Goal: Information Seeking & Learning: Get advice/opinions

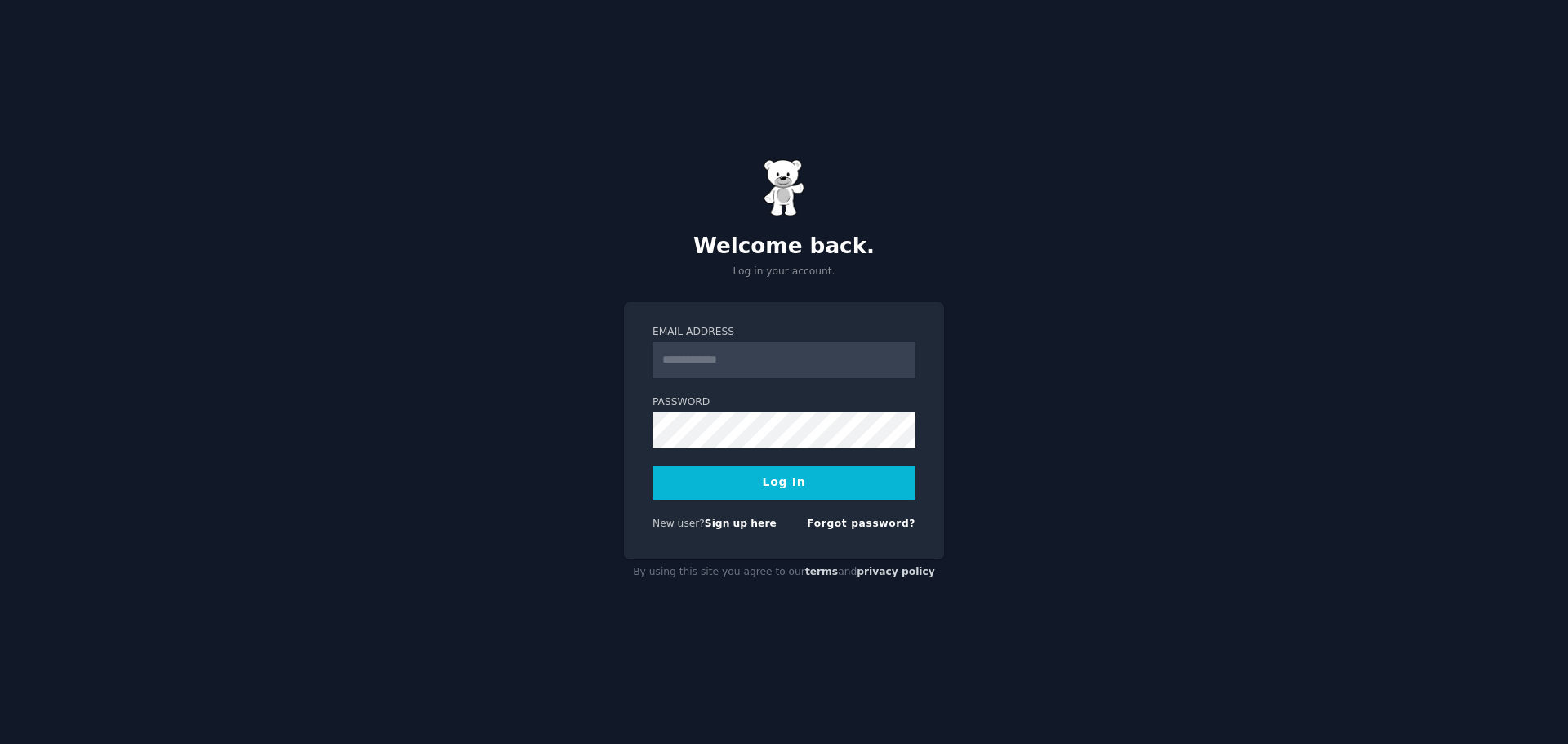
click at [756, 357] on input "Email Address" at bounding box center [784, 360] width 263 height 36
click at [764, 366] on input "Email Address" at bounding box center [784, 360] width 263 height 36
type input "**********"
click at [780, 479] on button "Log In" at bounding box center [784, 482] width 263 height 35
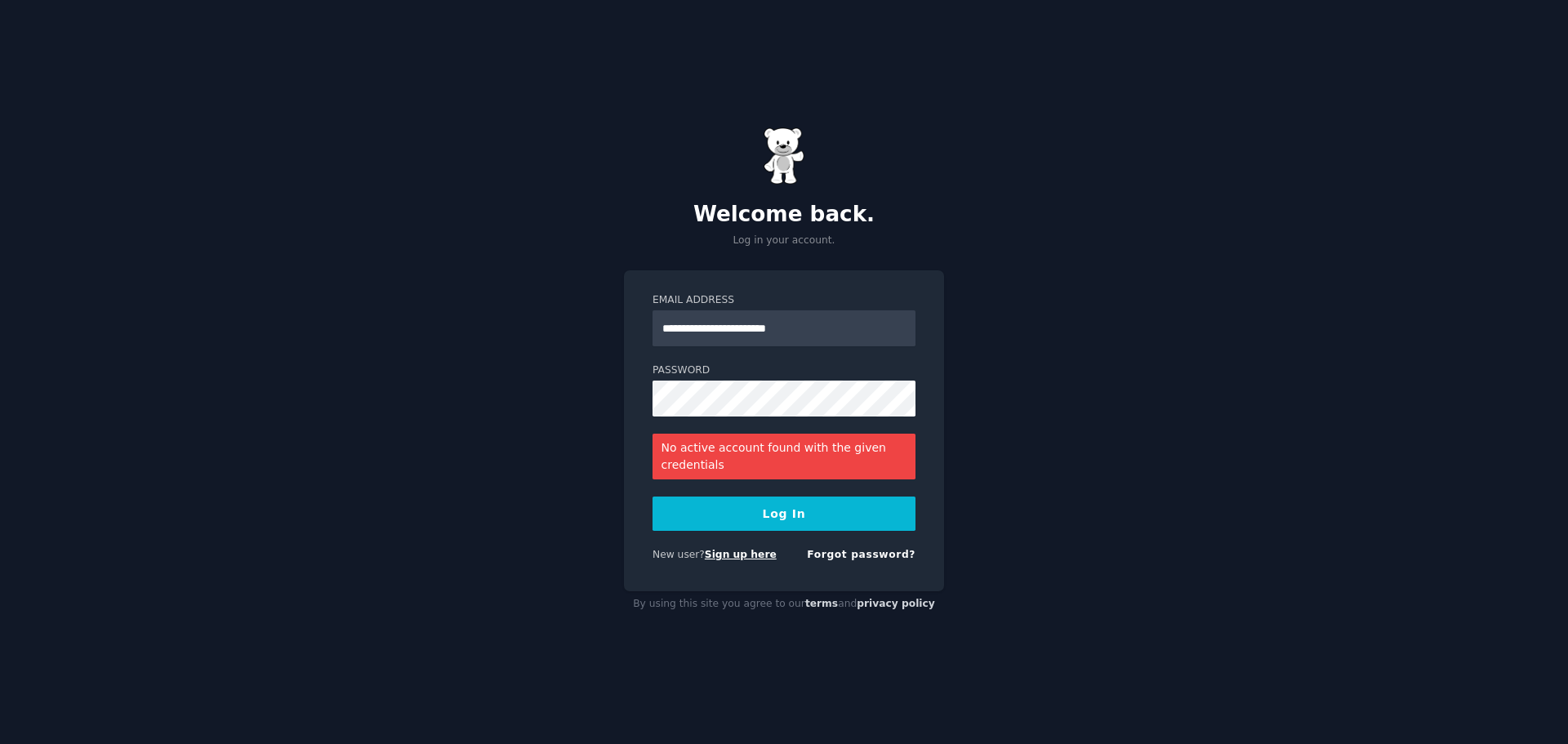
click at [737, 553] on link "Sign up here" at bounding box center [741, 554] width 72 height 12
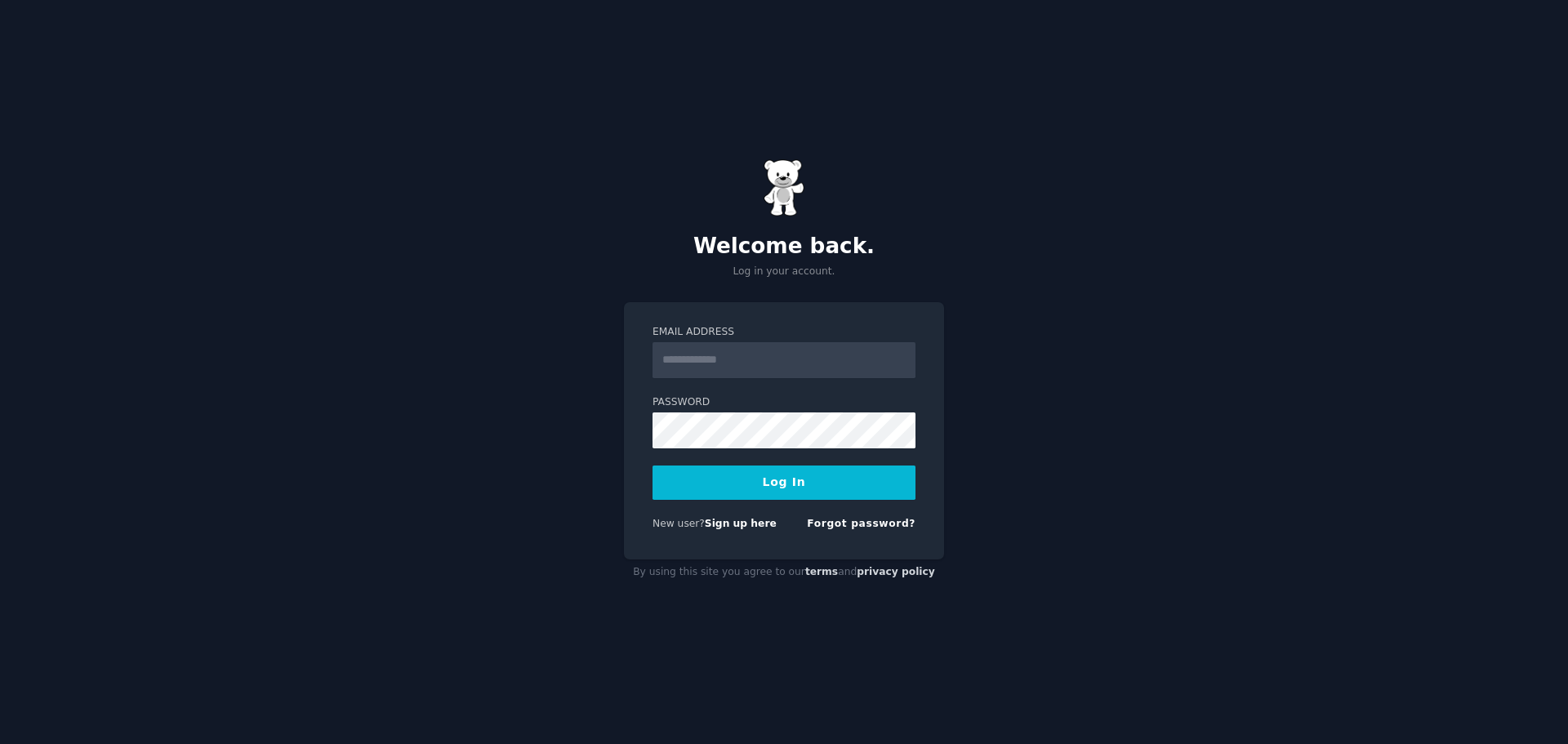
click at [772, 359] on input "Email Address" at bounding box center [784, 360] width 263 height 36
type input "**********"
click at [653, 466] on button "Log In" at bounding box center [784, 482] width 263 height 35
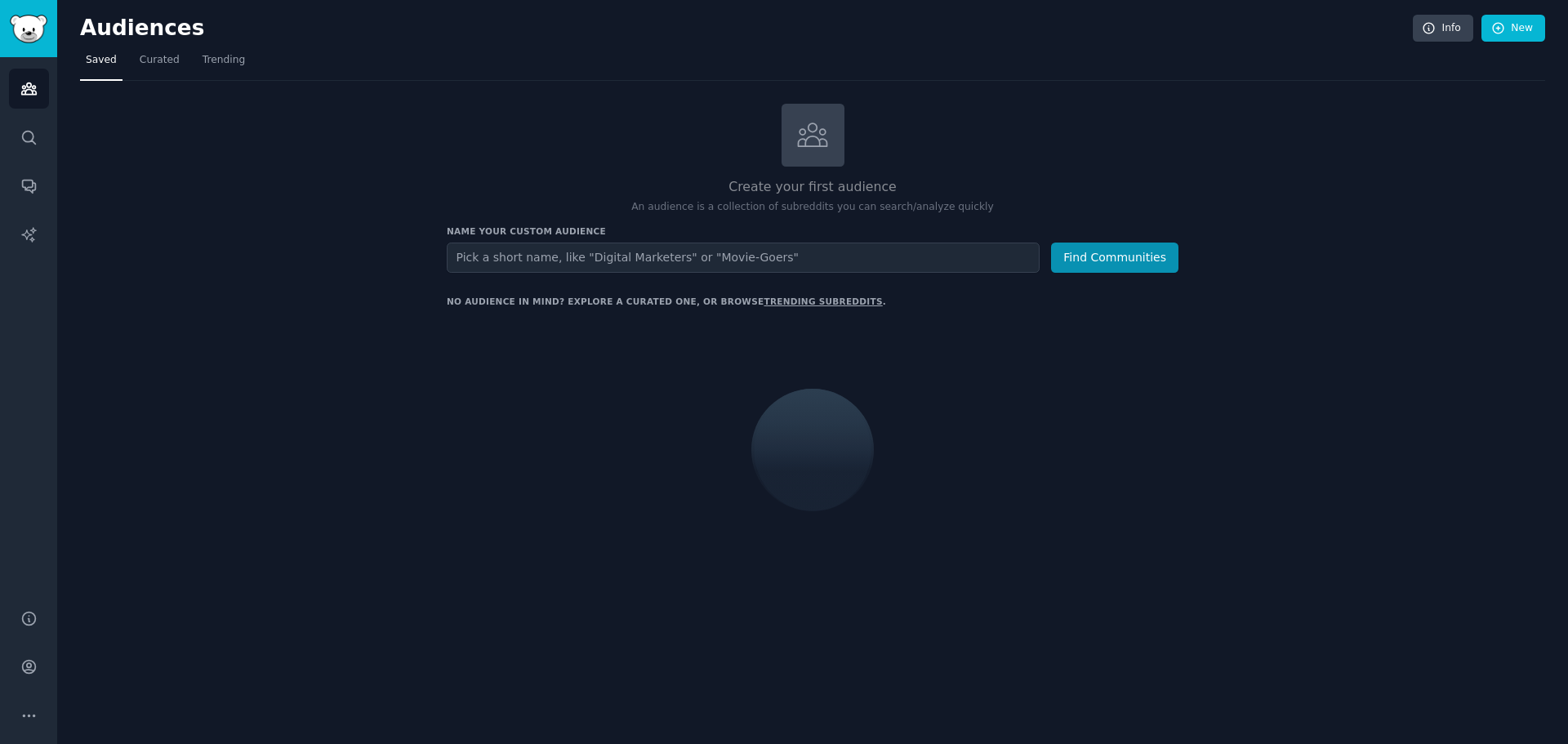
click at [604, 247] on input "text" at bounding box center [743, 257] width 592 height 30
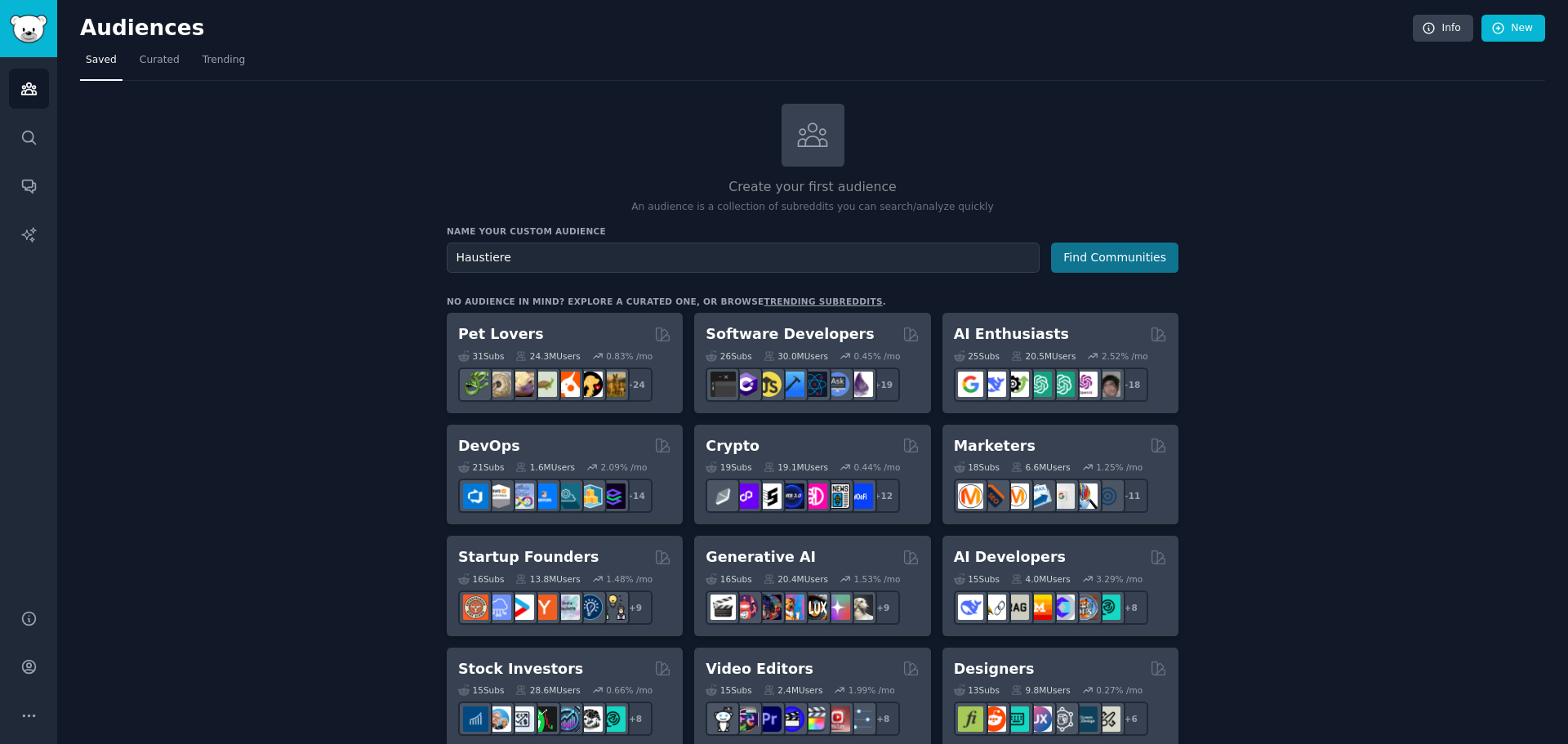
type input "Haustiere"
click at [1081, 258] on button "Find Communities" at bounding box center [1115, 257] width 128 height 30
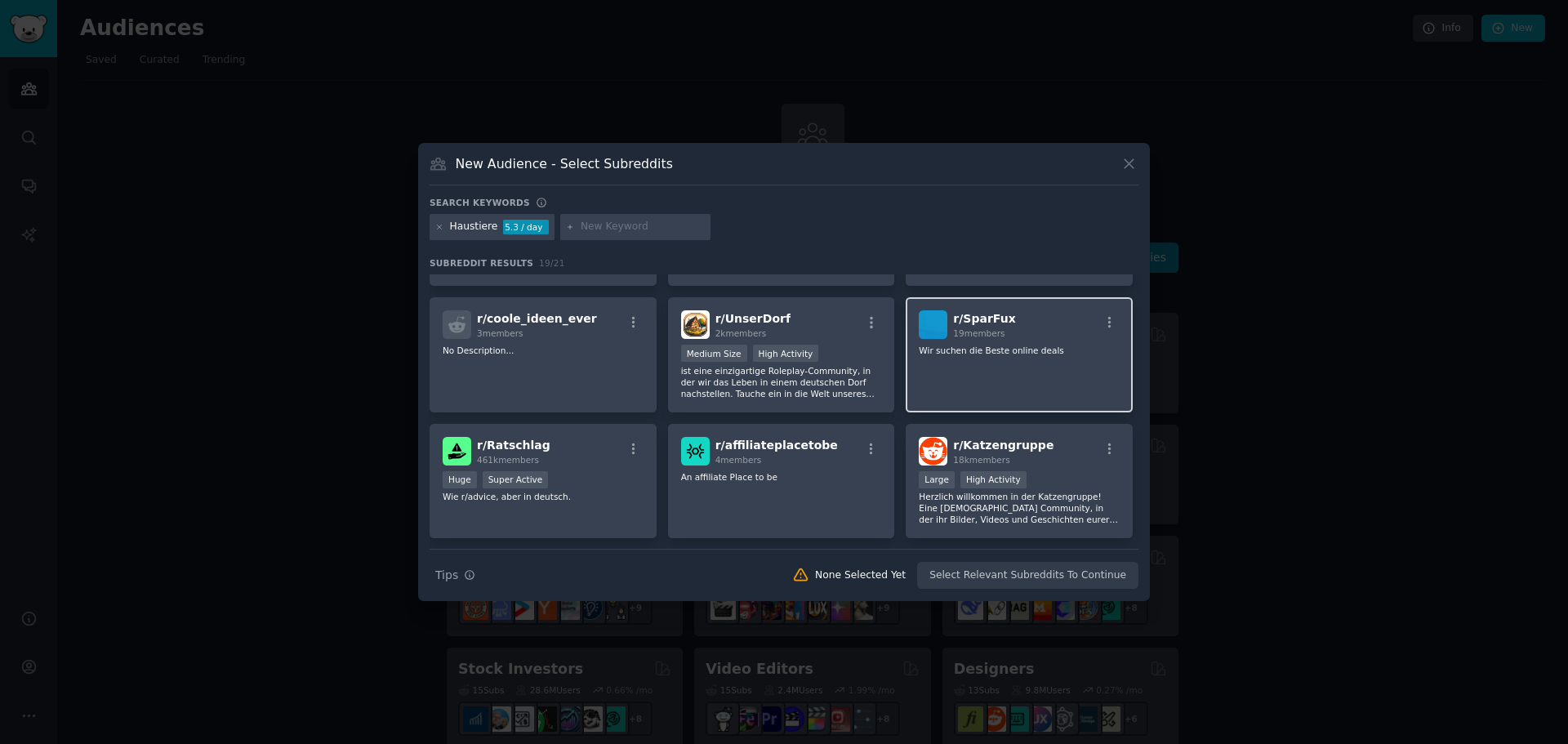
scroll to position [489, 0]
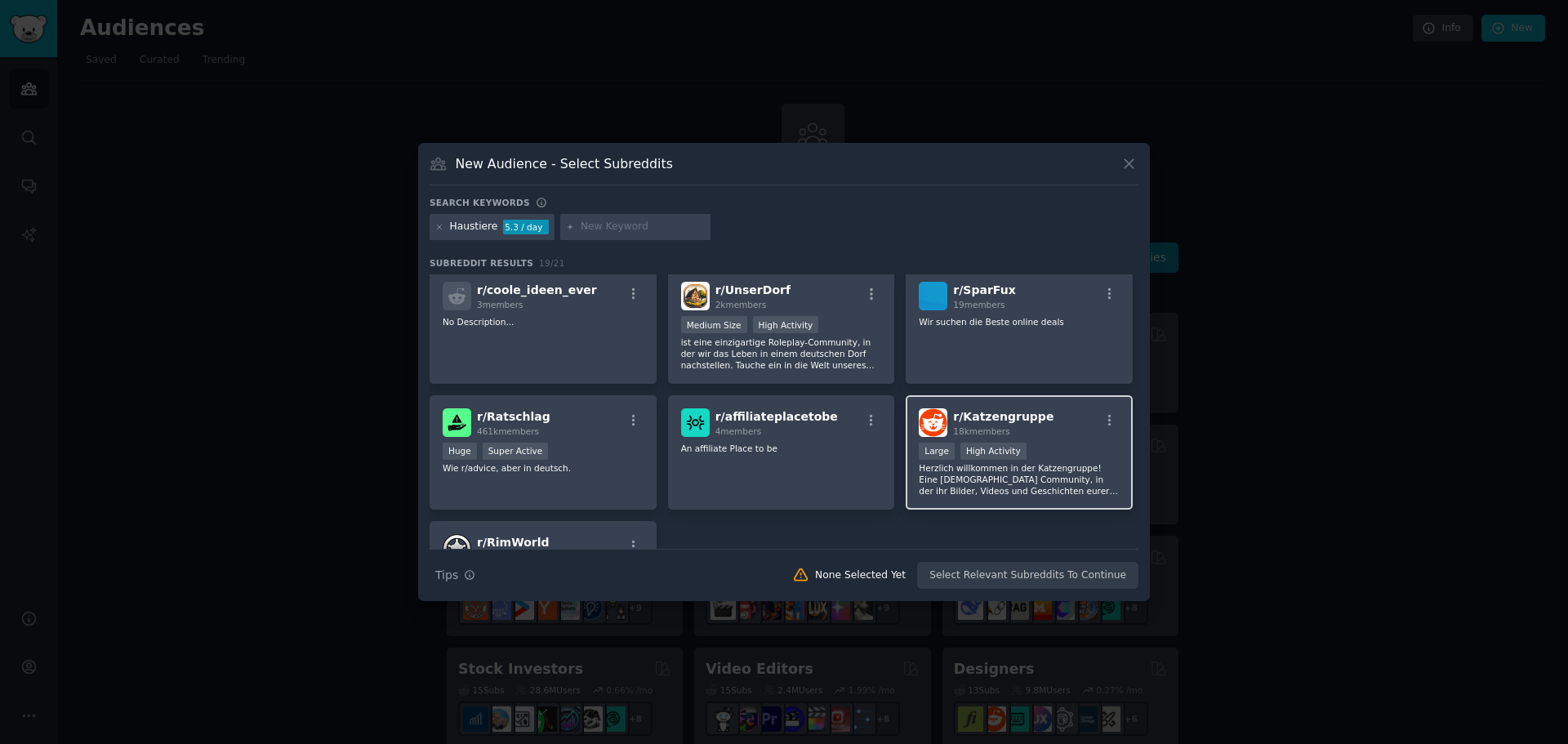
click at [1015, 427] on div "18k members" at bounding box center [1002, 431] width 100 height 12
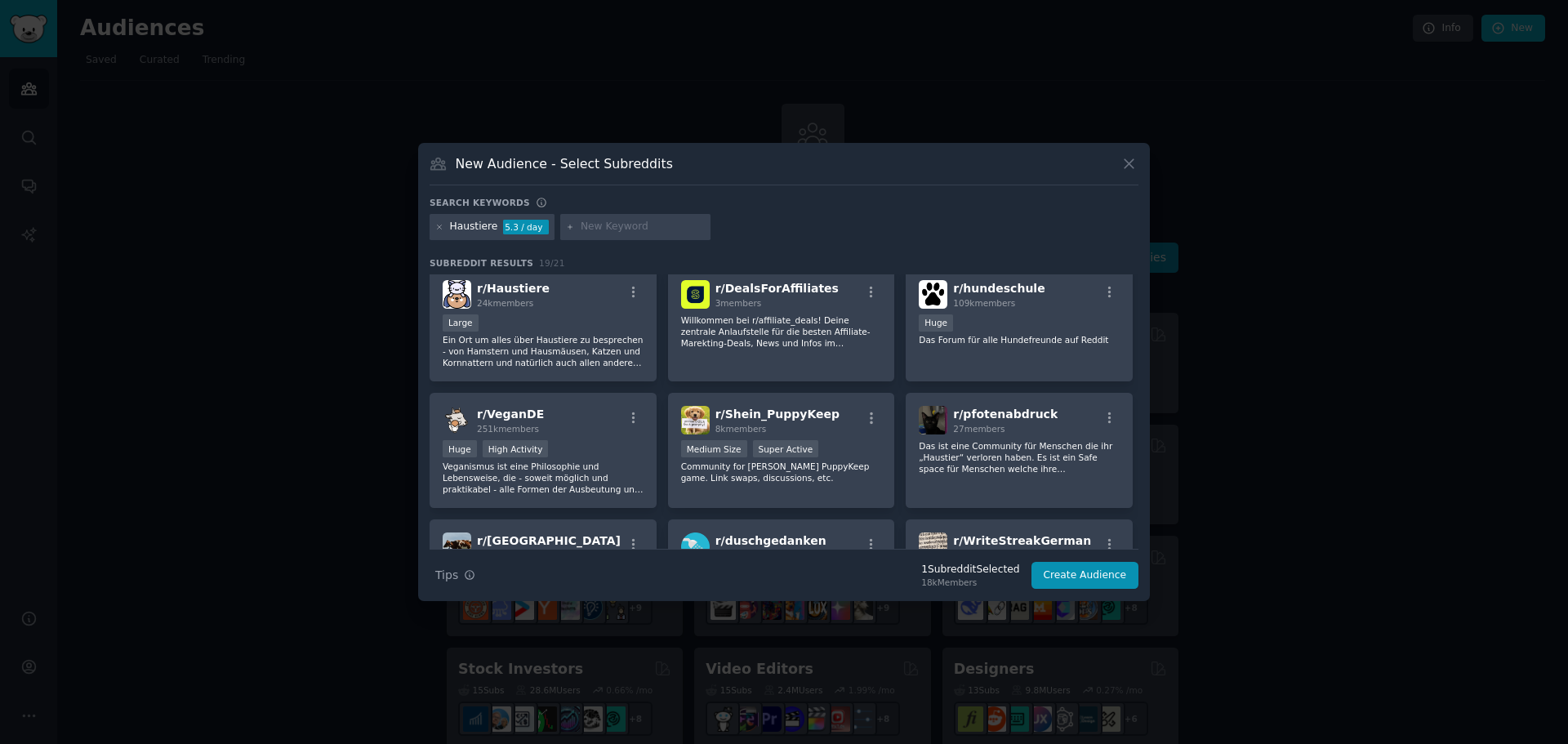
scroll to position [0, 0]
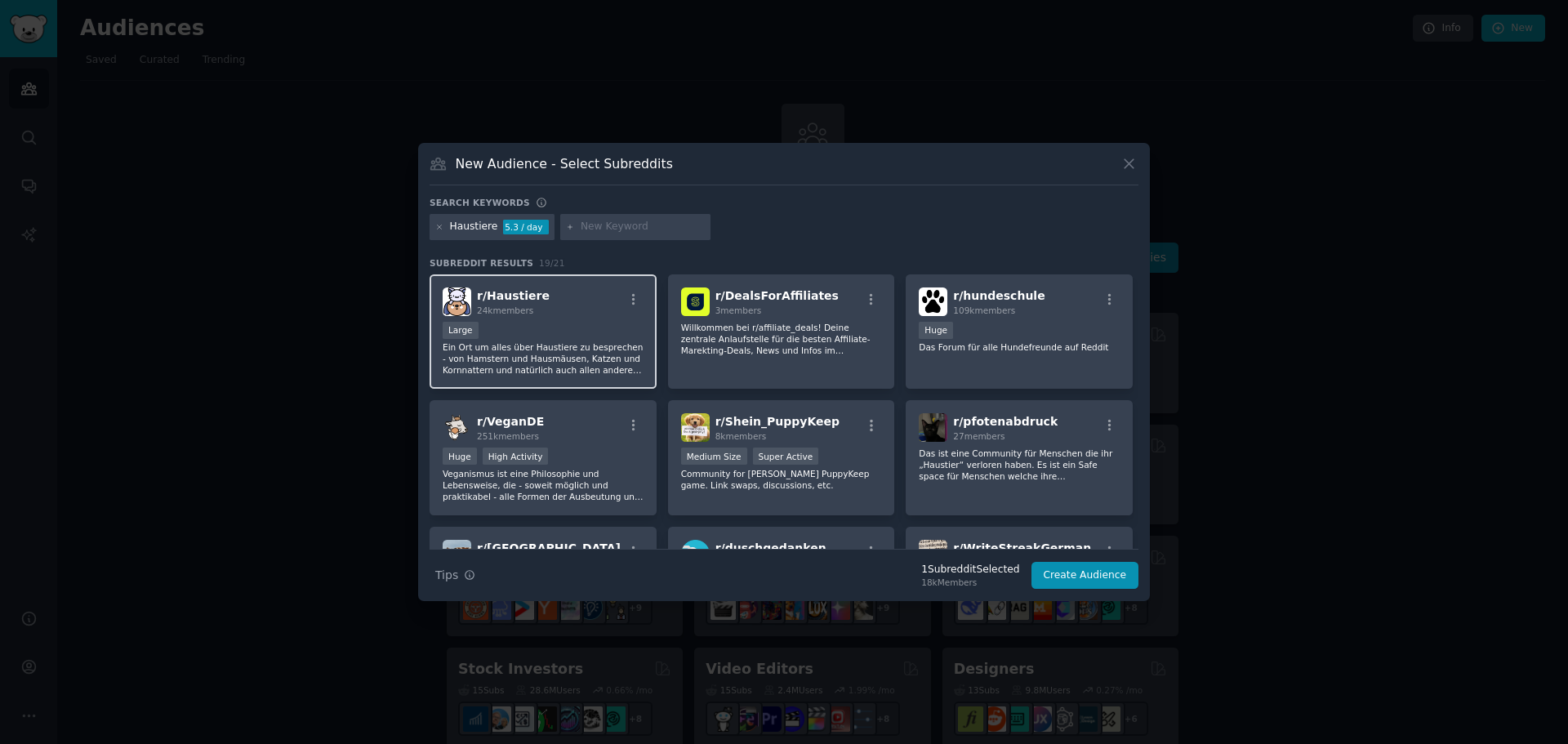
click at [541, 312] on div "r/ Haustiere 24k members" at bounding box center [543, 302] width 200 height 28
click at [644, 228] on input "text" at bounding box center [643, 227] width 124 height 15
type input "tierarzt"
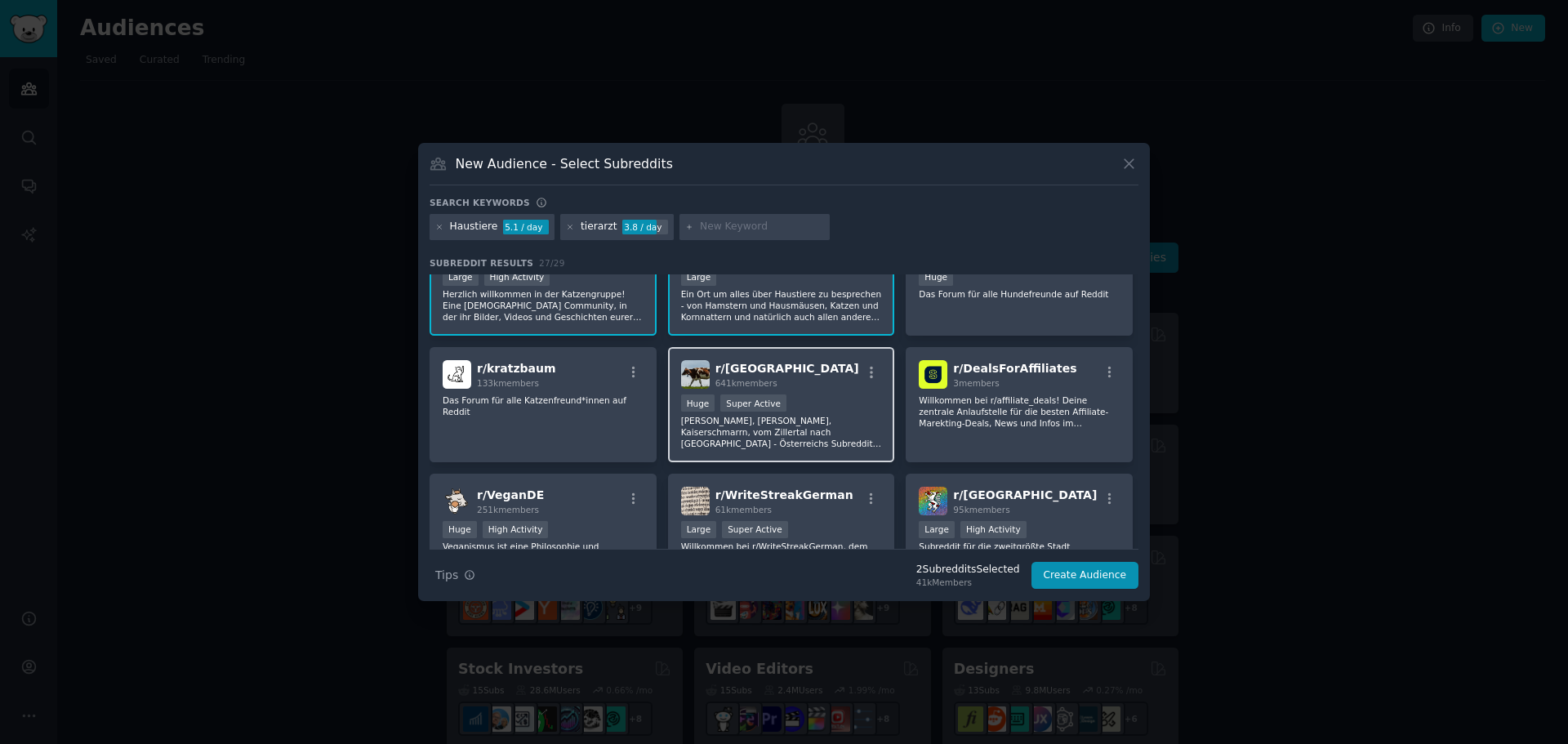
scroll to position [82, 0]
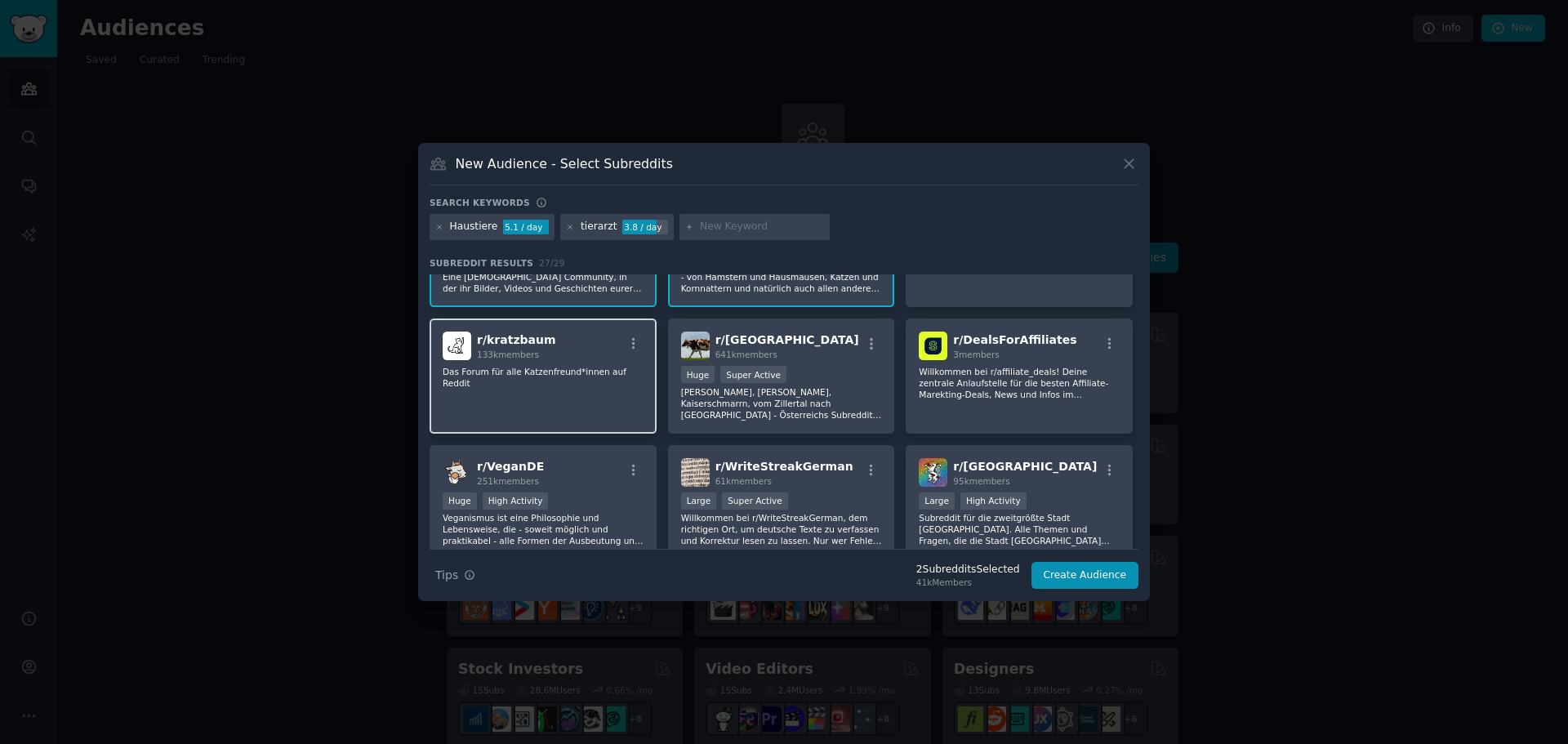
click at [545, 357] on div "r/ [PERSON_NAME] 133k members" at bounding box center [543, 346] width 200 height 28
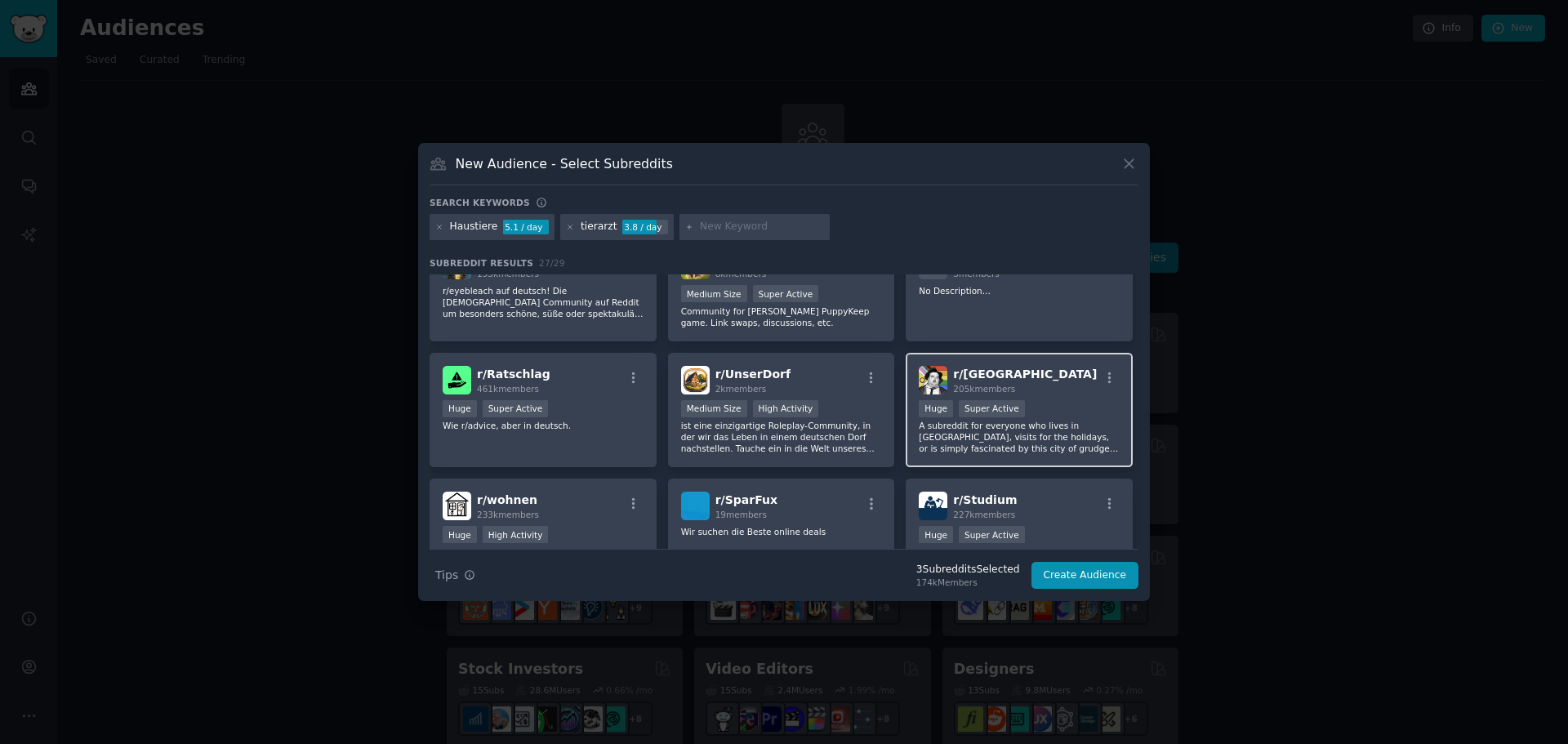
scroll to position [654, 0]
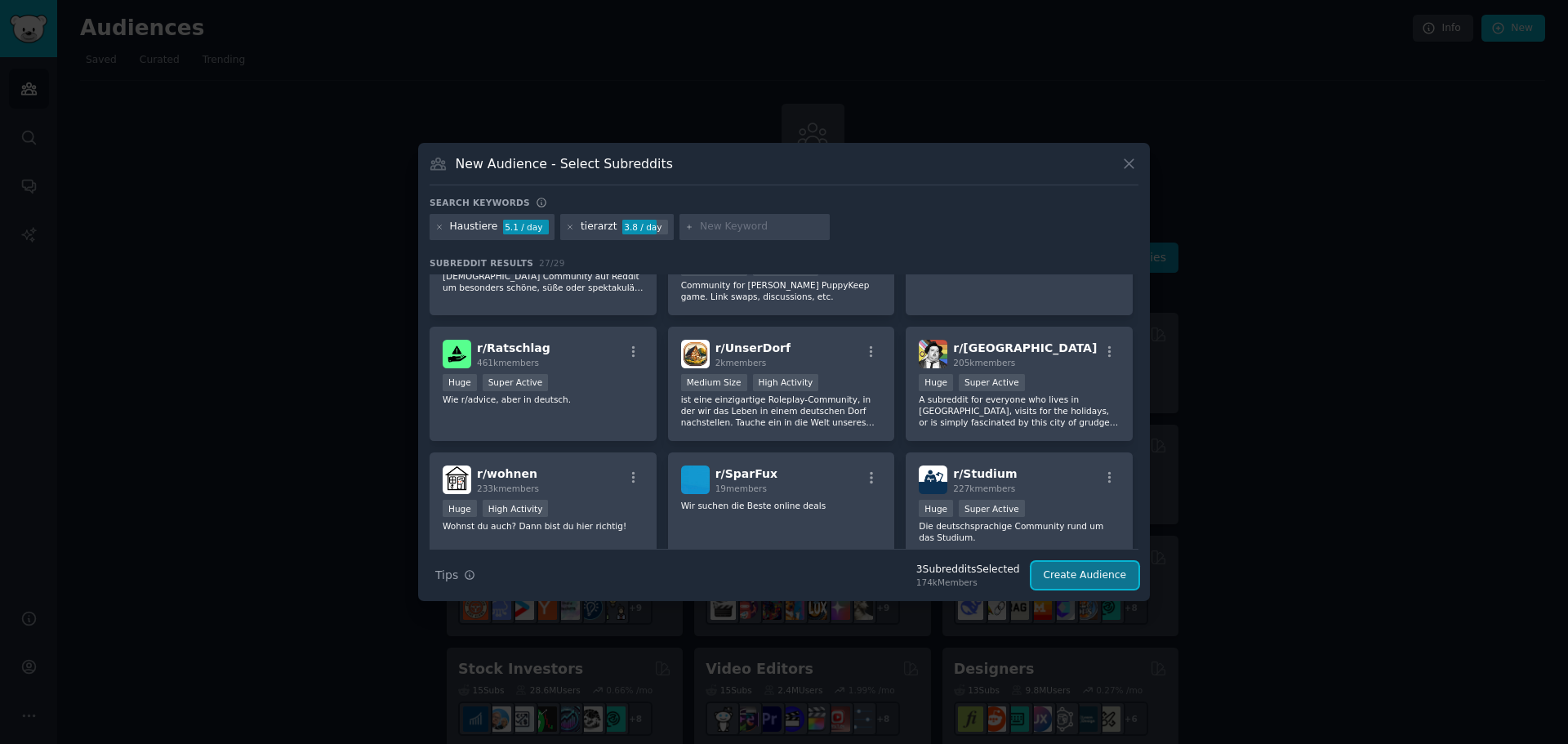
click at [1086, 580] on button "Create Audience" at bounding box center [1086, 575] width 108 height 27
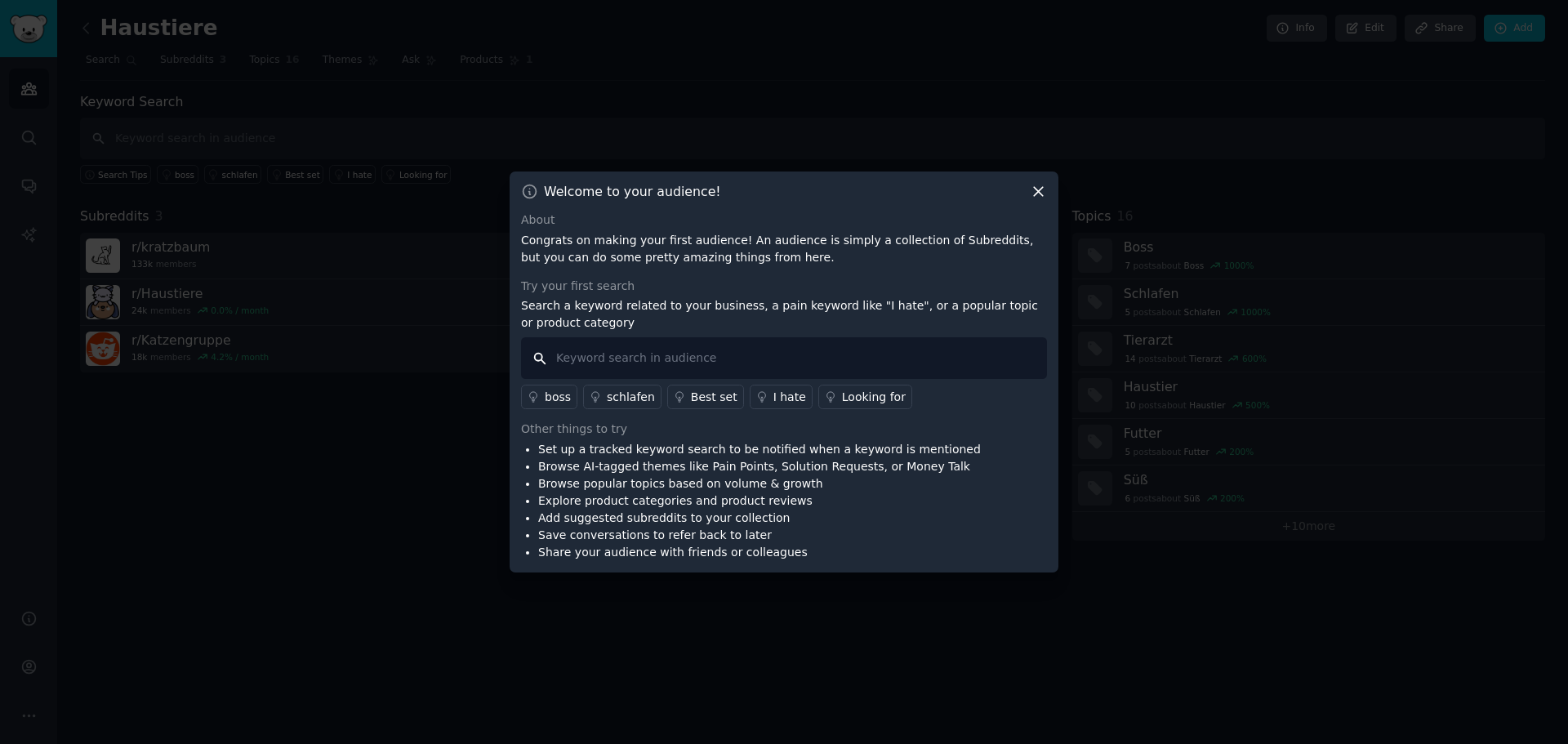
click at [628, 363] on input "text" at bounding box center [783, 357] width 526 height 42
click at [770, 357] on input "text" at bounding box center [783, 357] width 526 height 42
type input "App"
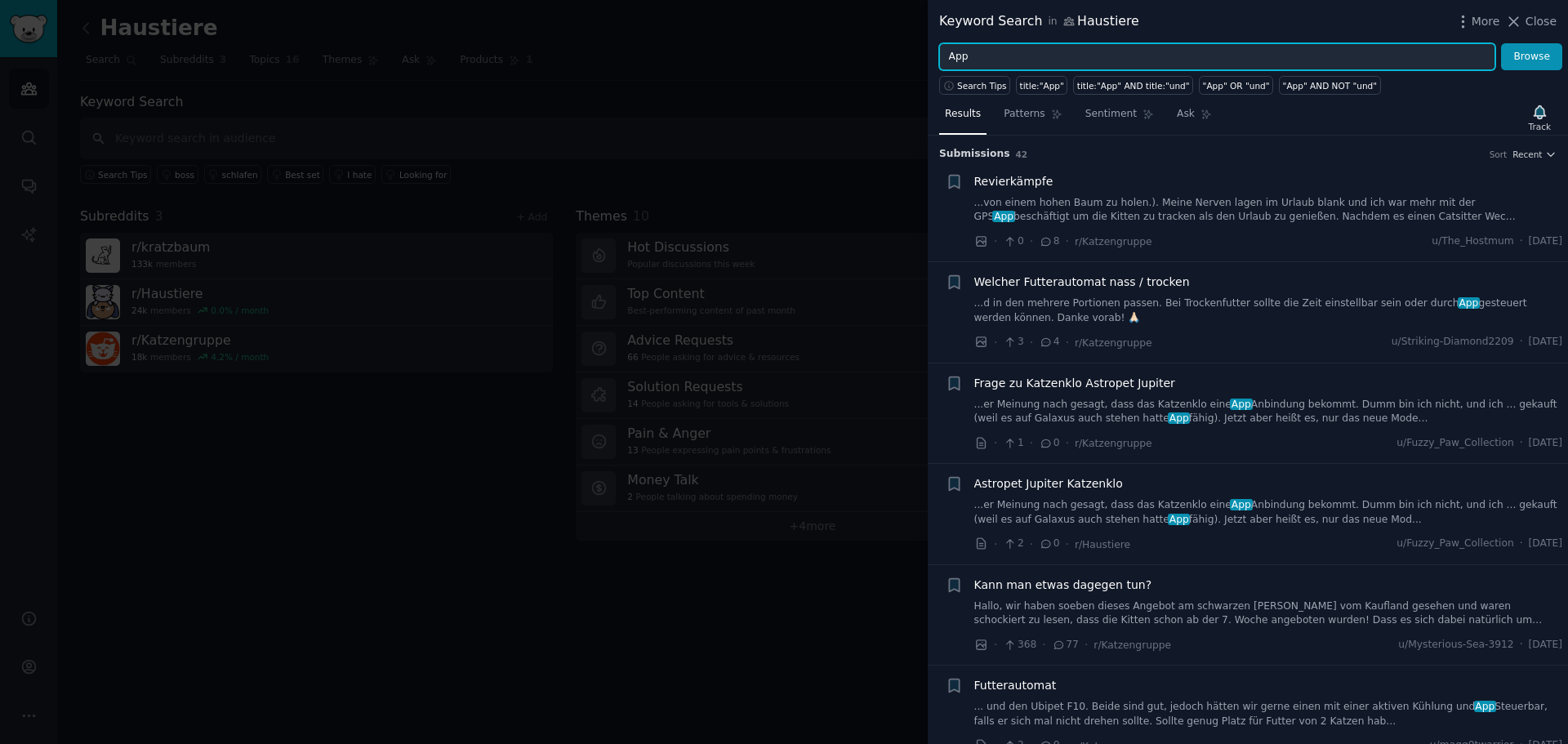
drag, startPoint x: 1005, startPoint y: 65, endPoint x: 937, endPoint y: 65, distance: 68.0
click at [937, 65] on div "App Browse" at bounding box center [1248, 57] width 640 height 27
type input "T"
click at [1501, 43] on button "Browse" at bounding box center [1531, 57] width 61 height 27
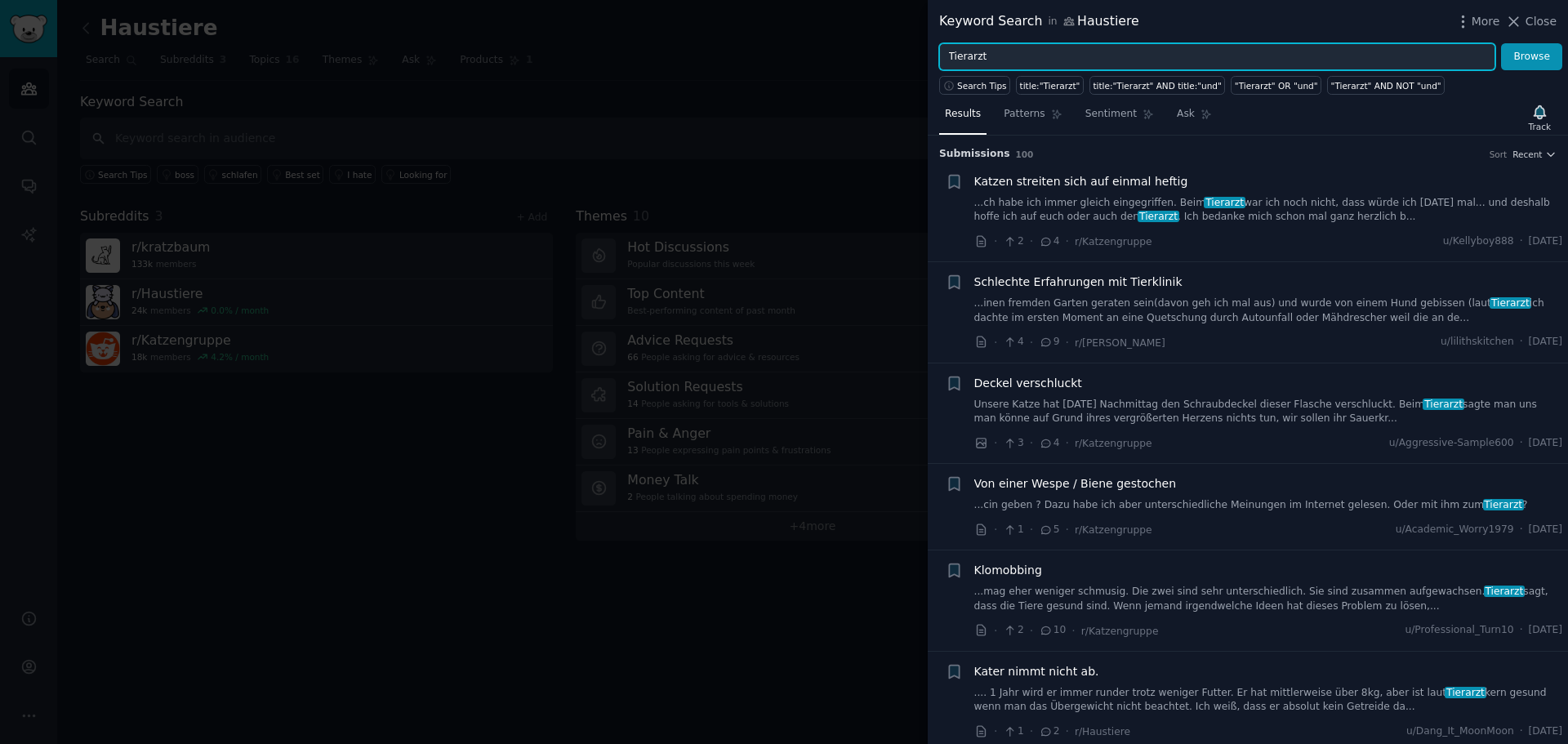
drag, startPoint x: 1051, startPoint y: 57, endPoint x: 877, endPoint y: 52, distance: 174.1
click at [877, 52] on div "Keyword Search in Haustiere More Close Tierarzt Browse Search Tips title:"Tiera…" at bounding box center [784, 372] width 1568 height 744
type input "Petsxl"
click at [1501, 43] on button "Browse" at bounding box center [1531, 57] width 61 height 27
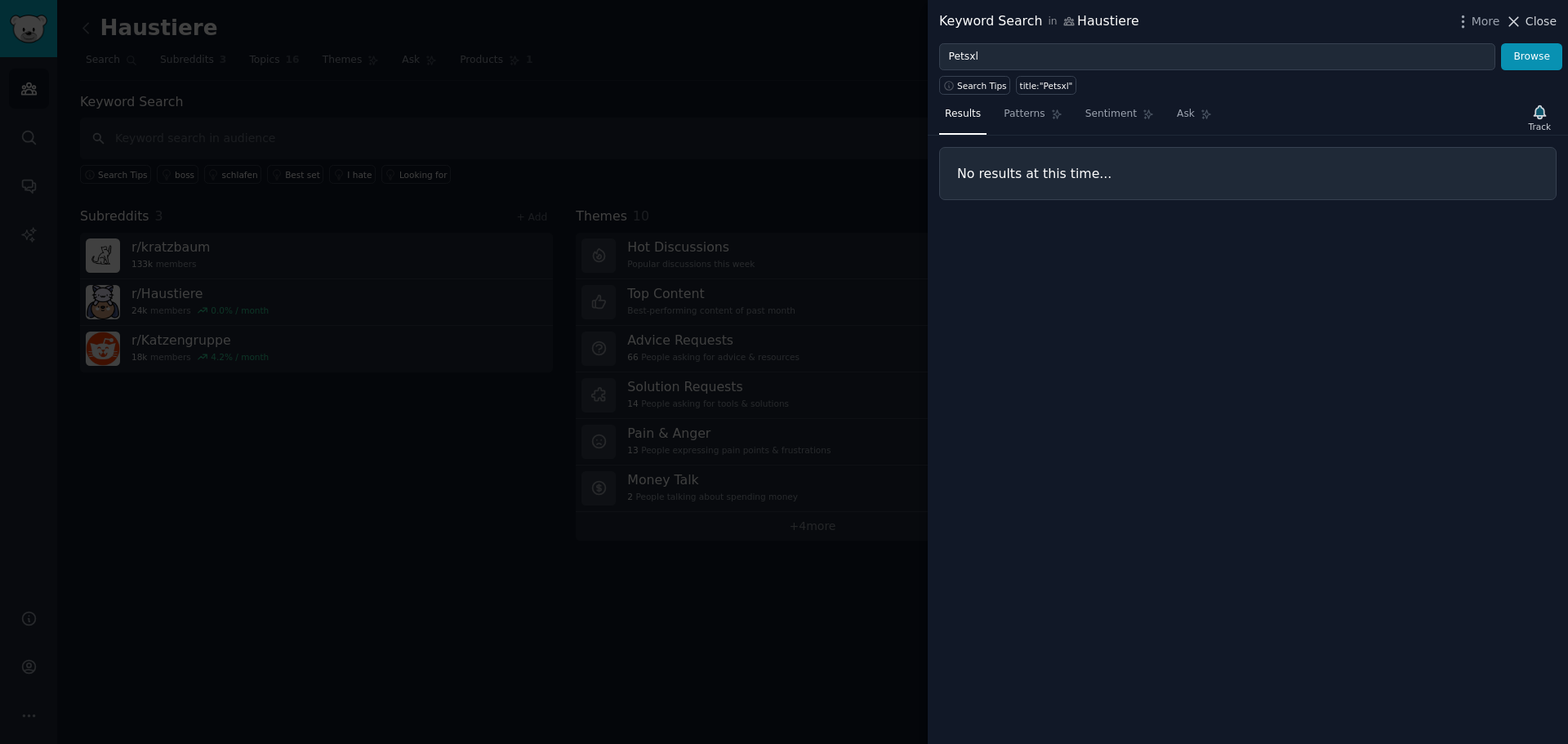
click at [1530, 16] on span "Close" at bounding box center [1541, 21] width 31 height 17
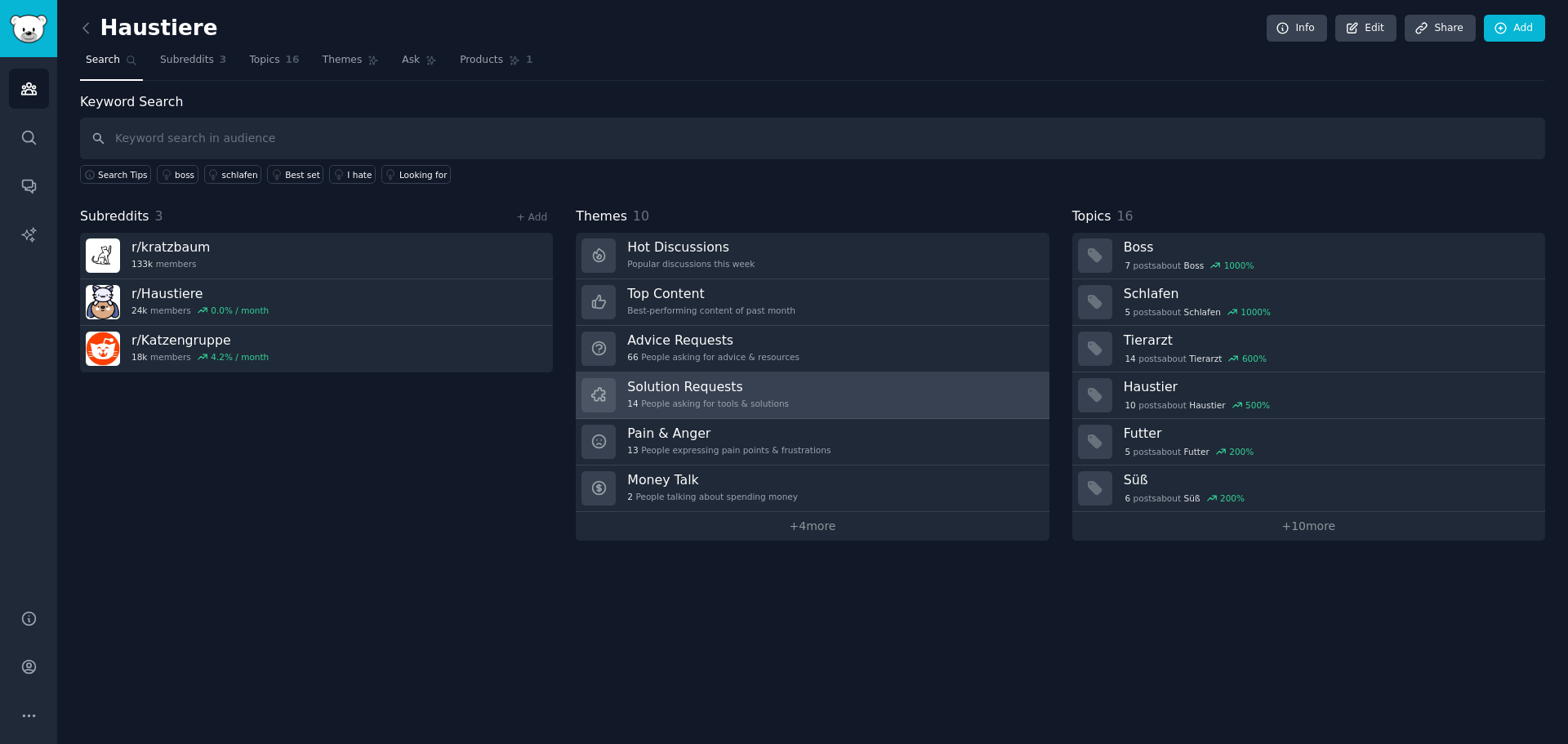
click at [899, 399] on link "Solution Requests 14 People asking for tools & solutions" at bounding box center [811, 395] width 473 height 46
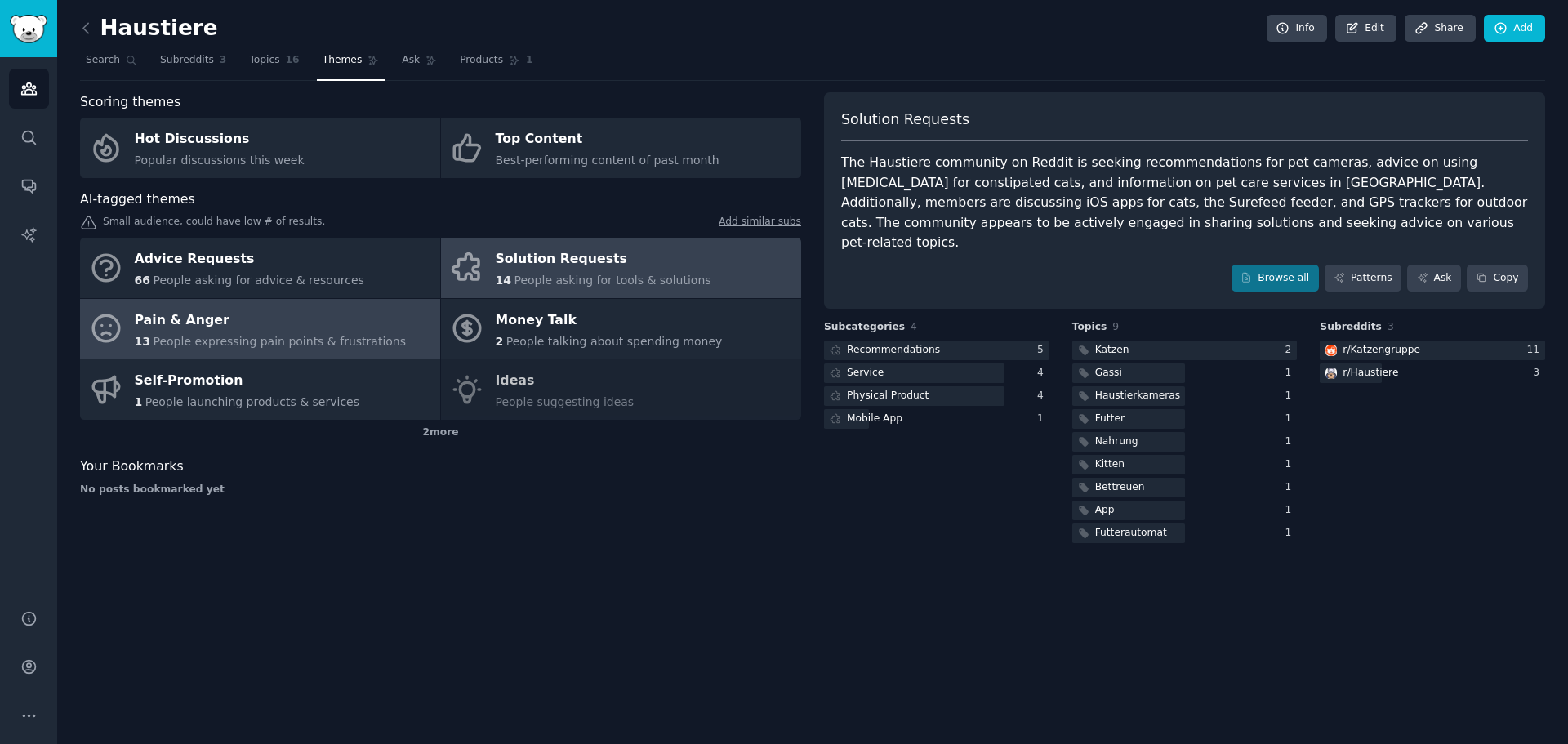
click at [307, 319] on div "Pain & Anger" at bounding box center [270, 319] width 272 height 26
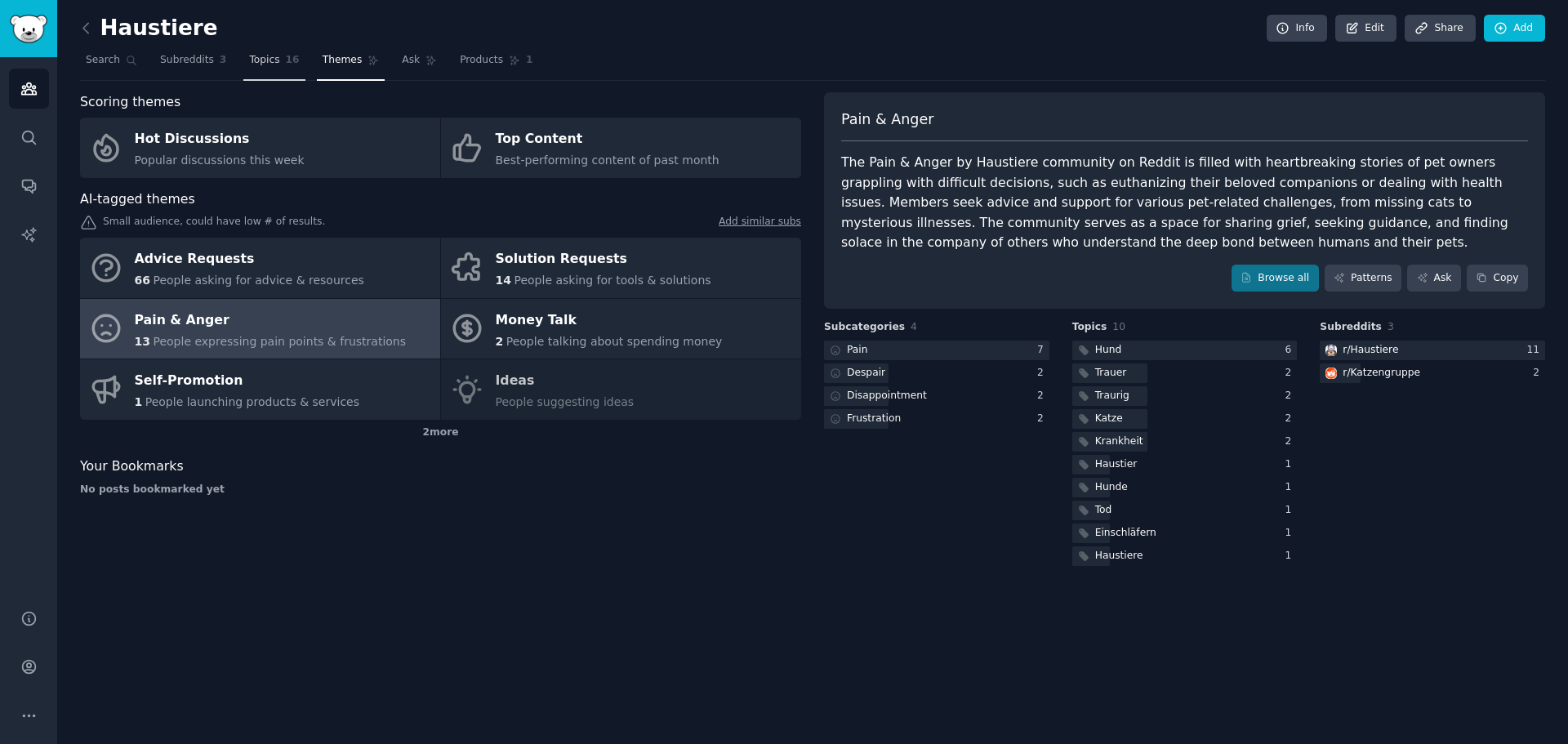
click at [268, 68] on link "Topics 16" at bounding box center [273, 64] width 61 height 34
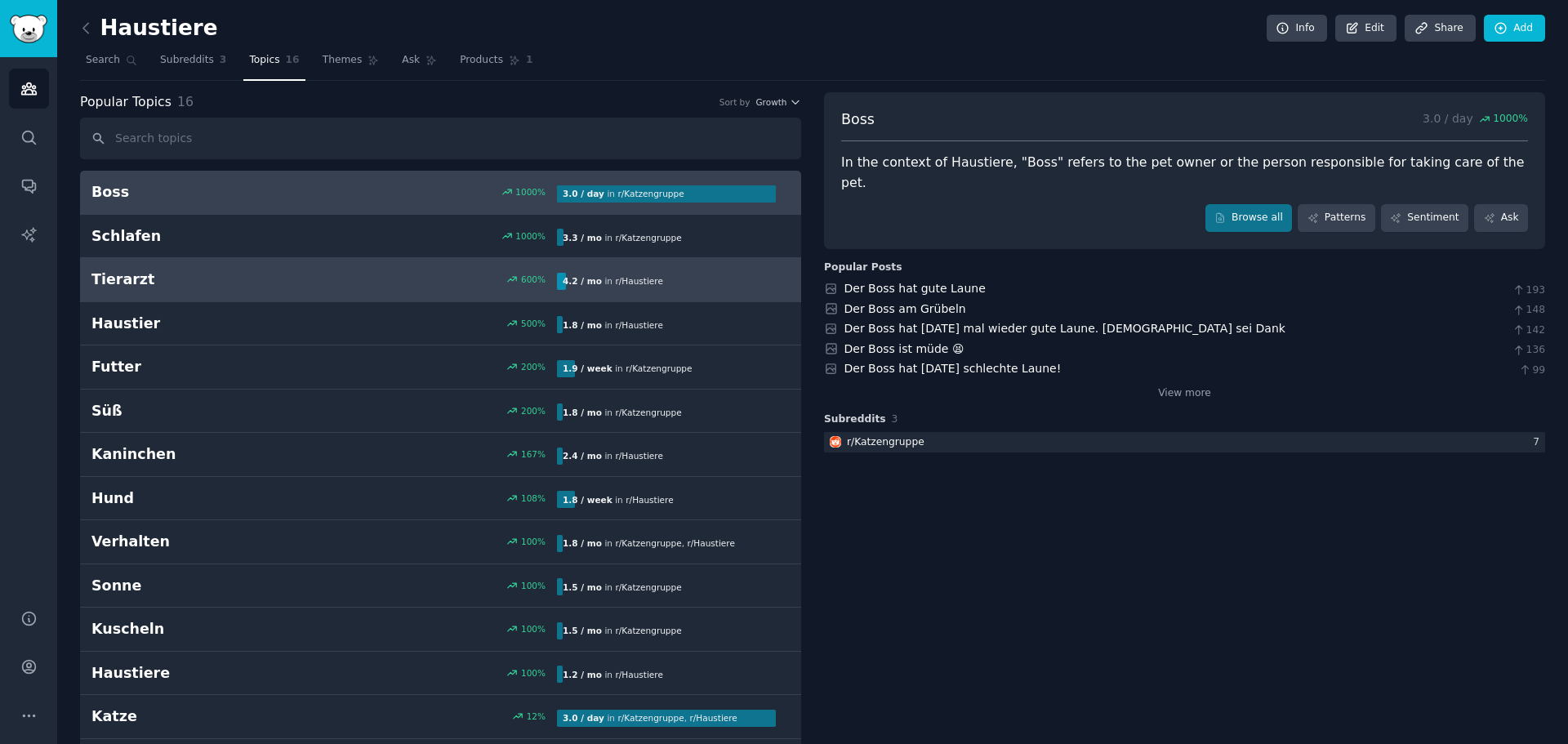
click at [451, 272] on div "Tierarzt 600 % 4.2 / mo in r/ Haustiere" at bounding box center [440, 279] width 698 height 20
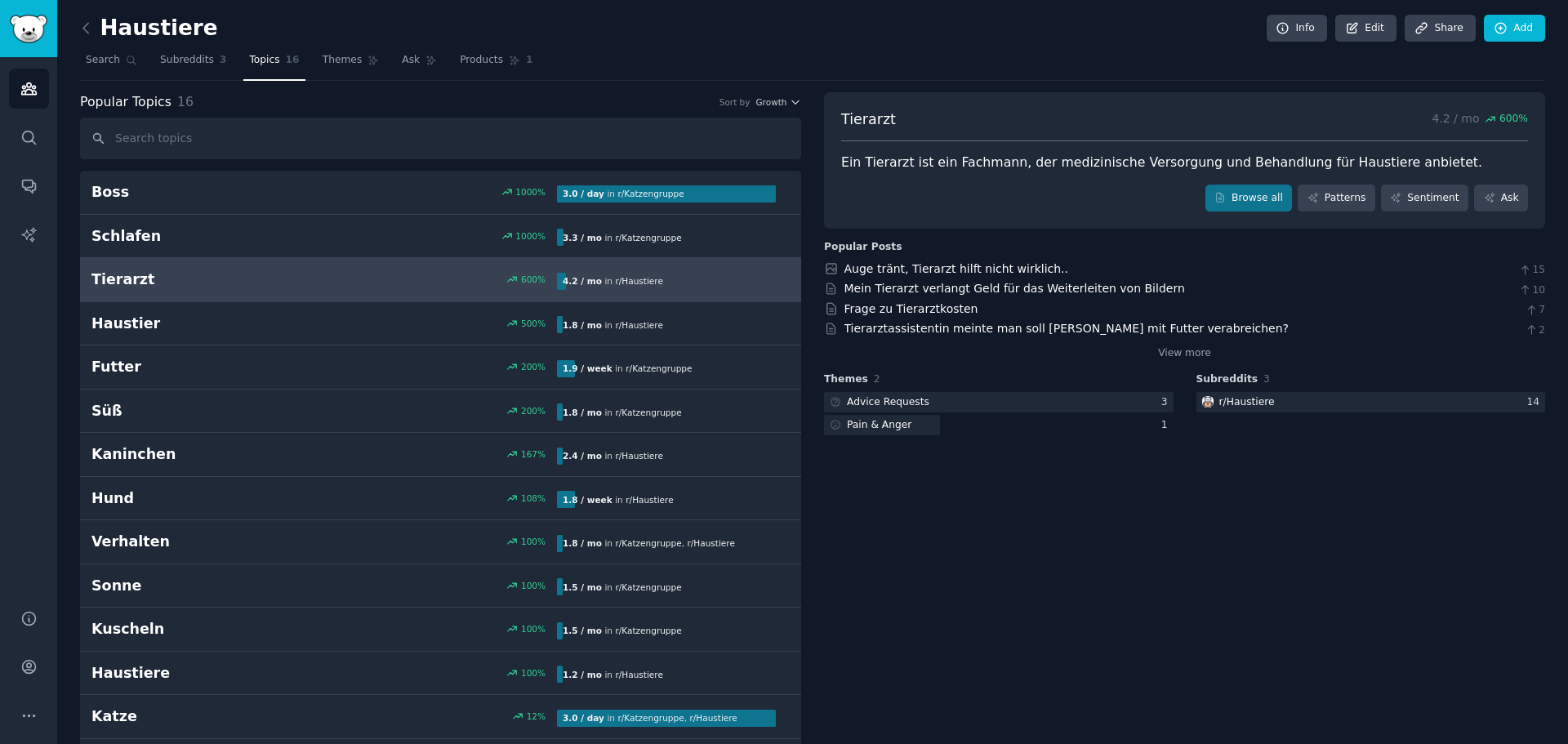
click at [1087, 161] on div "Ein Tierarzt ist ein Fachmann, der medizinische Versorgung und Behandlung für H…" at bounding box center [1184, 162] width 686 height 20
click at [402, 59] on span "Ask" at bounding box center [411, 60] width 18 height 15
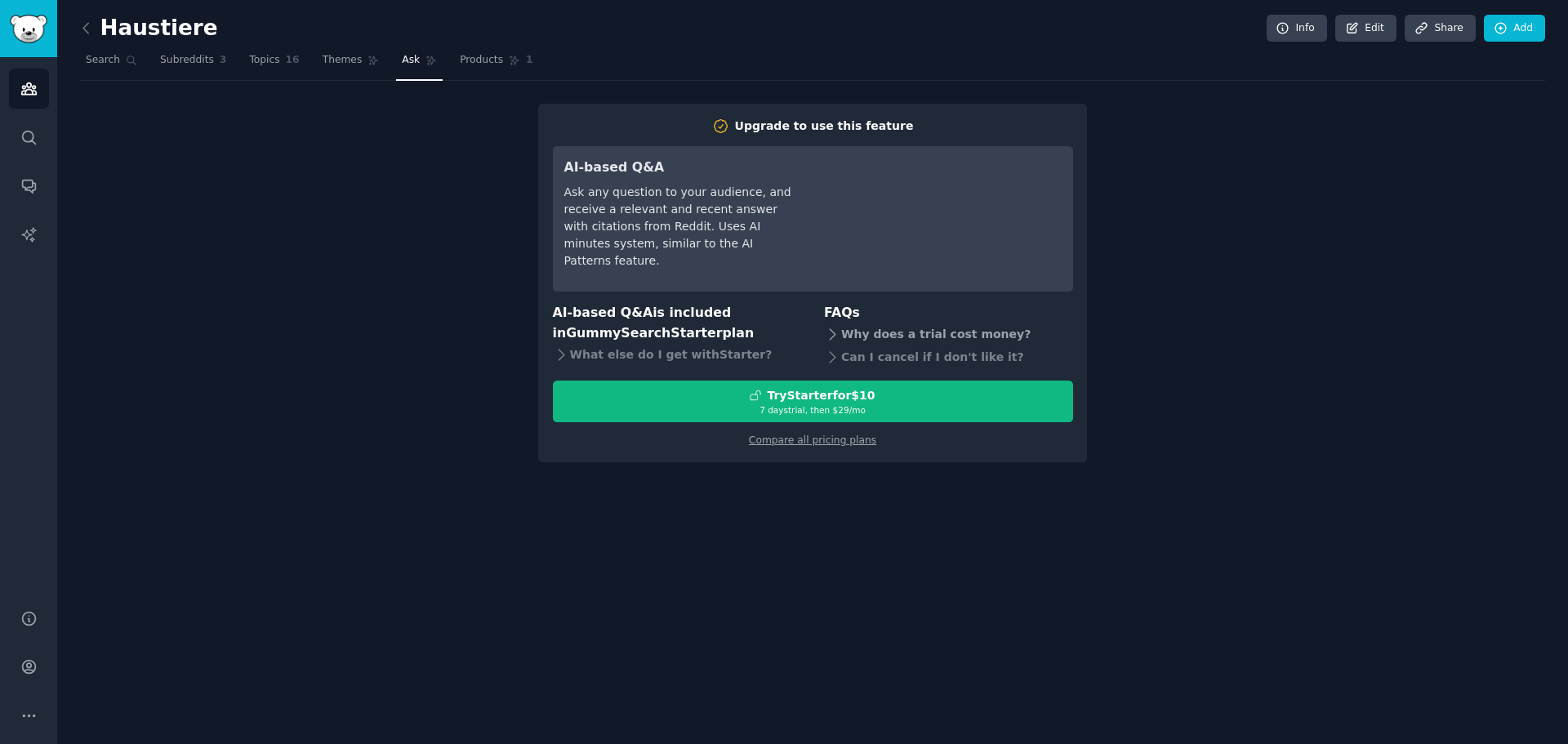
click at [866, 330] on div "Why does a trial cost money?" at bounding box center [948, 335] width 249 height 23
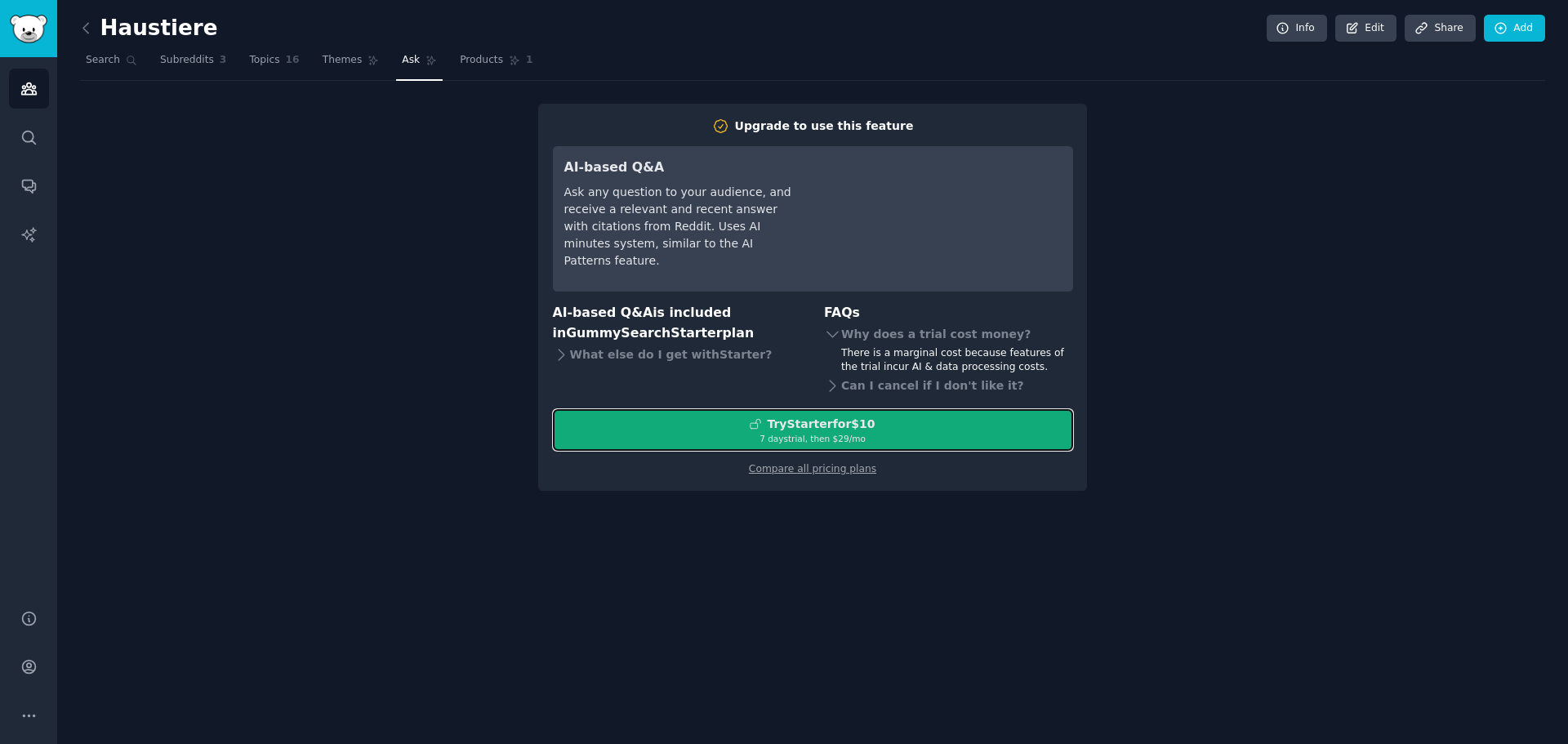
drag, startPoint x: 819, startPoint y: 429, endPoint x: 784, endPoint y: 429, distance: 35.0
click at [784, 429] on div "Try Starter for $10" at bounding box center [821, 424] width 108 height 17
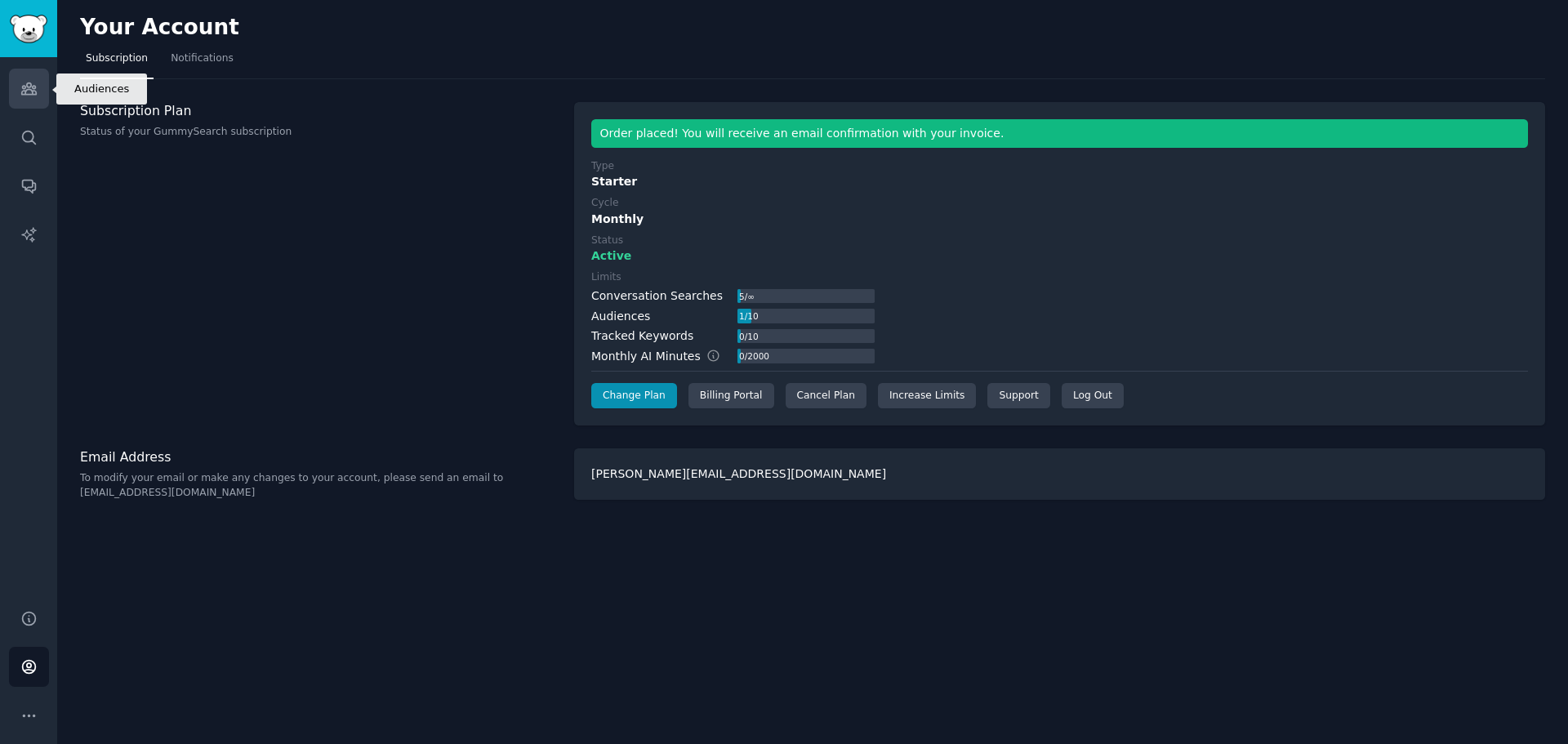
click at [19, 103] on link "Audiences" at bounding box center [28, 88] width 40 height 40
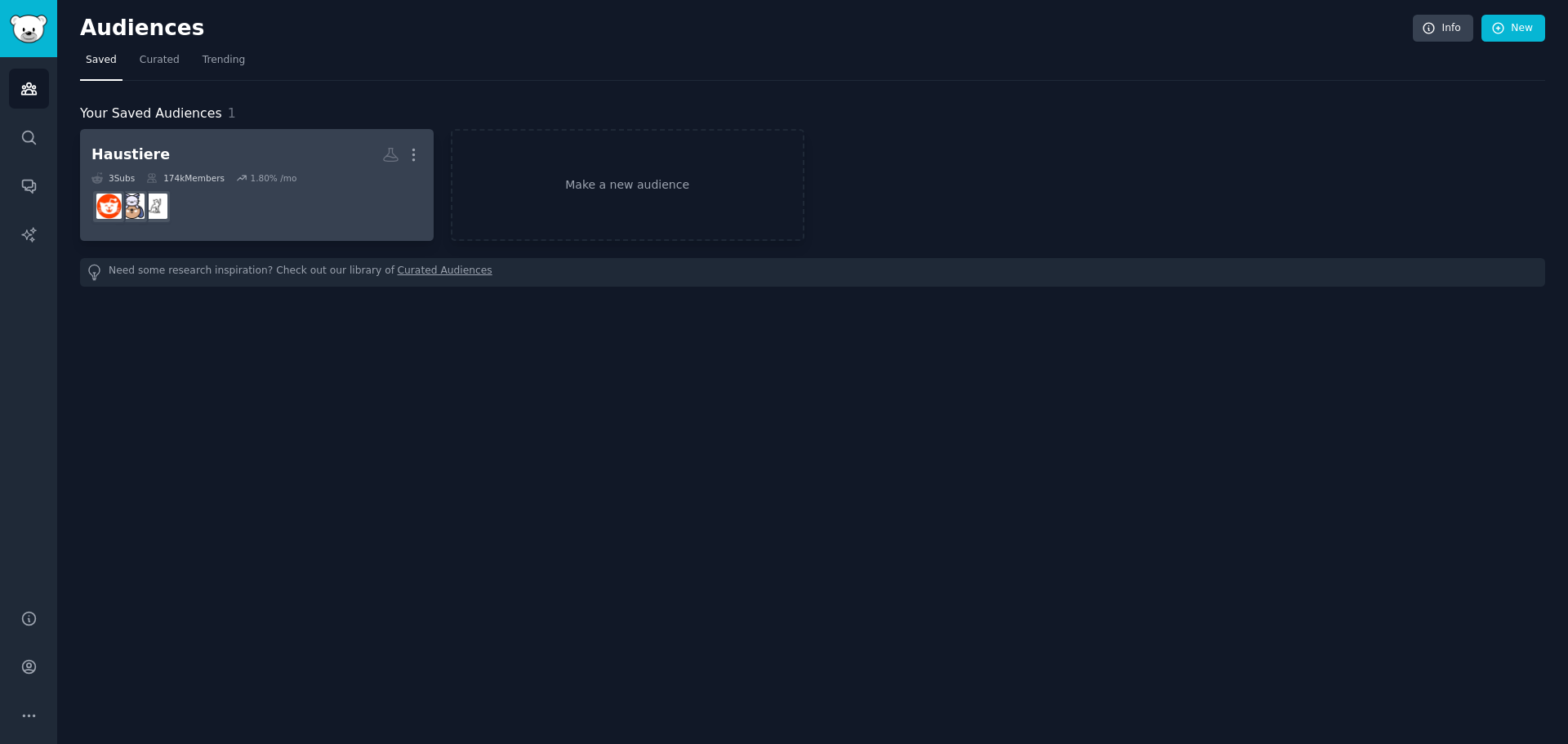
click at [280, 200] on dd at bounding box center [256, 207] width 331 height 46
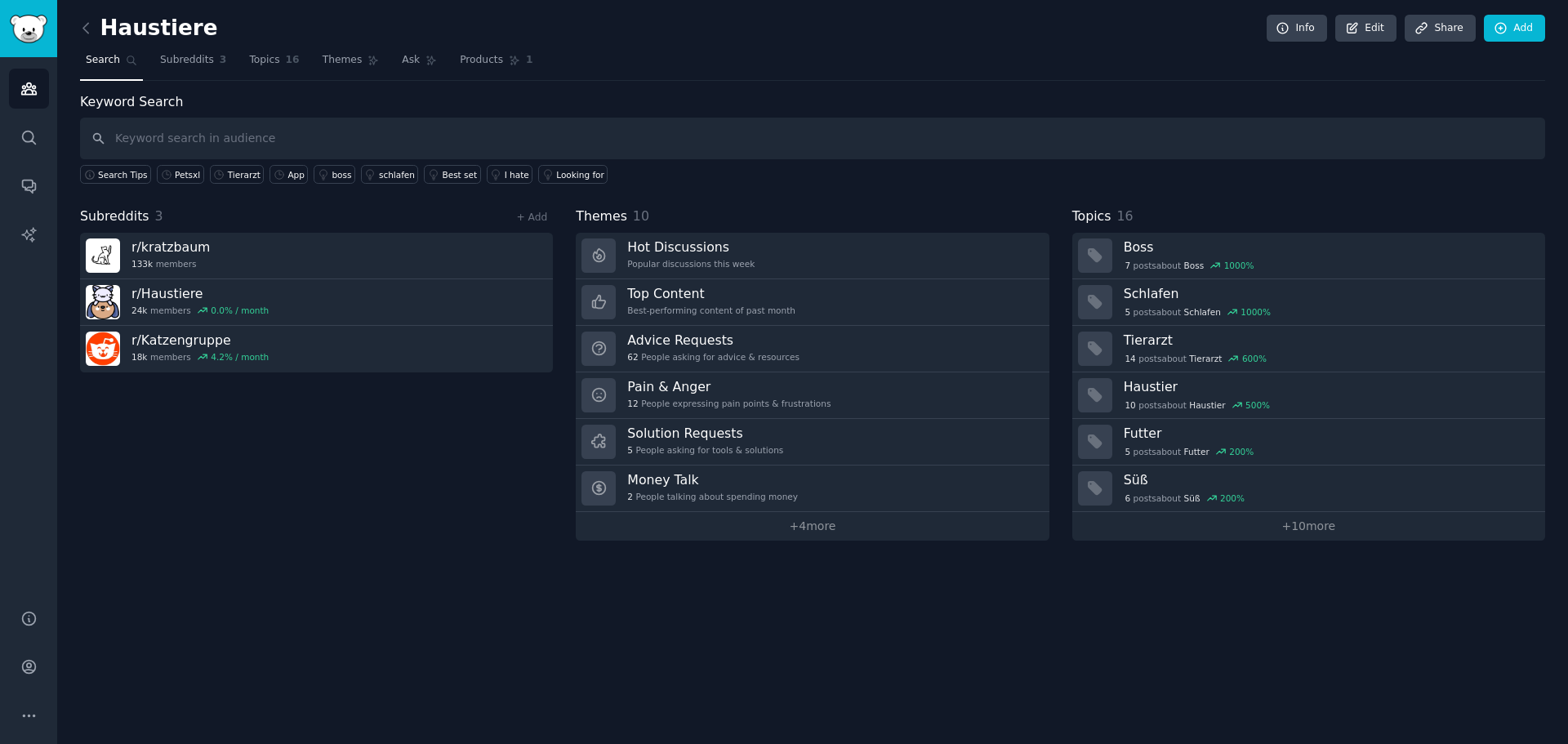
click at [275, 147] on input "text" at bounding box center [812, 138] width 1465 height 42
click at [402, 61] on span "Ask" at bounding box center [411, 60] width 18 height 15
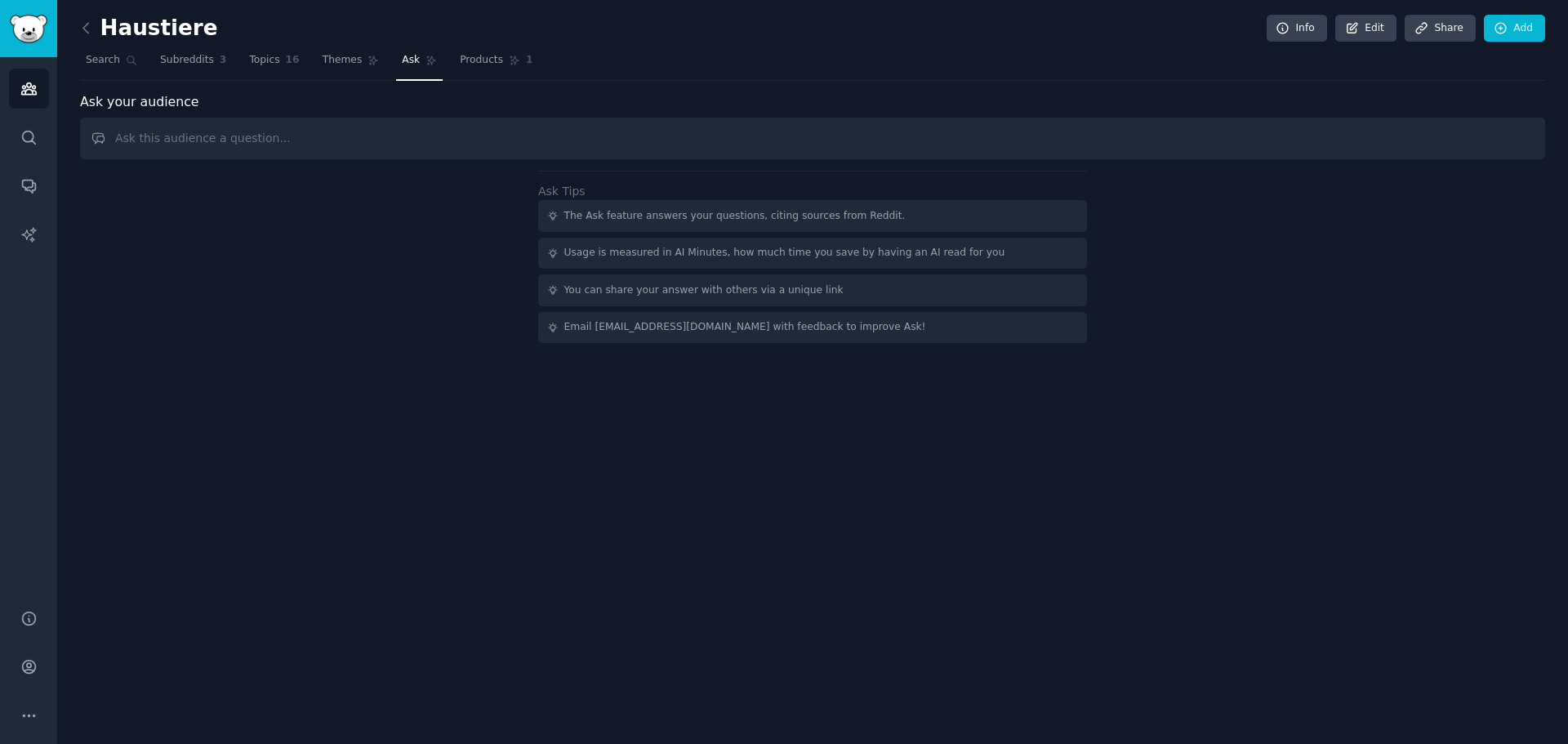
click at [400, 140] on input "text" at bounding box center [812, 138] width 1465 height 42
click at [715, 123] on input "text" at bounding box center [812, 138] width 1465 height 42
click at [694, 139] on input "text" at bounding box center [812, 138] width 1465 height 42
type input "ich möchte wissen, ob die communities schwierigkeiten haben tierarzt-termine zu…"
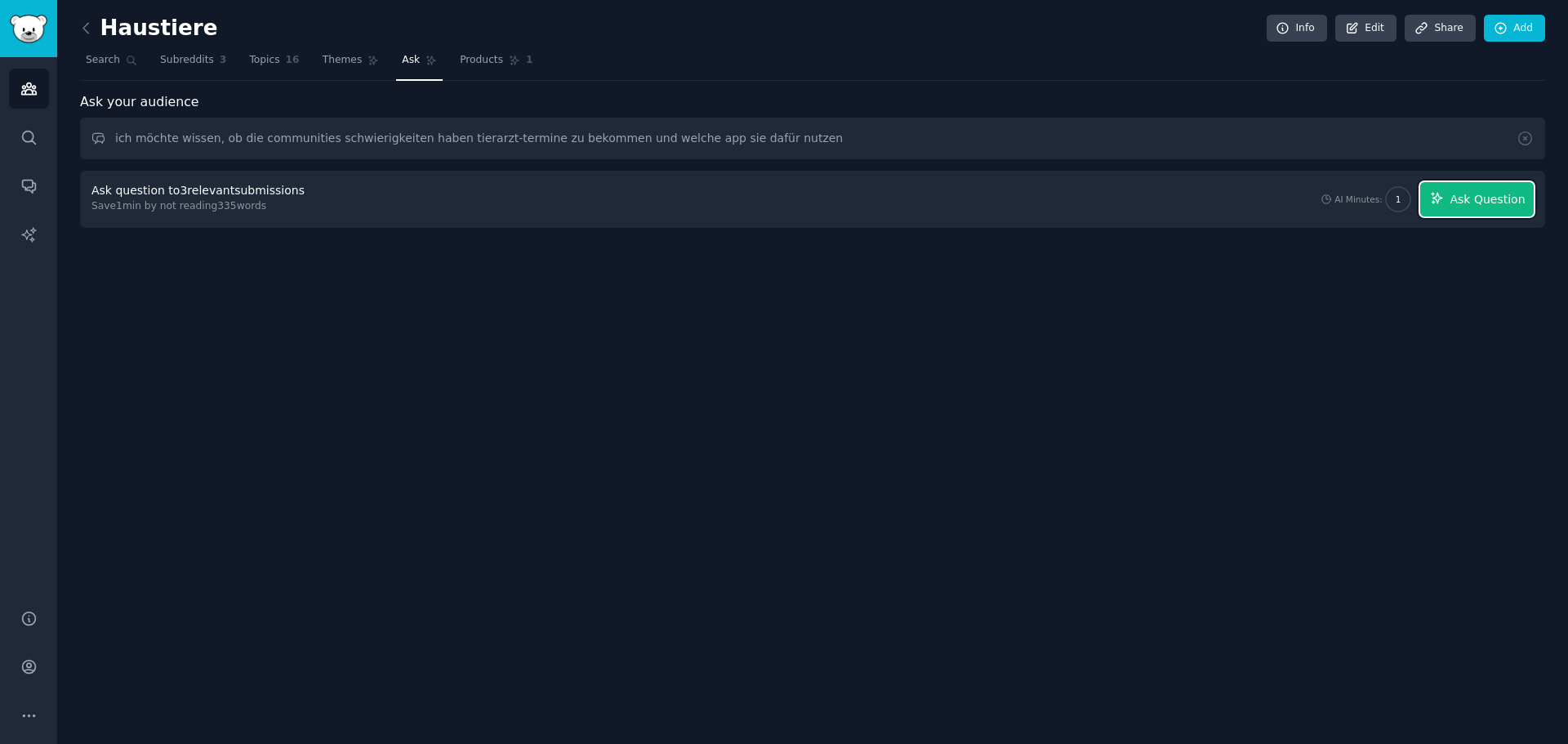
click at [1448, 190] on button "Ask Question" at bounding box center [1477, 199] width 114 height 35
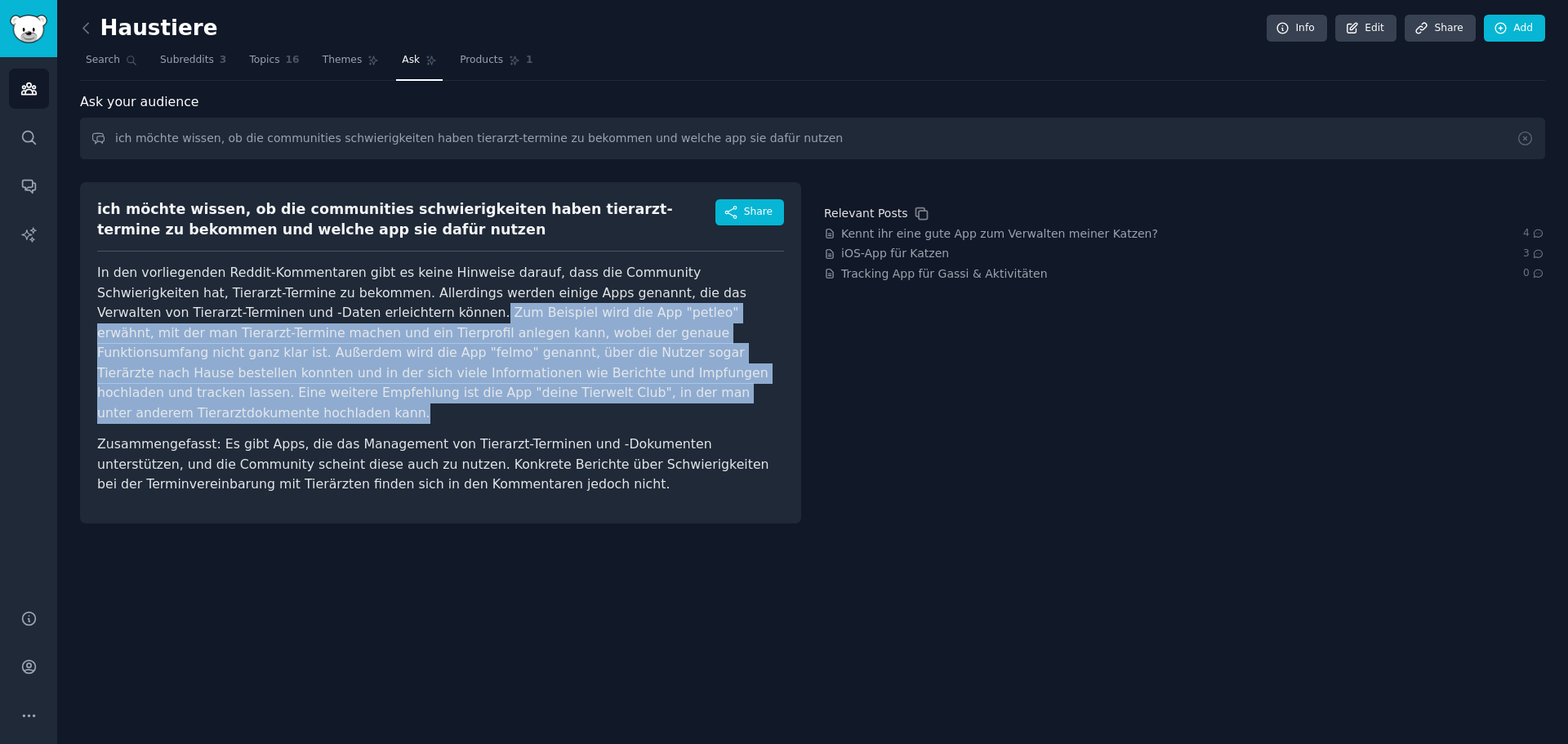
drag, startPoint x: 245, startPoint y: 313, endPoint x: 764, endPoint y: 391, distance: 524.8
click at [764, 391] on p "In den vorliegenden Reddit-Kommentaren gibt es keine Hinweise darauf, dass die …" at bounding box center [441, 342] width 686 height 160
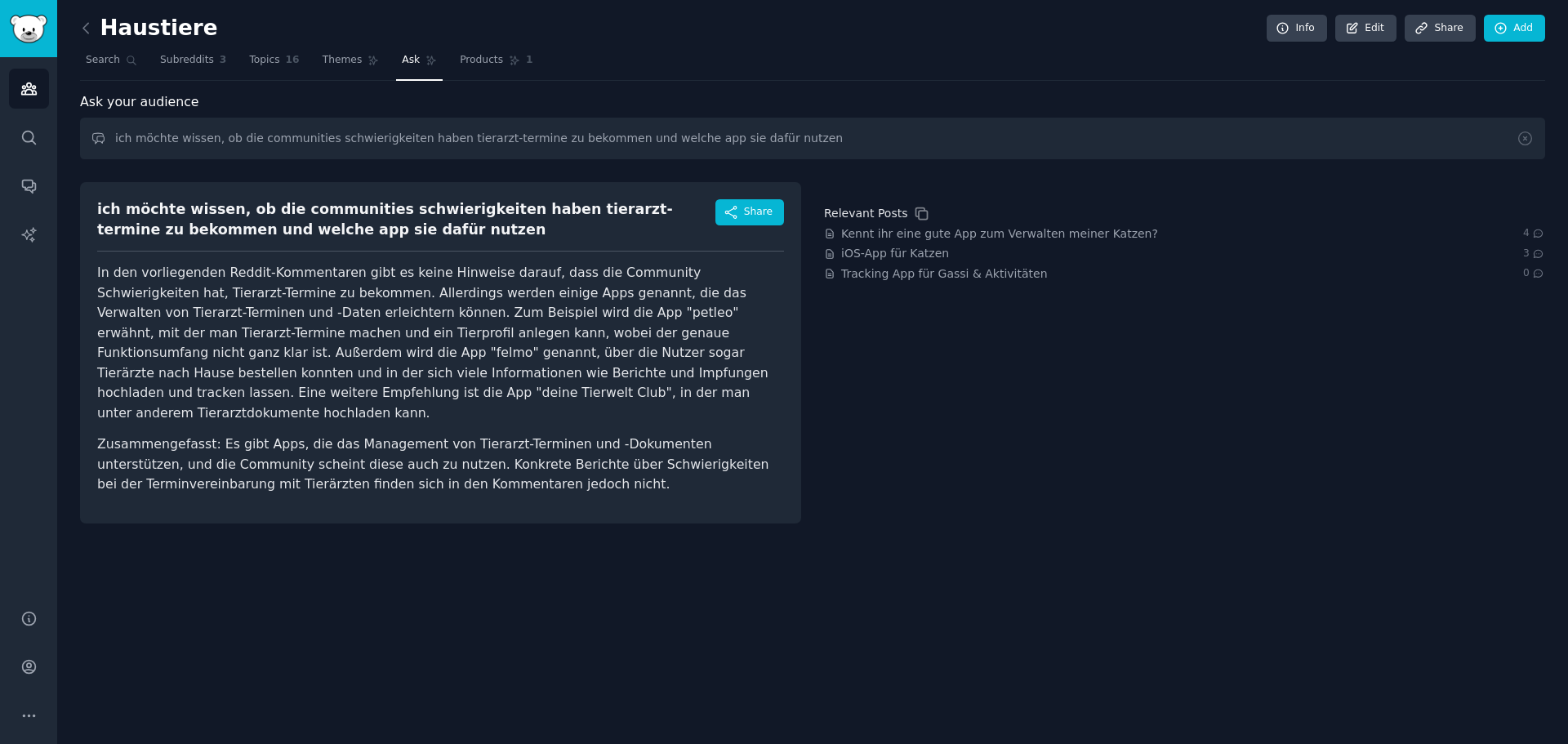
click at [579, 407] on article "In den vorliegenden Reddit-Kommentaren gibt es keine Hinweise darauf, dass die …" at bounding box center [441, 378] width 686 height 231
drag, startPoint x: 479, startPoint y: 422, endPoint x: 673, endPoint y: 428, distance: 194.1
click at [673, 435] on p "Zusammengefasst: Es gibt Apps, die das Management von Tierarzt-Terminen und -Do…" at bounding box center [441, 465] width 686 height 60
click at [585, 445] on p "Zusammengefasst: Es gibt Apps, die das Management von Tierarzt-Terminen und -Do…" at bounding box center [441, 465] width 686 height 60
click at [400, 146] on input "ich möchte wissen, ob die communities schwierigkeiten haben tierarzt-termine zu…" at bounding box center [812, 138] width 1465 height 42
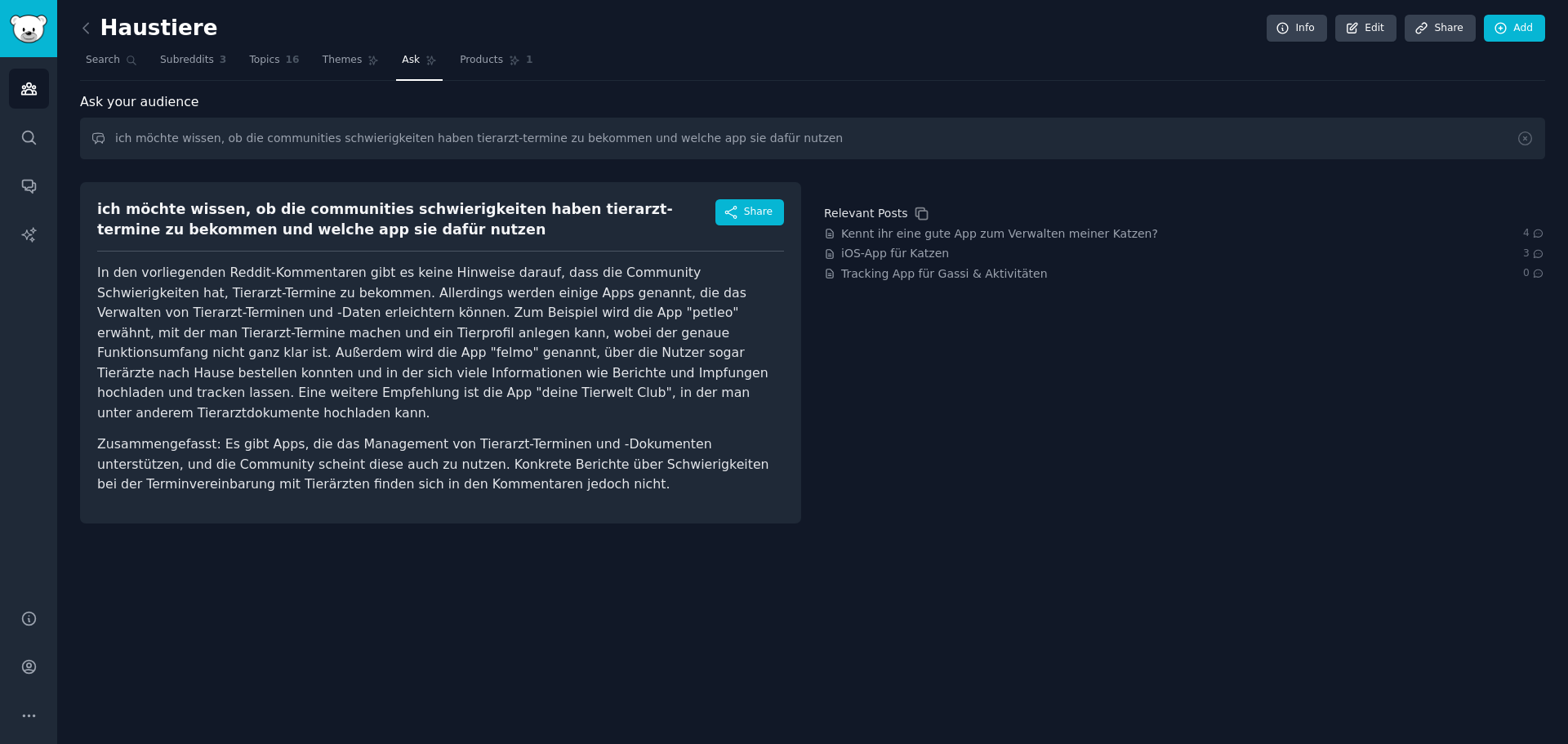
click at [592, 402] on p "In den vorliegenden Reddit-Kommentaren gibt es keine Hinweise darauf, dass die …" at bounding box center [441, 342] width 686 height 160
click at [668, 140] on input "ich möchte wissen, ob die communities schwierigkeiten haben tierarzt-termine zu…" at bounding box center [812, 138] width 1465 height 42
drag, startPoint x: 801, startPoint y: 137, endPoint x: 77, endPoint y: 99, distance: 725.0
click at [77, 99] on div "Haustiere Info Edit Share Add Search Subreddits 3 Topics 16 Themes Ask Products…" at bounding box center [811, 372] width 1510 height 744
click at [751, 137] on input "ich möchte wissen, ob die communities schwierigkeiten haben tierarzt-termine zu…" at bounding box center [812, 138] width 1465 height 42
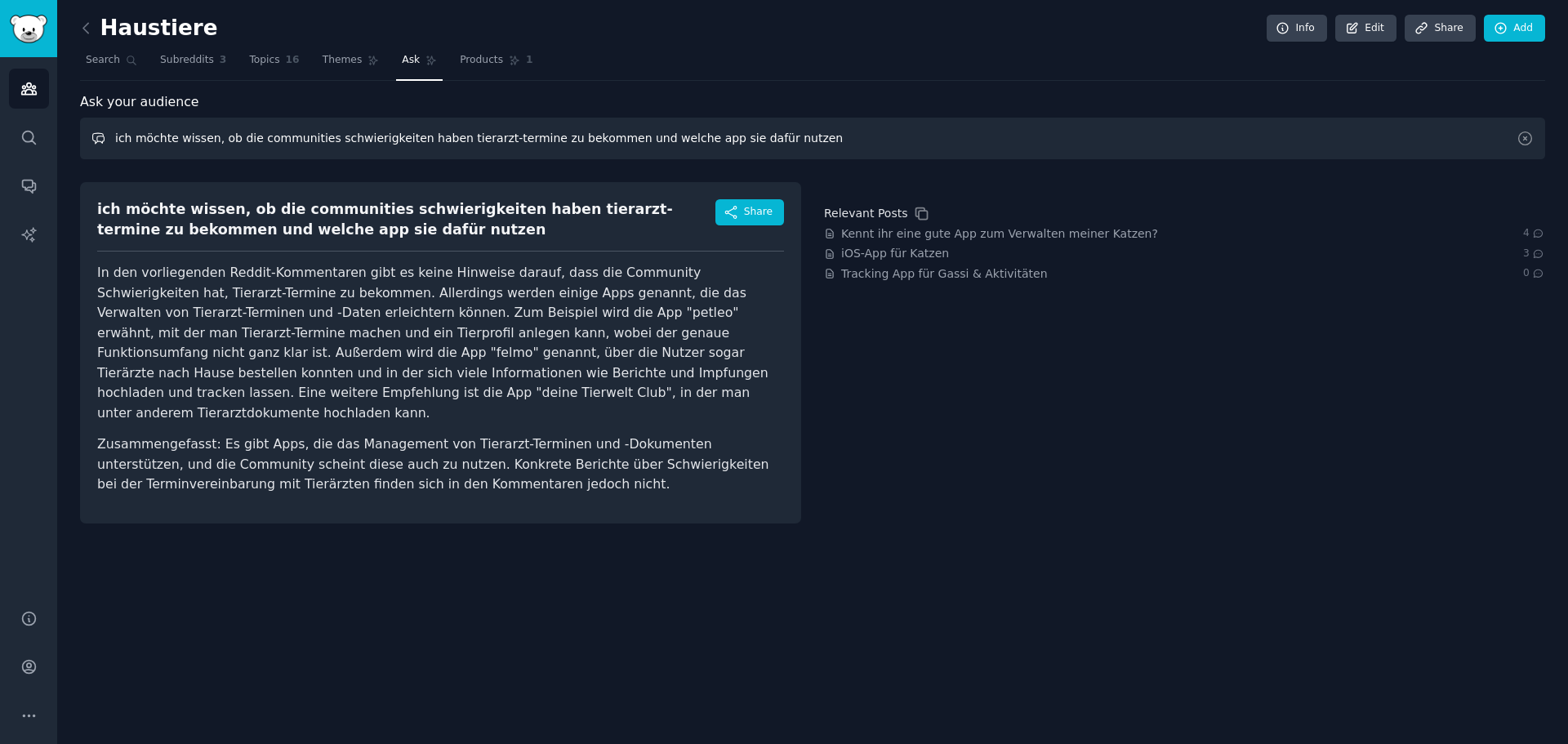
drag, startPoint x: 798, startPoint y: 131, endPoint x: 89, endPoint y: 98, distance: 709.8
click at [89, 98] on div "Ask your audience ich möchte wissen, ob die communities schwierigkeiten haben t…" at bounding box center [812, 308] width 1465 height 431
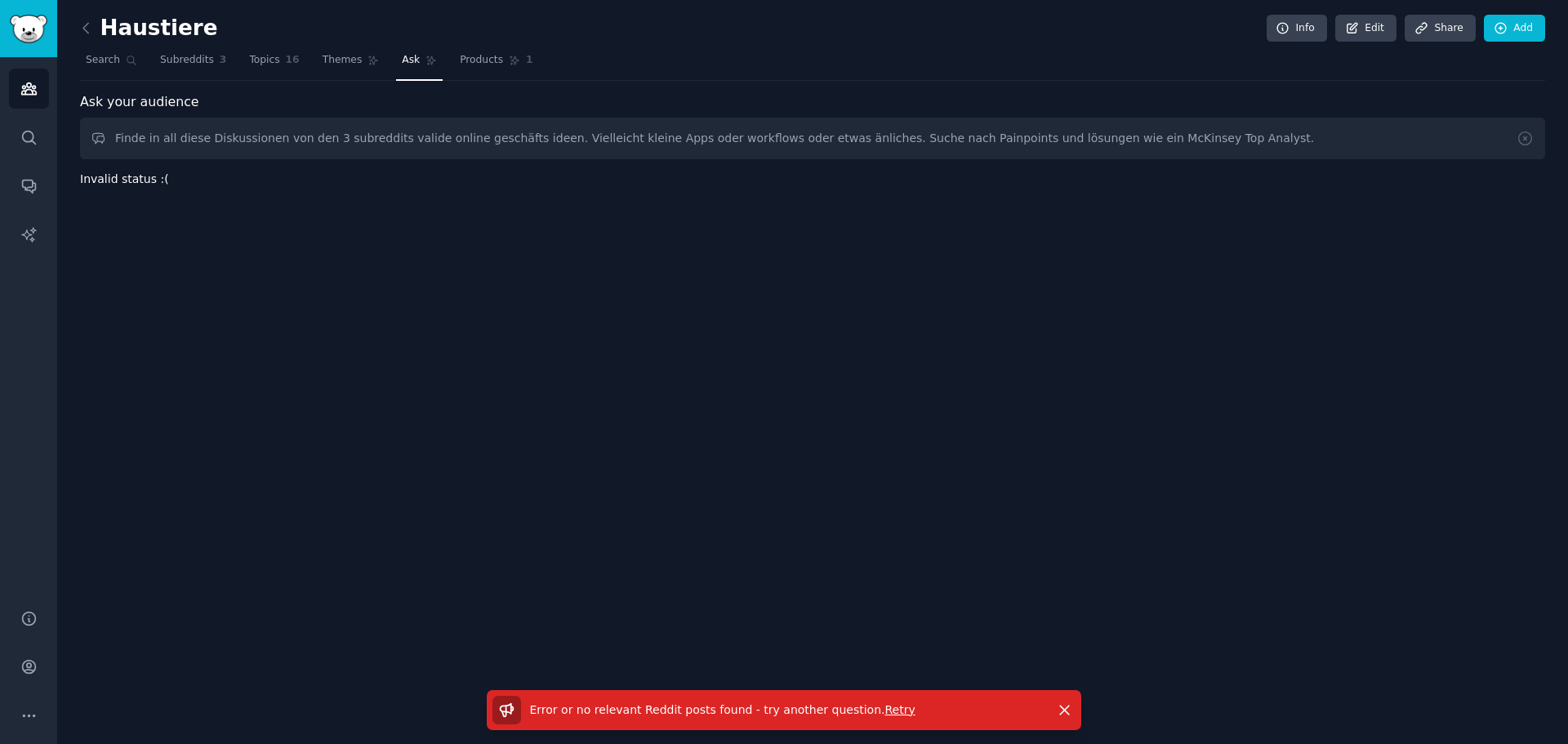
click at [884, 709] on span "Retry" at bounding box center [899, 709] width 30 height 13
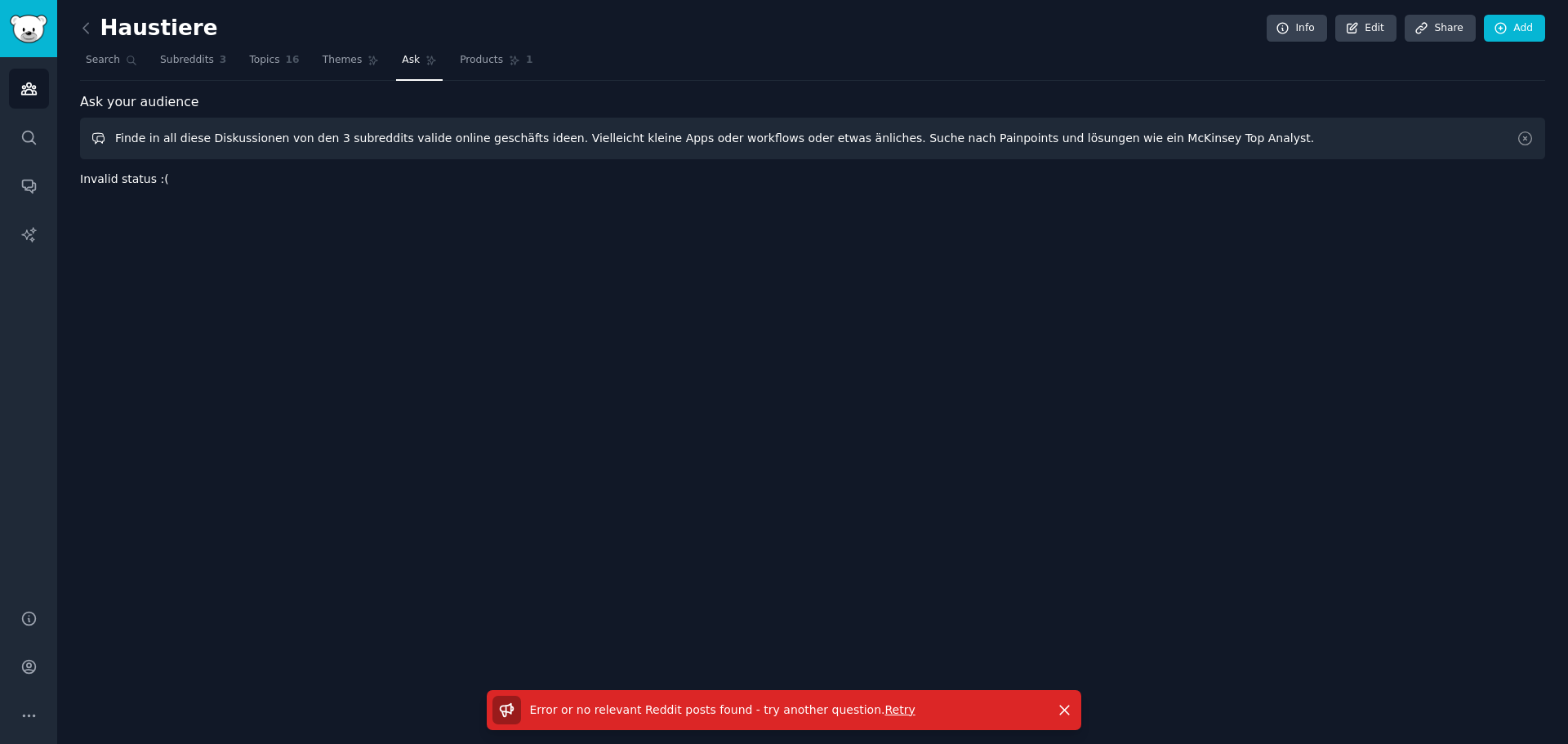
click at [1168, 159] on input "Finde in all diese Diskussionen von den 3 subreddits valide online geschäfts id…" at bounding box center [812, 138] width 1465 height 42
drag, startPoint x: 376, startPoint y: 142, endPoint x: 273, endPoint y: 137, distance: 103.1
click at [273, 137] on input "Finde in all diese Diskussionen von den 3 subreddits valide online geschäfts id…" at bounding box center [812, 138] width 1465 height 42
drag, startPoint x: 1084, startPoint y: 136, endPoint x: 905, endPoint y: 150, distance: 179.5
click at [905, 150] on input "Finde in all diese Diskussionen valide online geschäfts ideen. Vielleicht klein…" at bounding box center [812, 138] width 1465 height 42
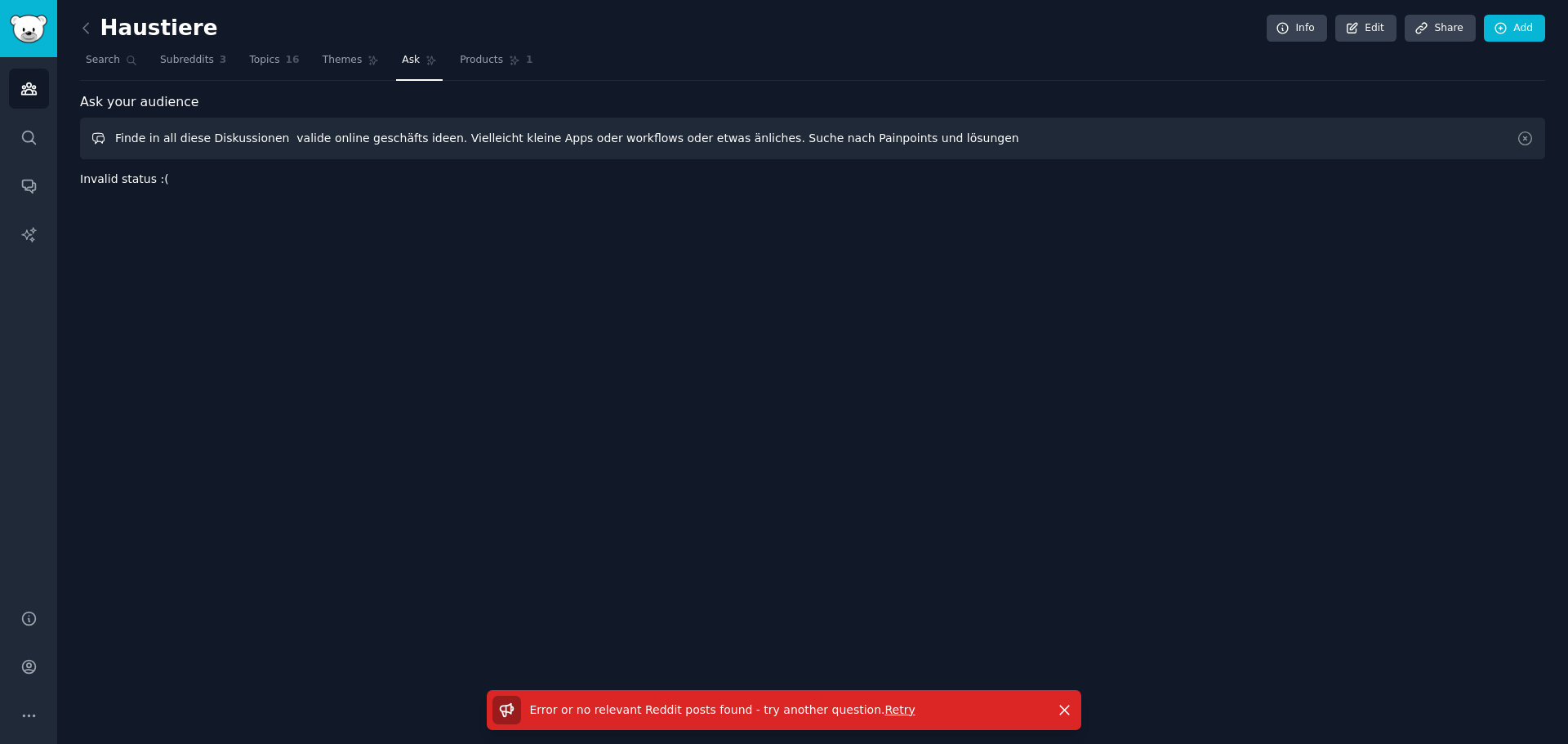
type input "Finde in all diese Diskussionen valide online geschäfts ideen. Vielleicht klein…"
click at [460, 67] on span "Products" at bounding box center [481, 60] width 43 height 15
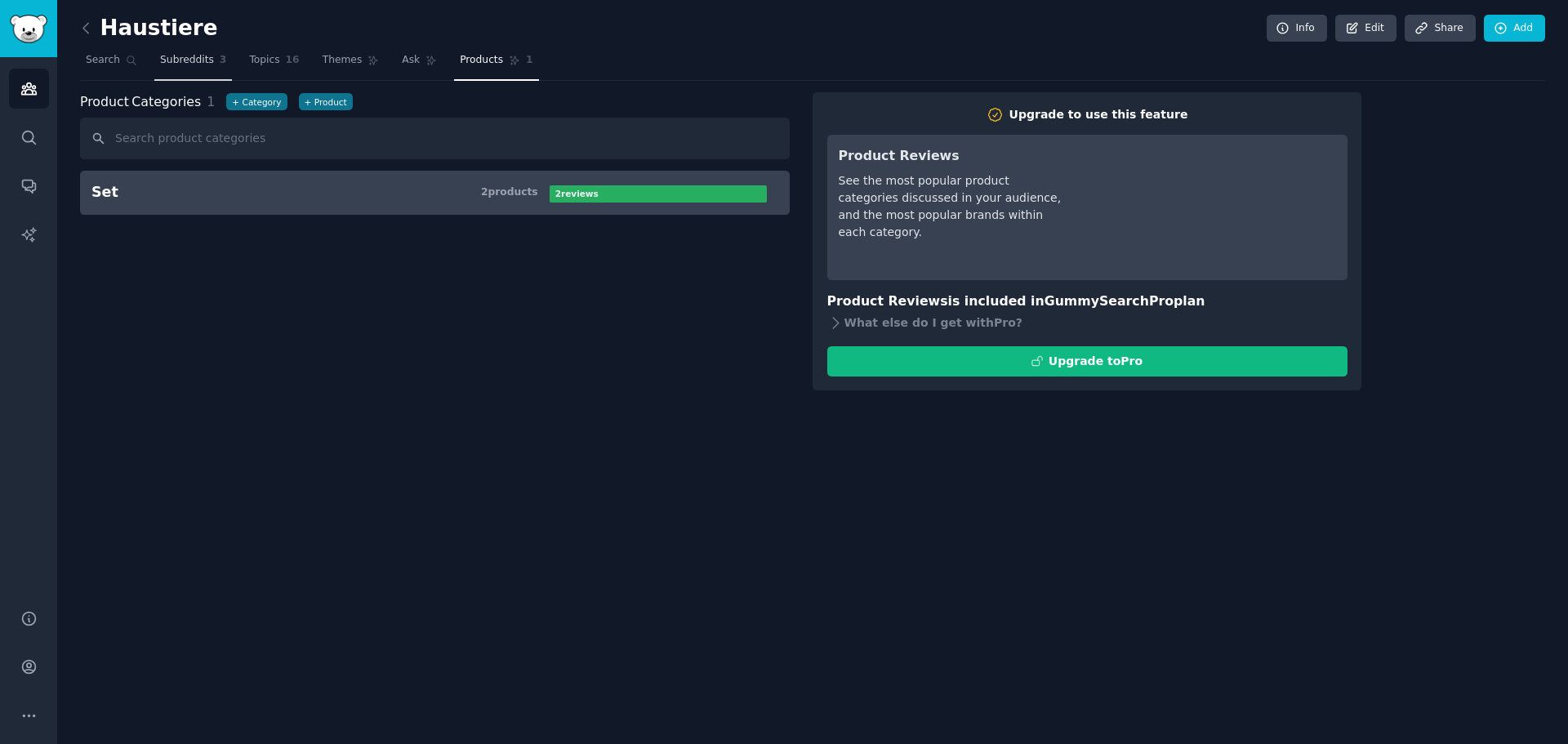
click at [186, 63] on span "Subreddits" at bounding box center [186, 60] width 54 height 15
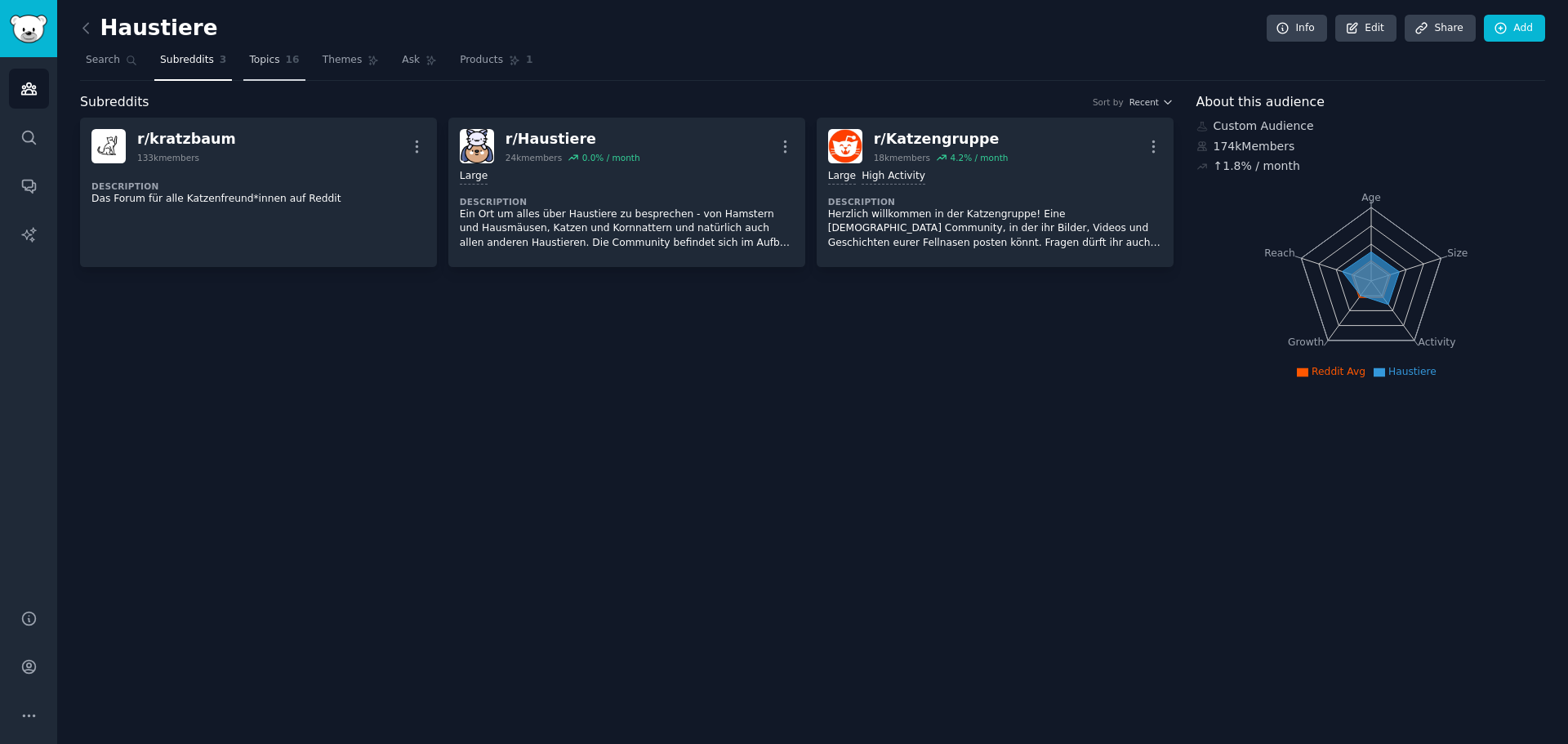
click at [286, 54] on span "16" at bounding box center [293, 60] width 14 height 15
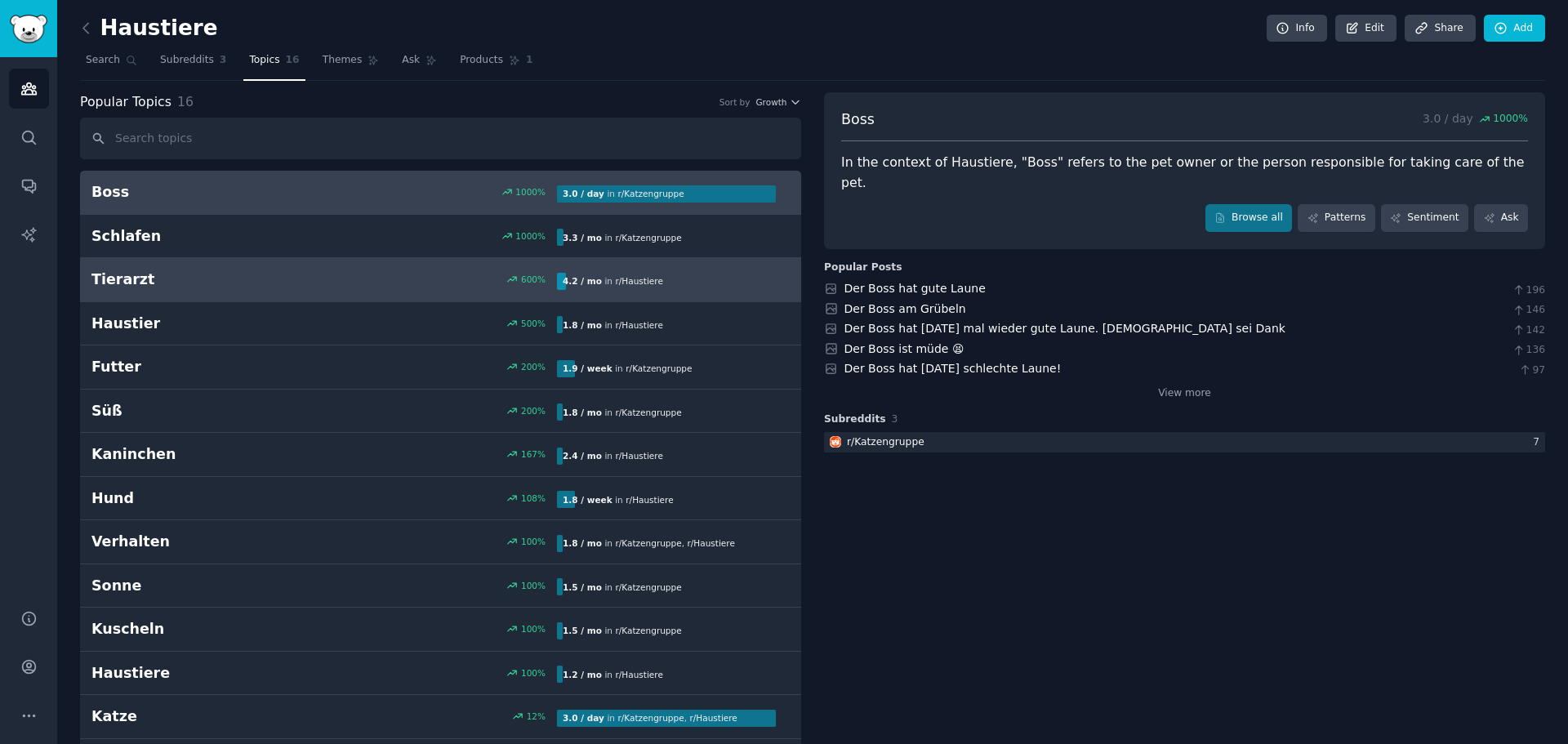
click at [276, 285] on h2 "Tierarzt" at bounding box center [208, 279] width 232 height 20
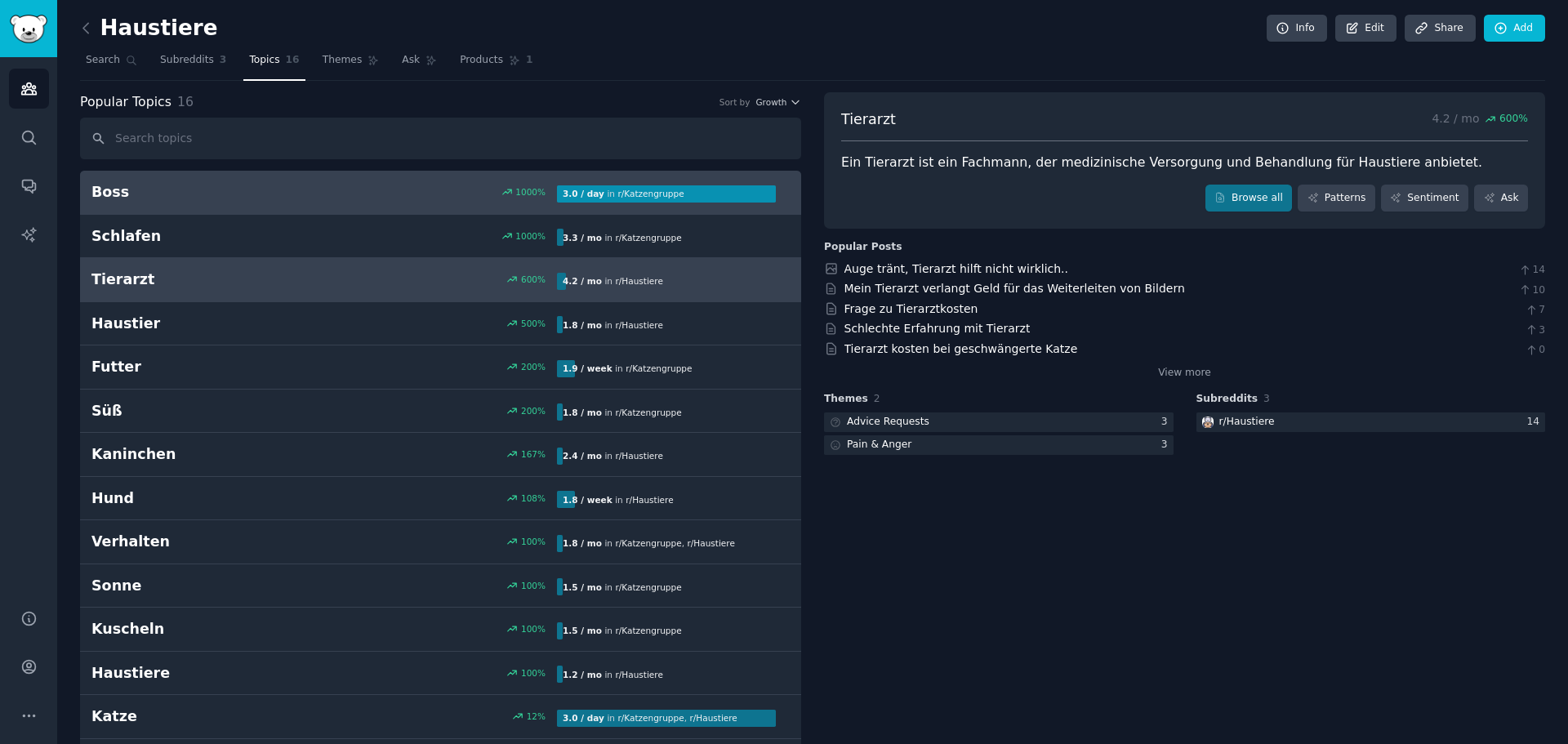
click at [365, 200] on div "Boss 1000 % 3.0 / day in r/ Katzengruppe" at bounding box center [440, 192] width 698 height 20
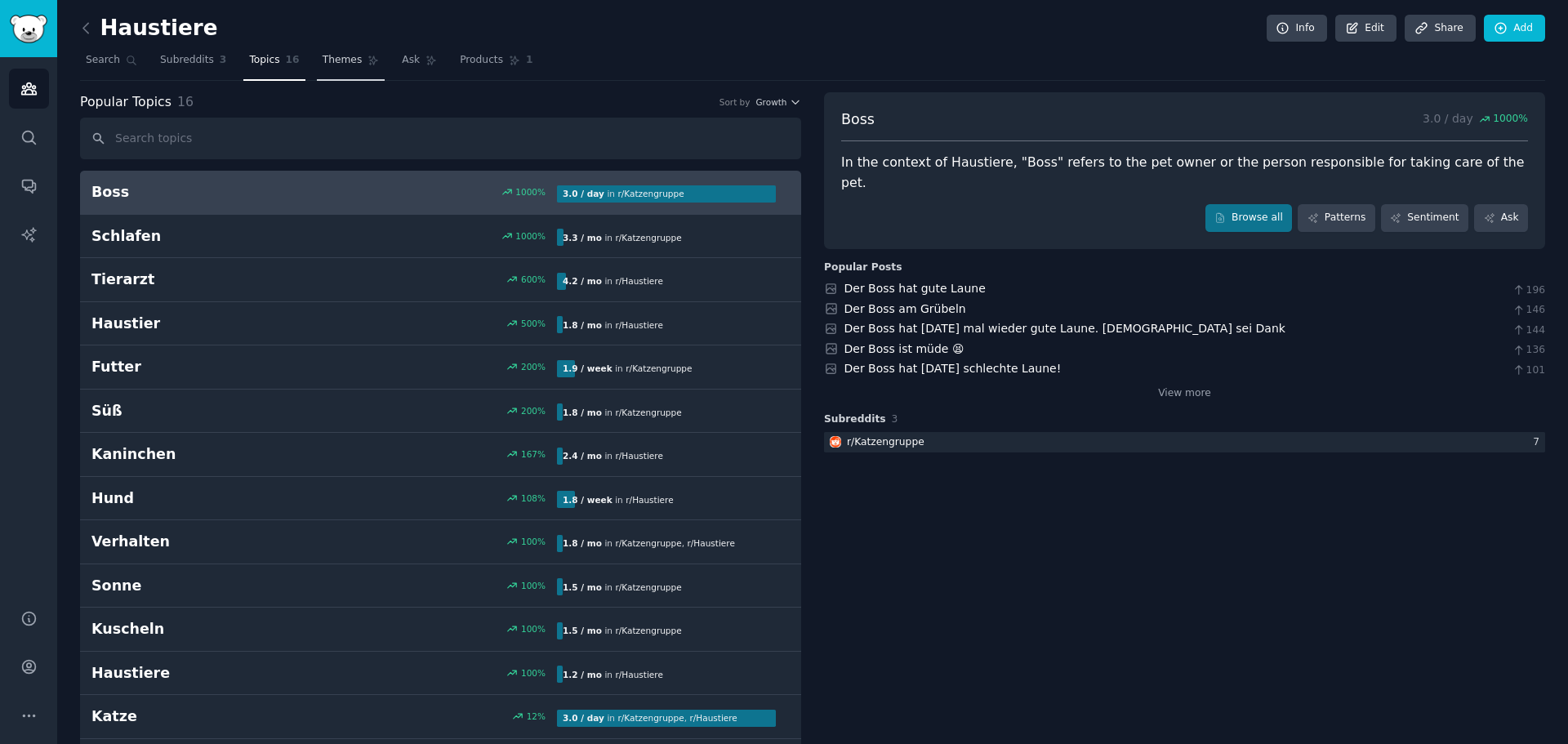
click at [349, 67] on link "Themes" at bounding box center [350, 64] width 68 height 34
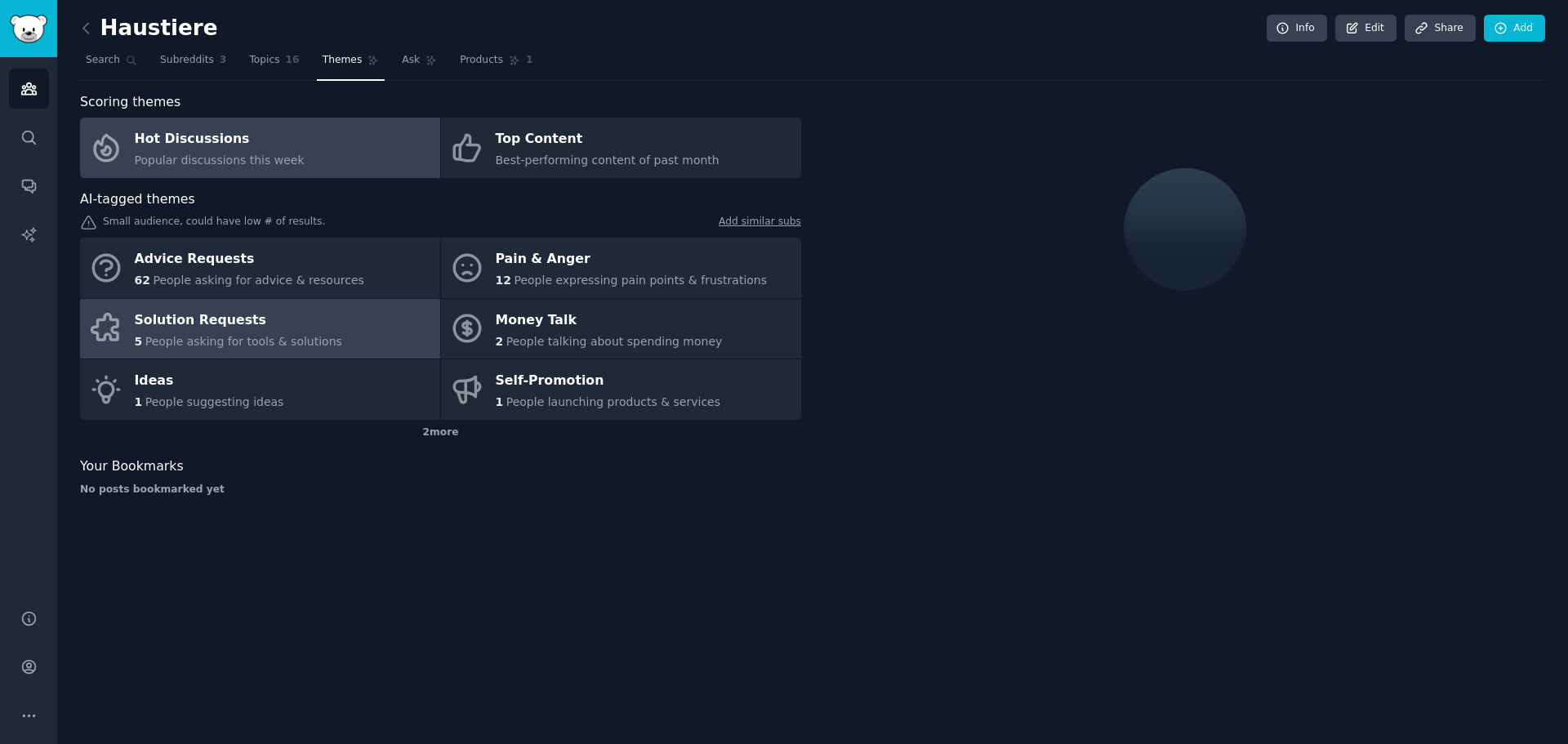
click at [297, 345] on span "People asking for tools & solutions" at bounding box center [244, 341] width 197 height 13
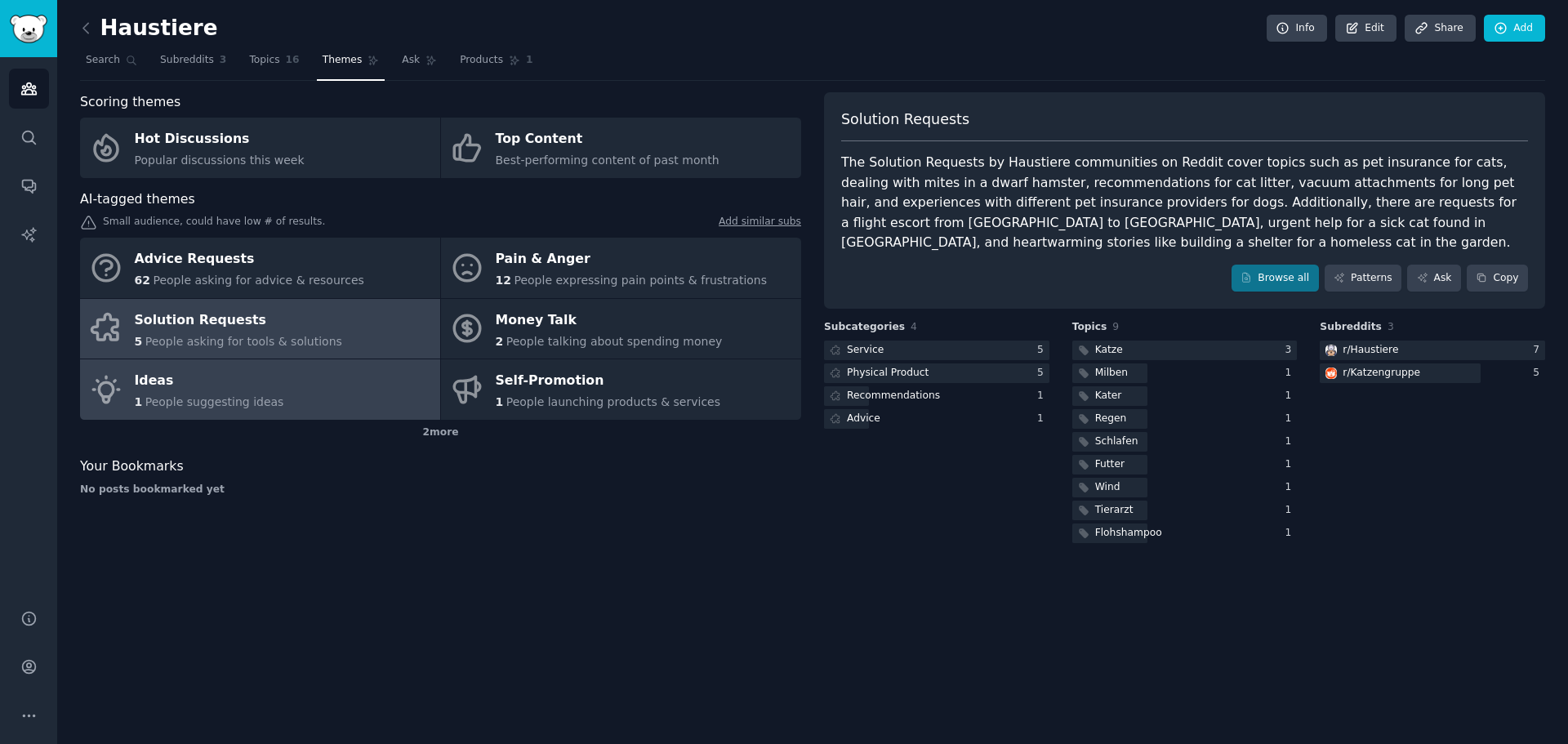
click at [413, 386] on link "Ideas 1 People suggesting ideas" at bounding box center [260, 389] width 360 height 60
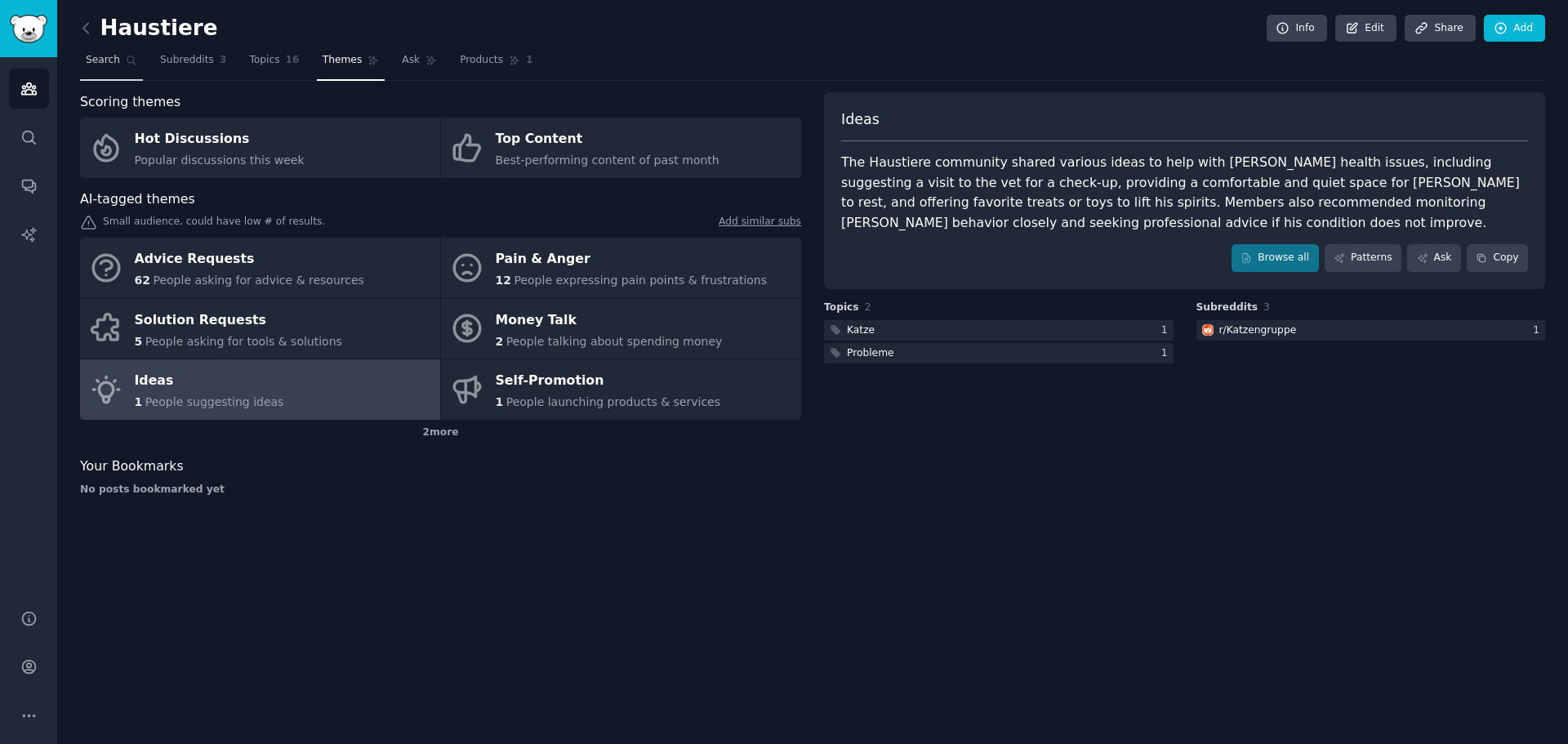
click at [108, 60] on span "Search" at bounding box center [103, 60] width 35 height 15
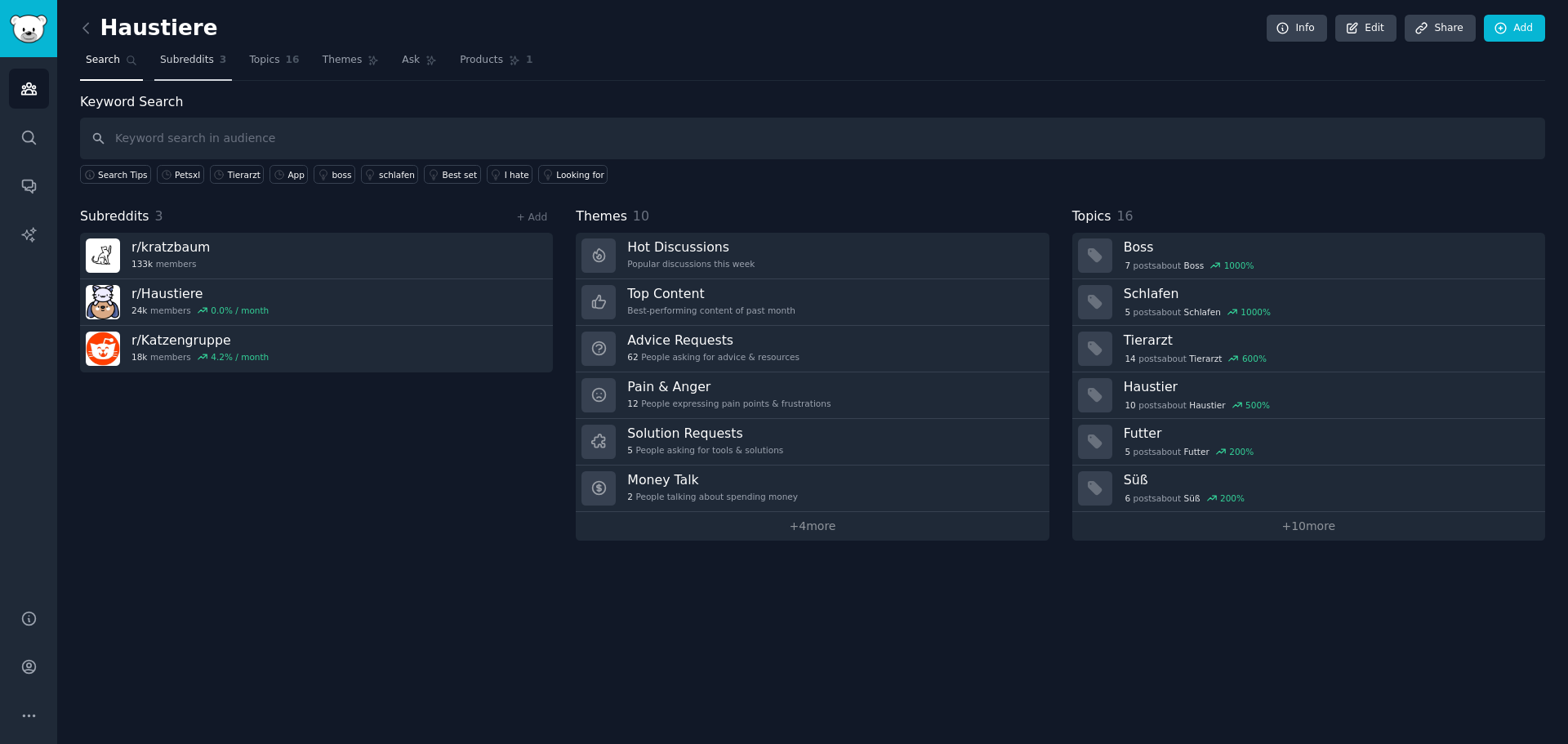
click at [220, 63] on span "3" at bounding box center [223, 60] width 7 height 15
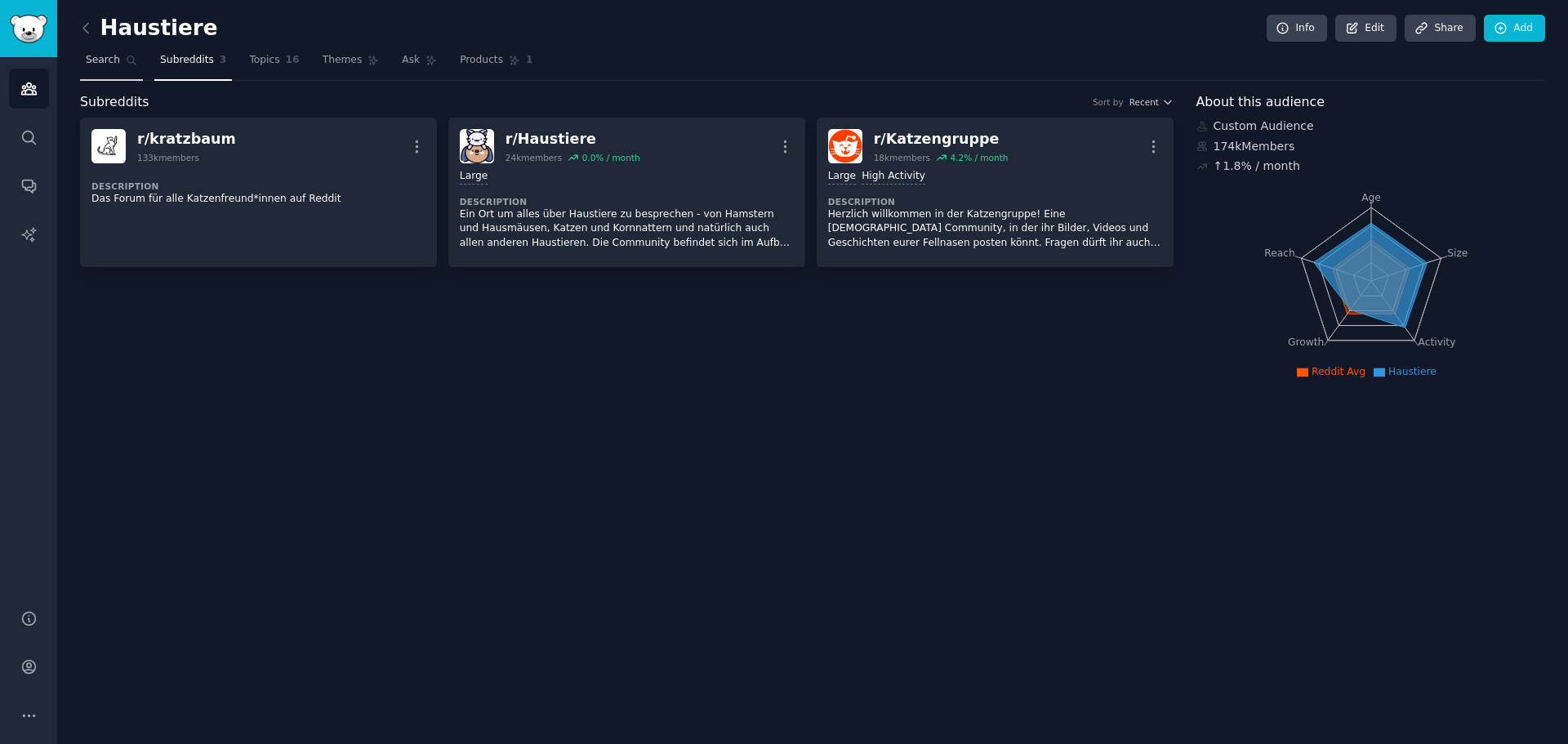
click at [114, 61] on span "Search" at bounding box center [103, 60] width 35 height 15
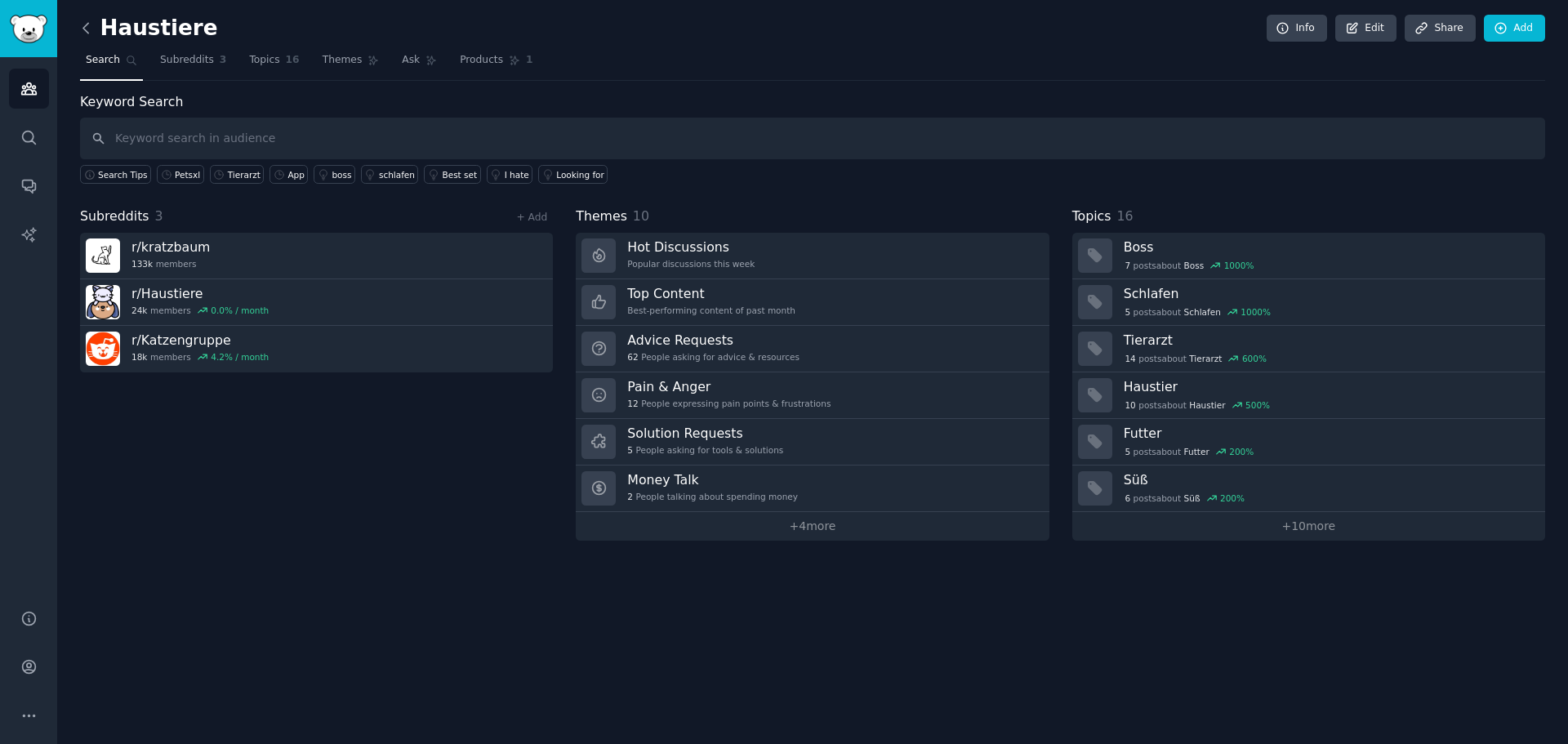
click at [91, 21] on icon at bounding box center [85, 27] width 17 height 17
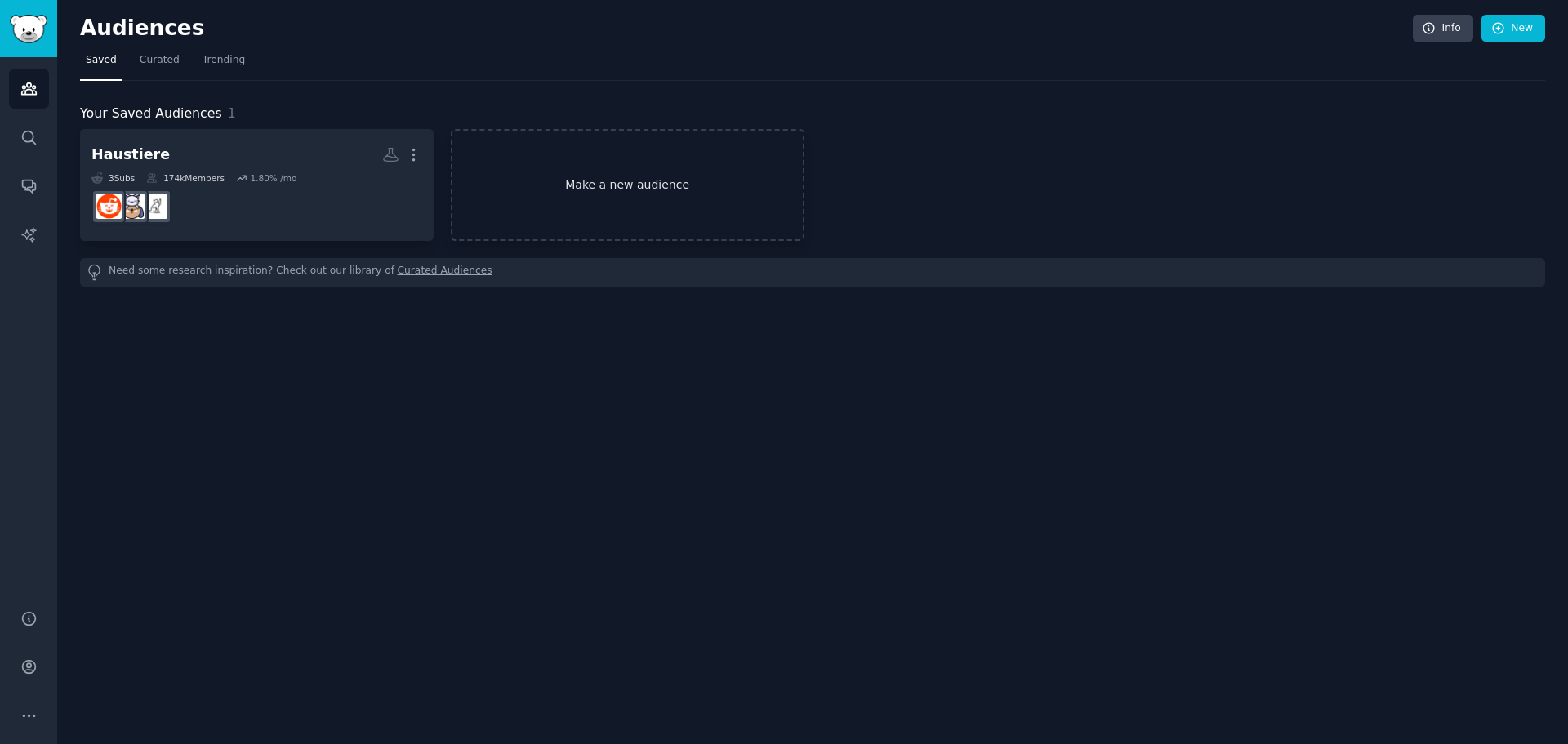
click at [613, 199] on link "Make a new audience" at bounding box center [627, 184] width 354 height 112
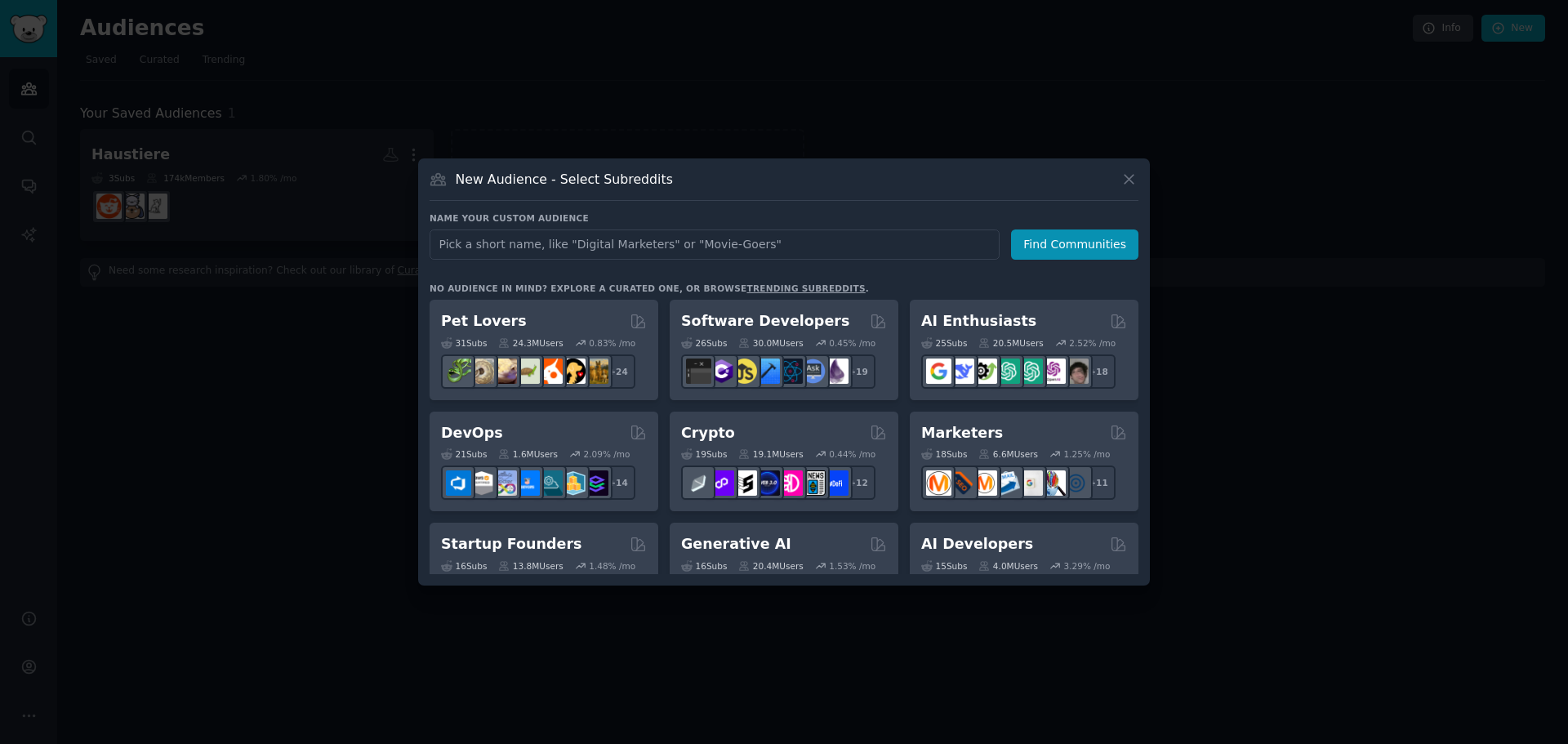
click at [576, 239] on input "text" at bounding box center [714, 245] width 570 height 30
click at [604, 250] on input "text" at bounding box center [714, 245] width 570 height 30
type input "longevity"
click button "Find Communities" at bounding box center [1075, 245] width 128 height 30
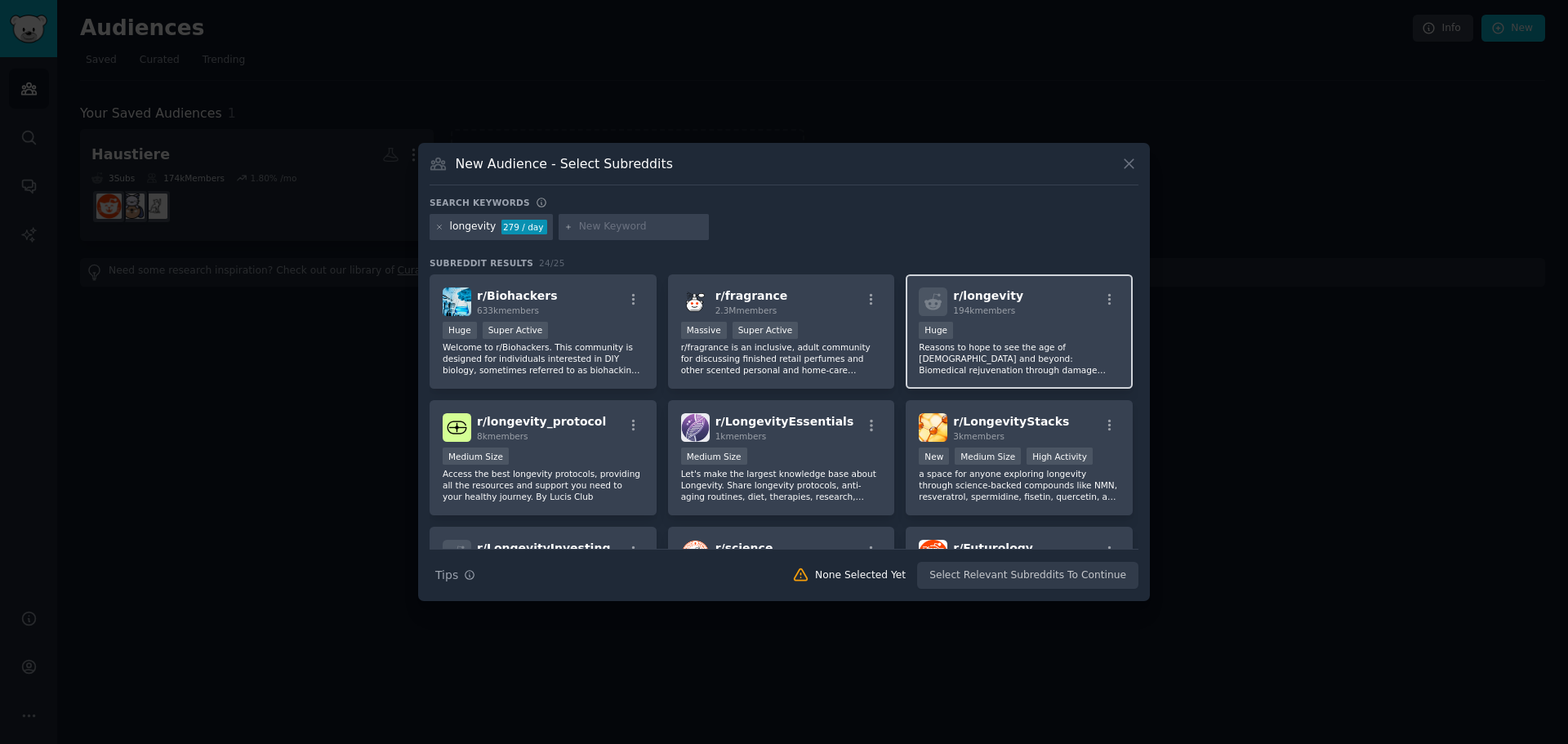
scroll to position [82, 0]
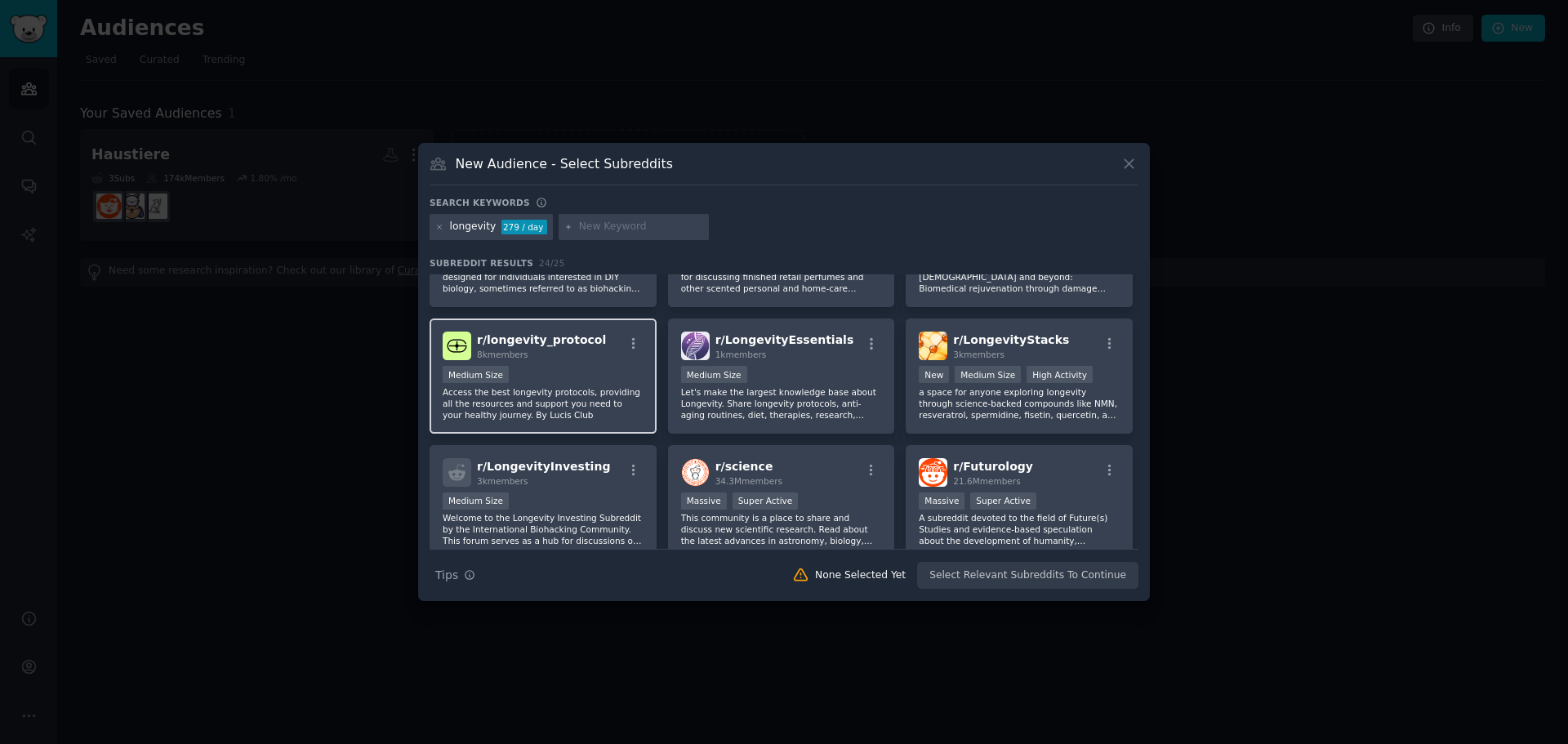
click at [567, 369] on div "Medium Size" at bounding box center [543, 375] width 200 height 20
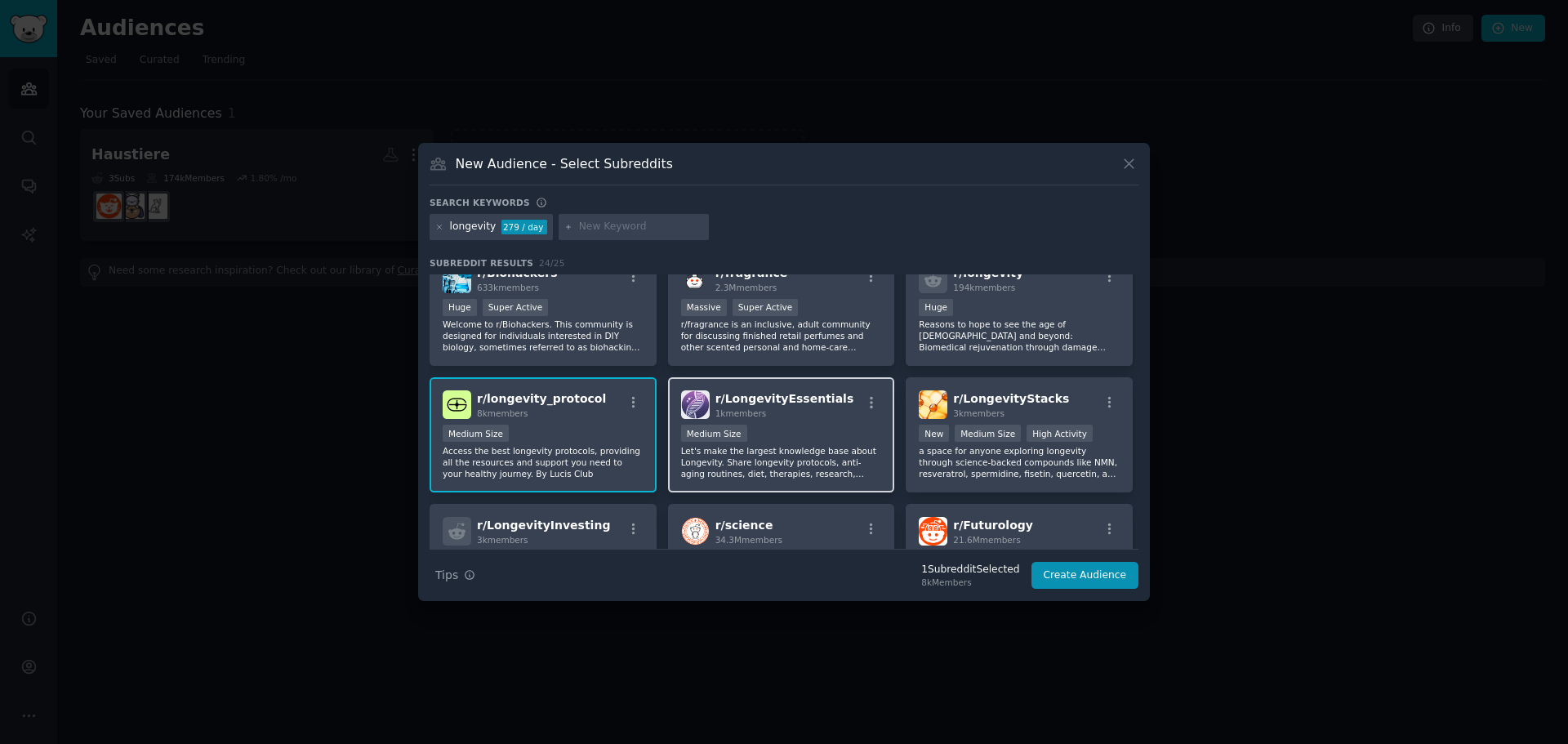
scroll to position [0, 0]
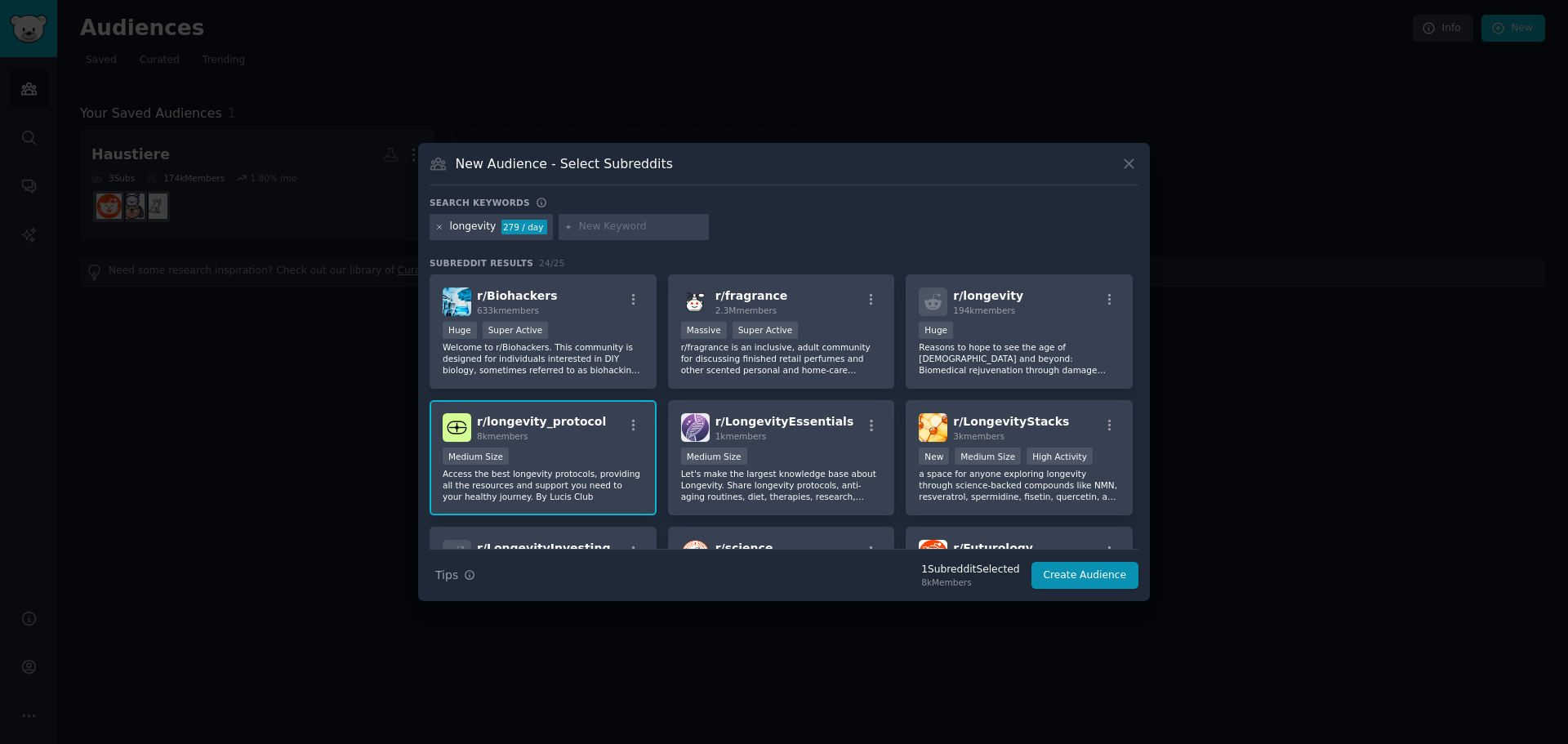
click at [440, 224] on icon at bounding box center [440, 227] width 9 height 9
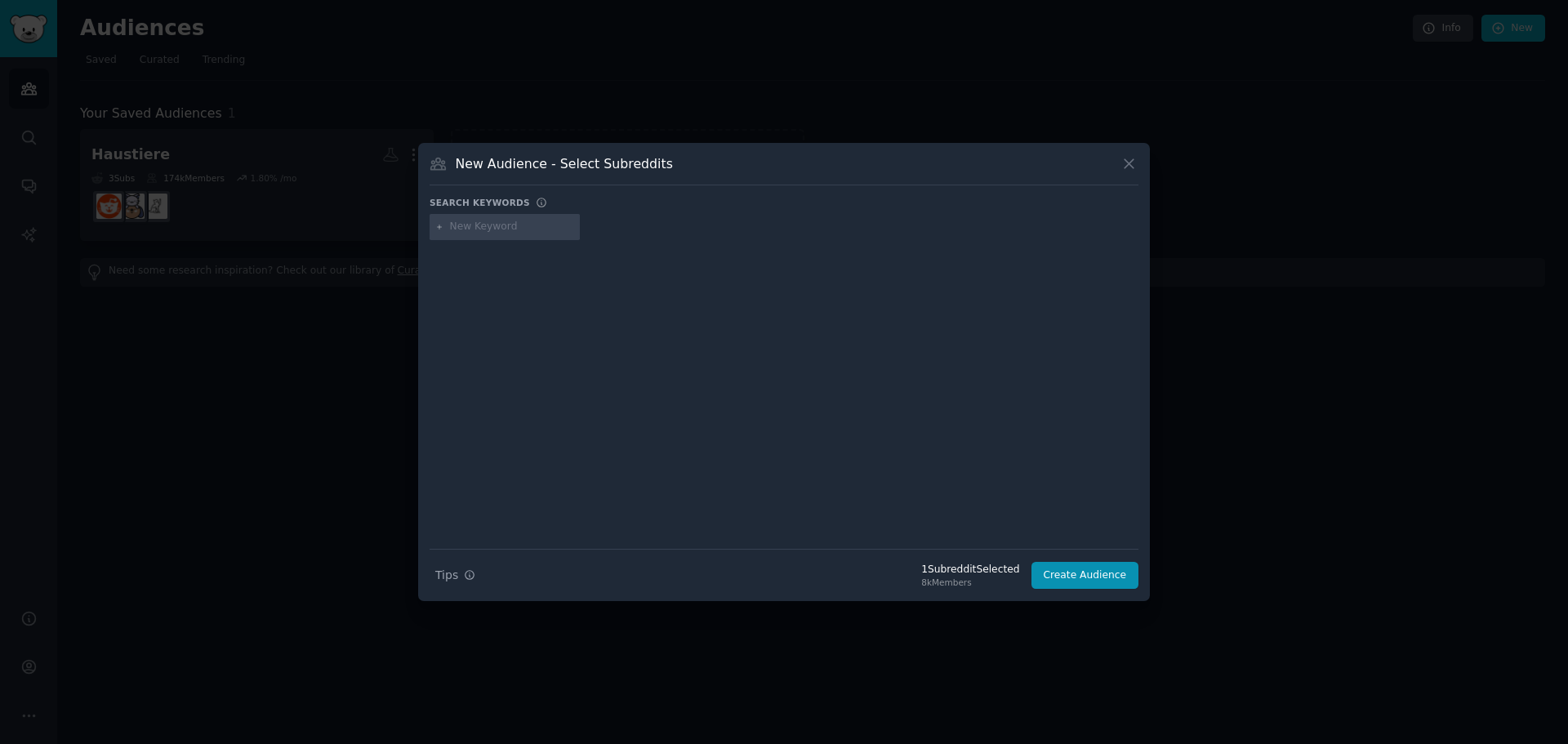
click at [513, 227] on input "text" at bounding box center [512, 227] width 124 height 15
type input "gesundheit"
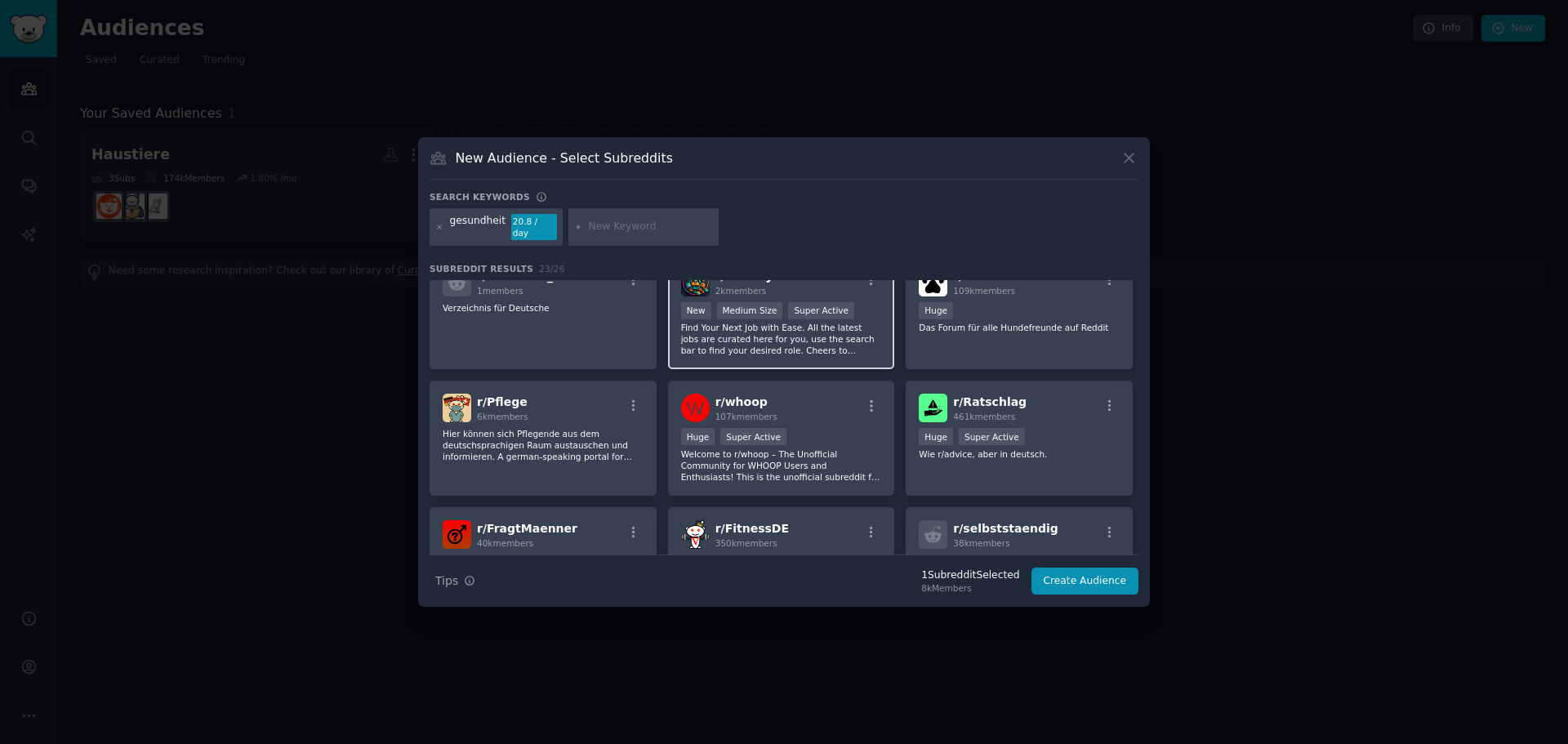
scroll to position [571, 0]
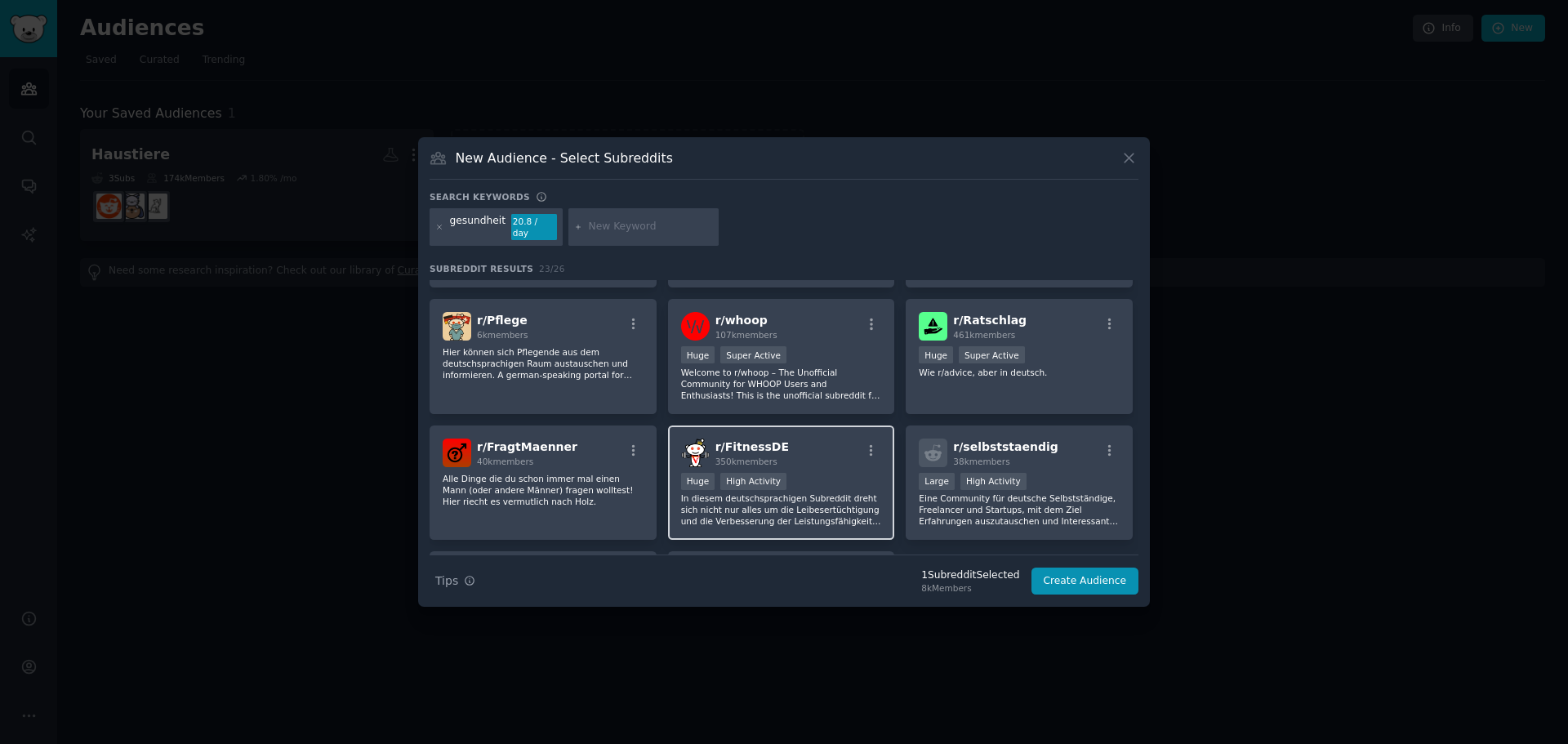
click at [787, 458] on div "r/ FitnessDE 350k members" at bounding box center [781, 452] width 200 height 28
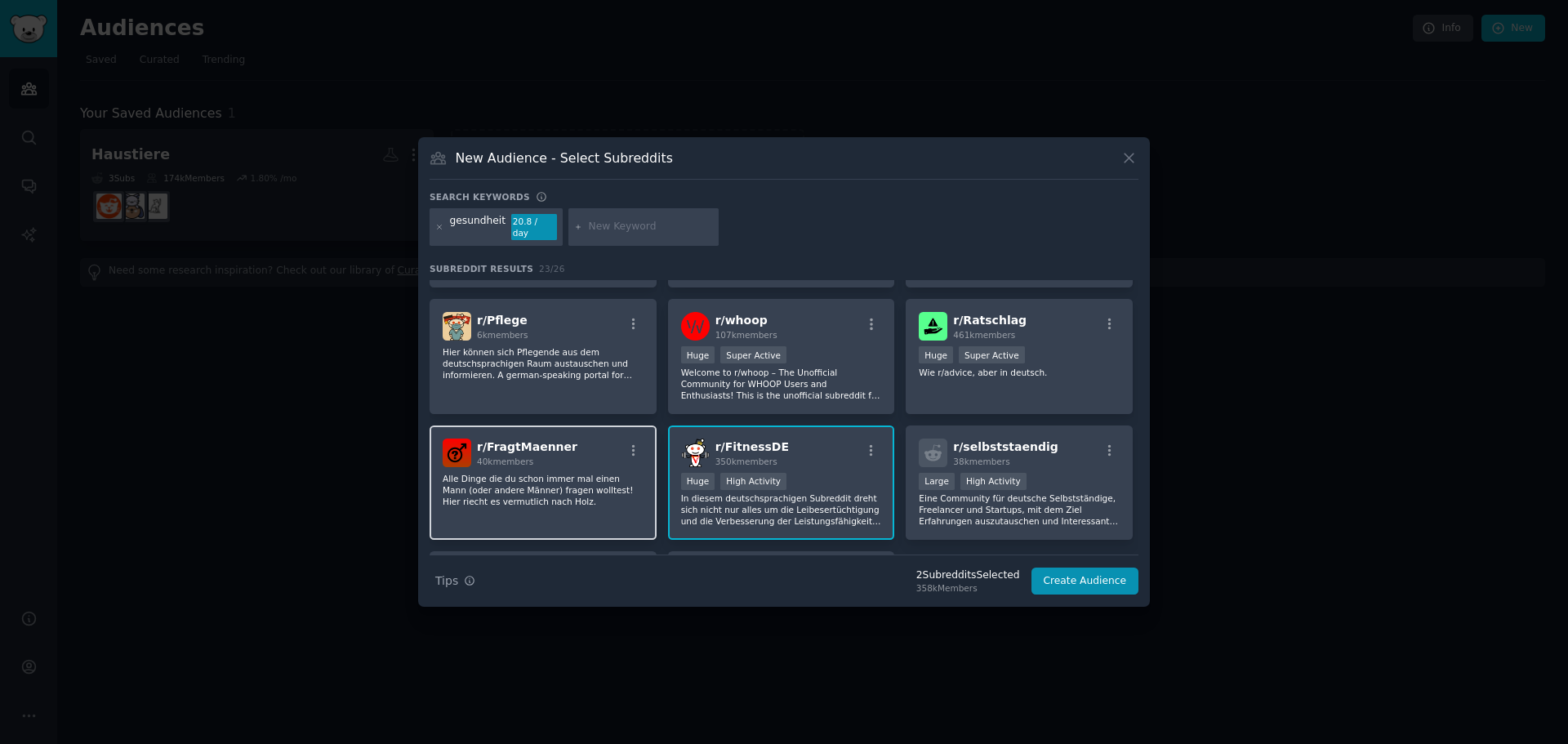
click at [589, 438] on div "r/ FragtMaenner 40k members" at bounding box center [543, 452] width 200 height 28
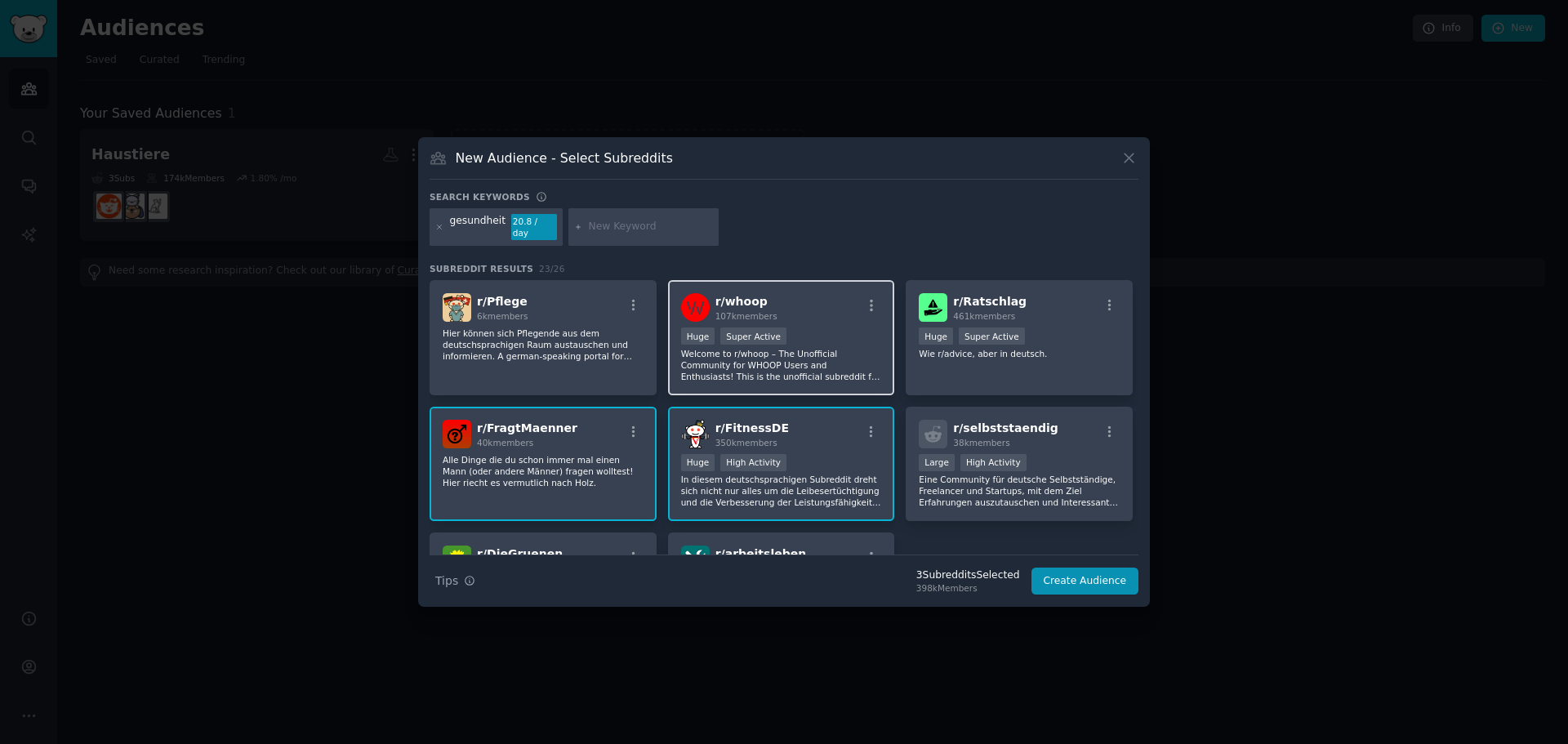
scroll to position [729, 0]
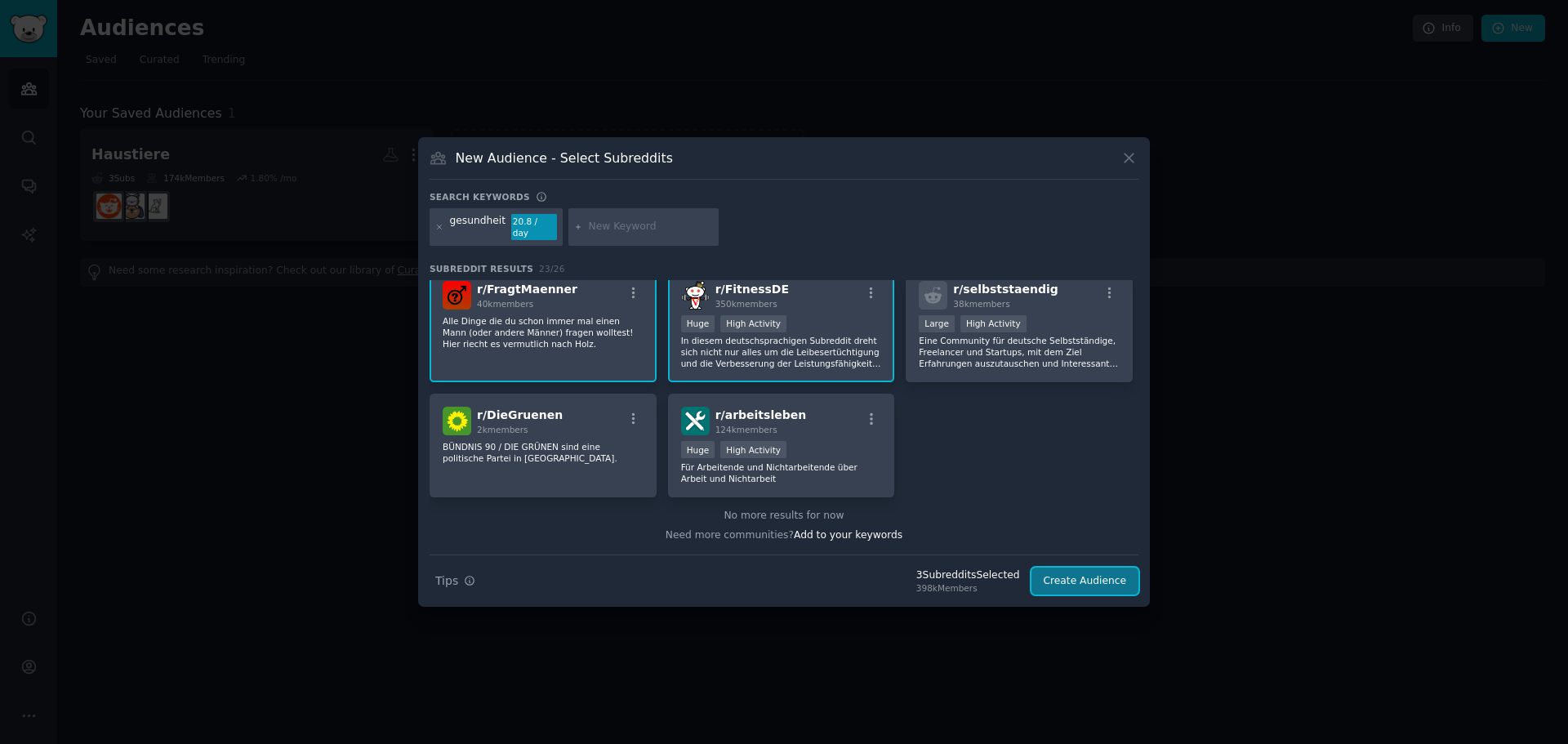
click at [1091, 578] on button "Create Audience" at bounding box center [1086, 581] width 108 height 27
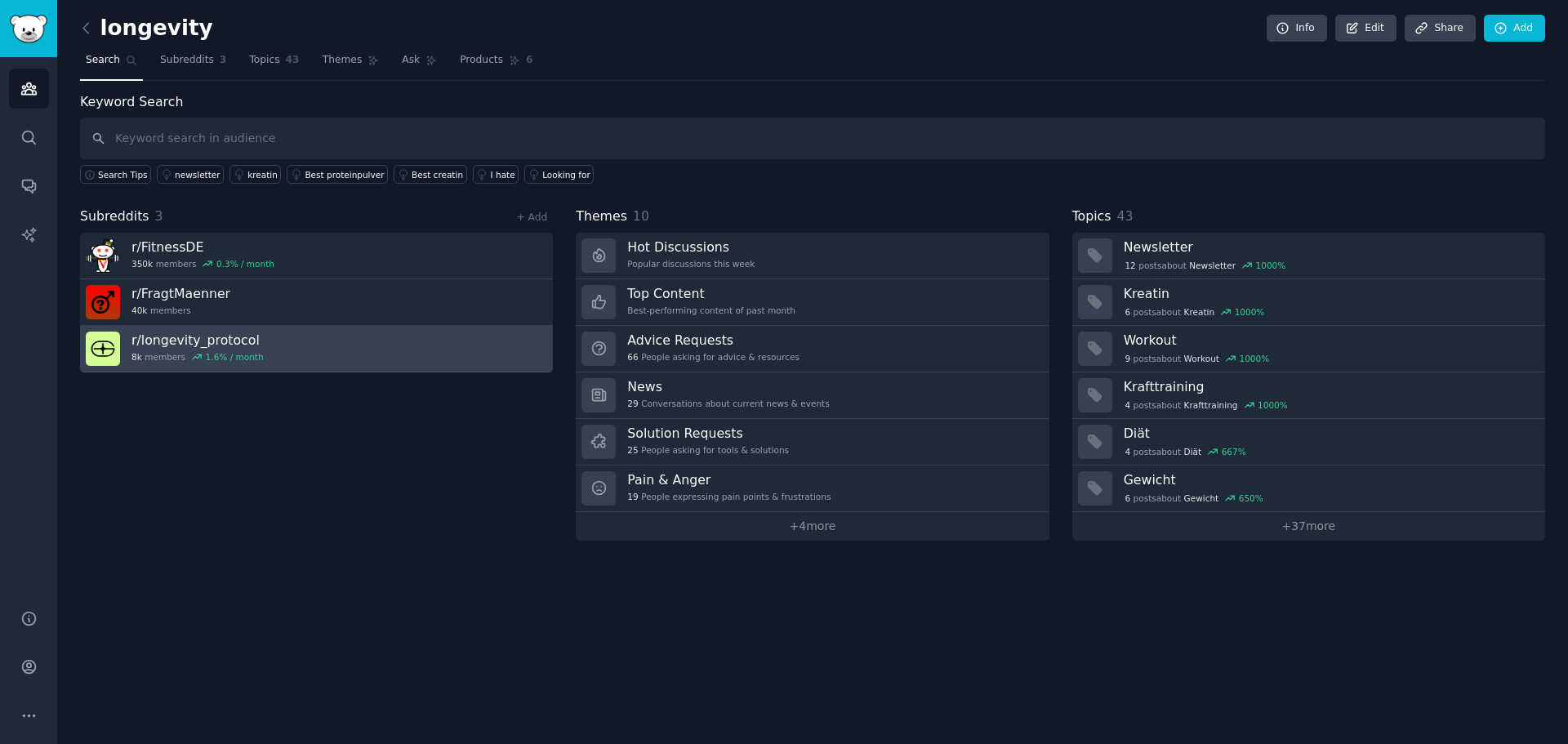
click at [436, 359] on link "r/ longevity_protocol 8k members 1.6 % / month" at bounding box center [316, 349] width 473 height 46
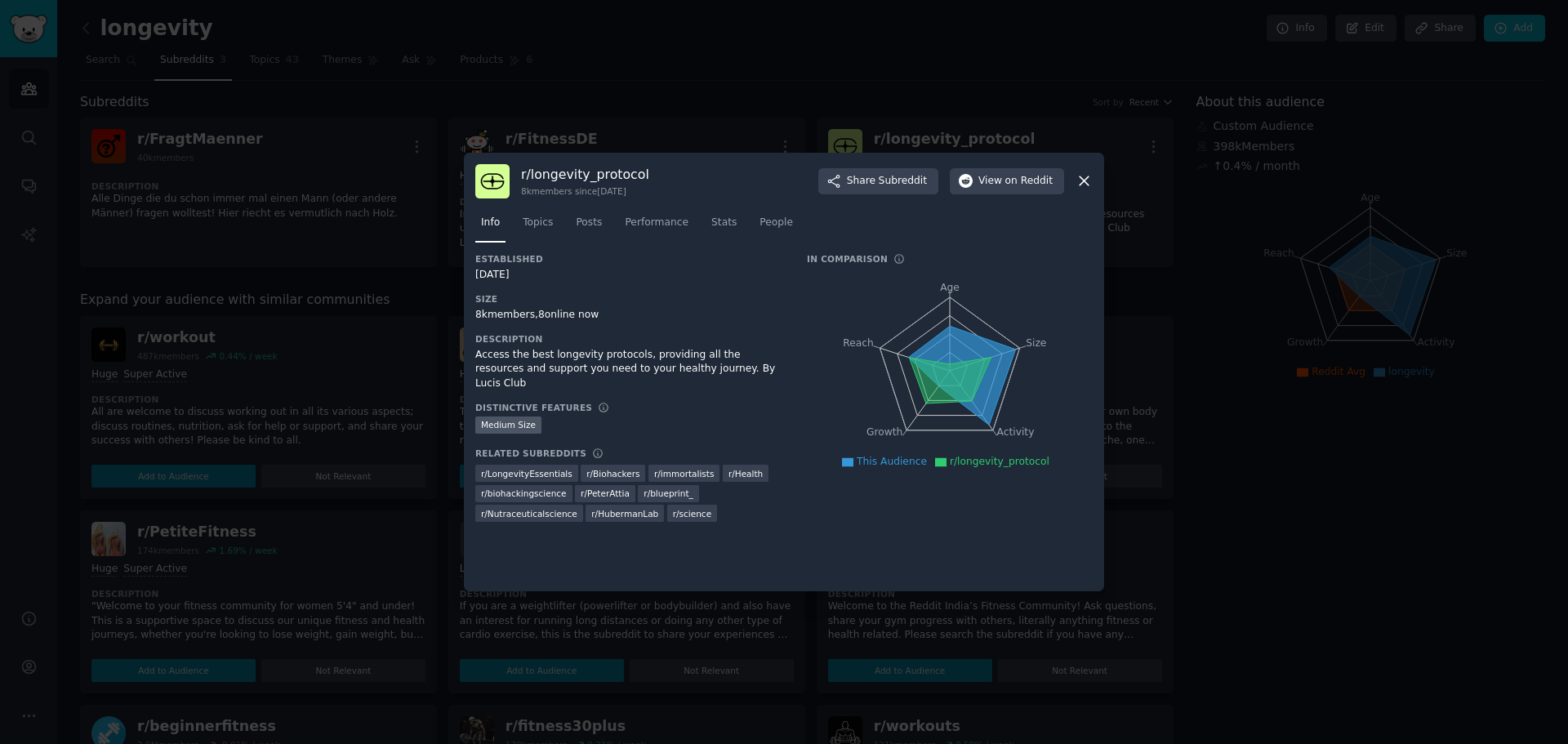
click at [1082, 182] on icon at bounding box center [1084, 180] width 17 height 17
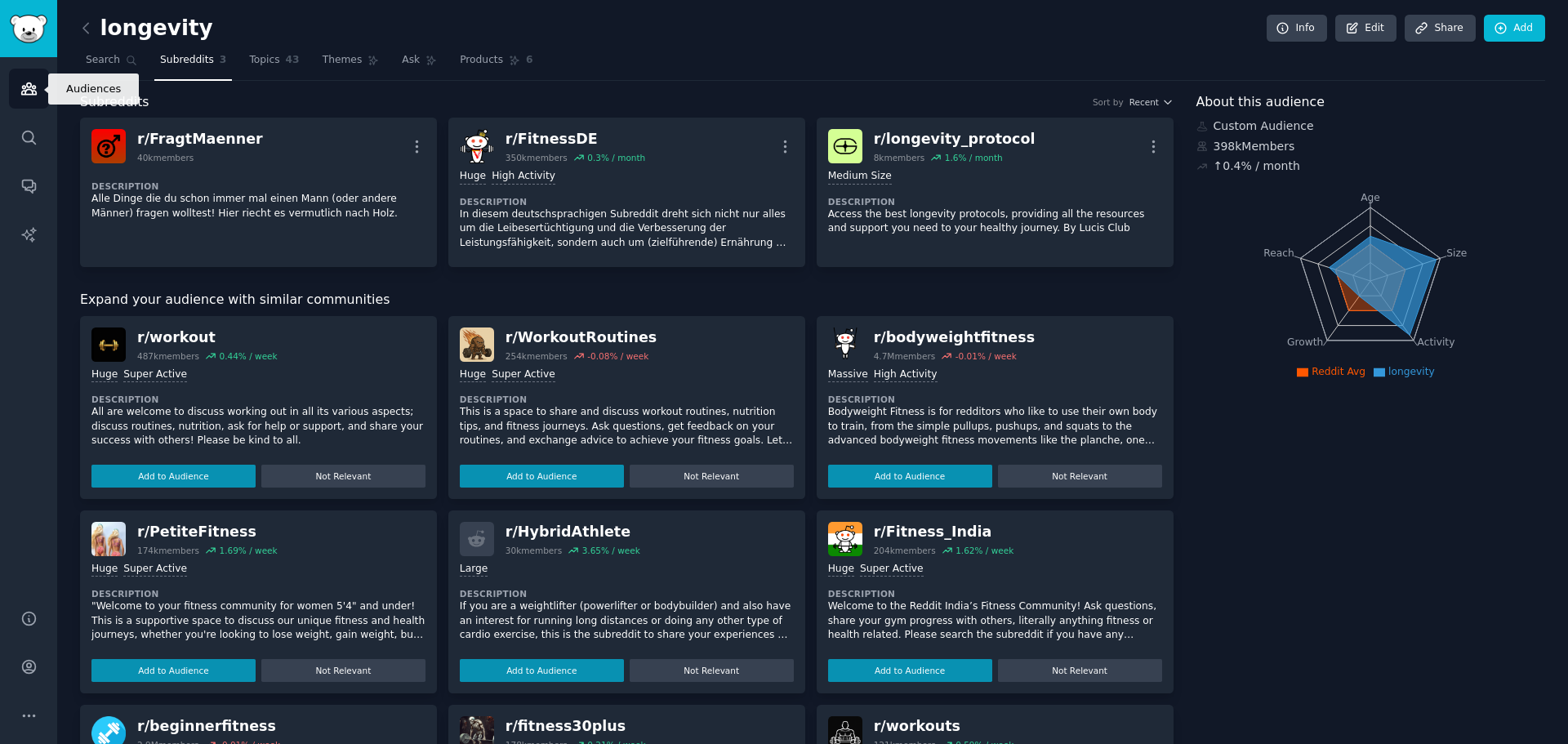
click at [20, 98] on link "Audiences" at bounding box center [28, 88] width 40 height 40
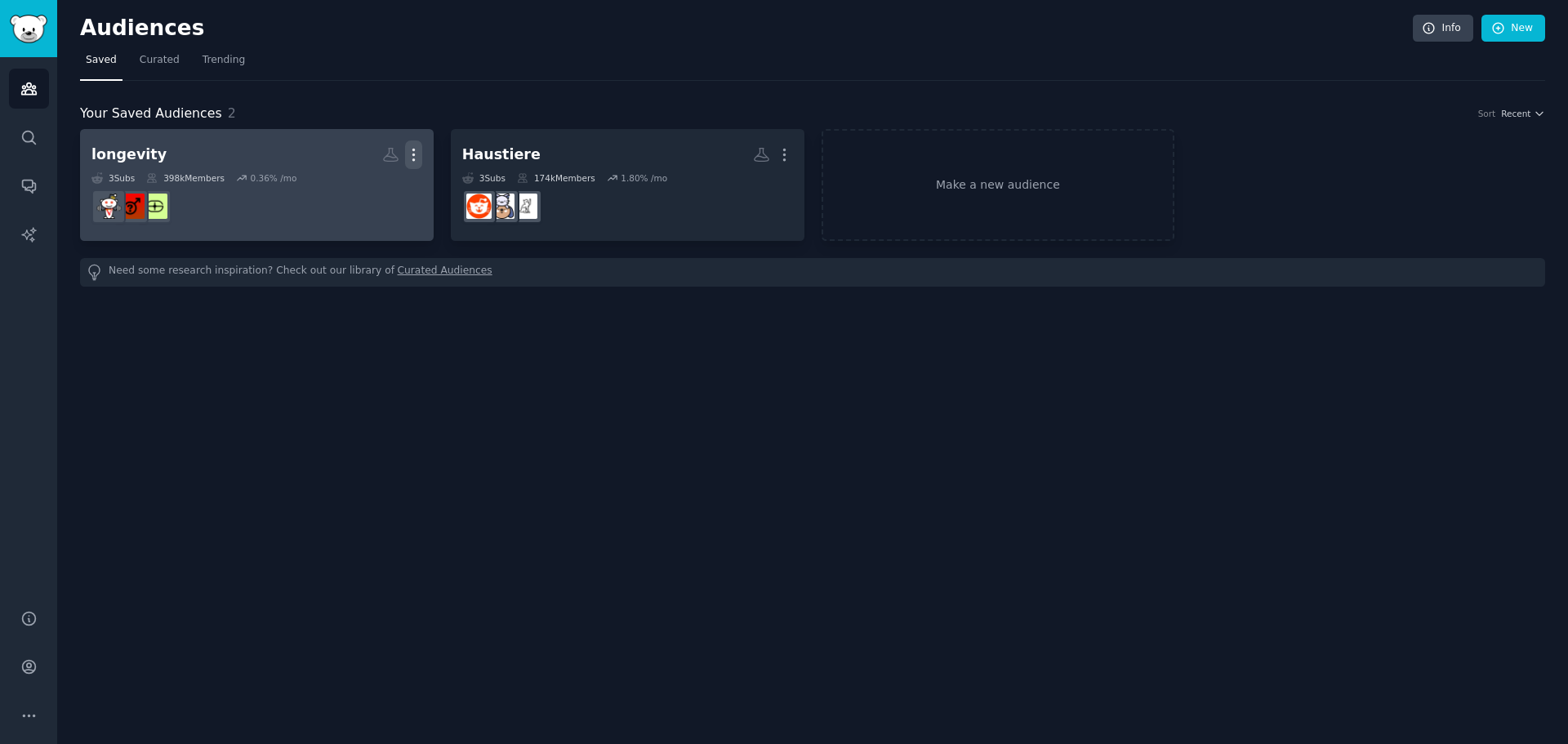
click at [414, 148] on icon "button" at bounding box center [413, 154] width 17 height 17
click at [376, 161] on p "View" at bounding box center [364, 160] width 27 height 17
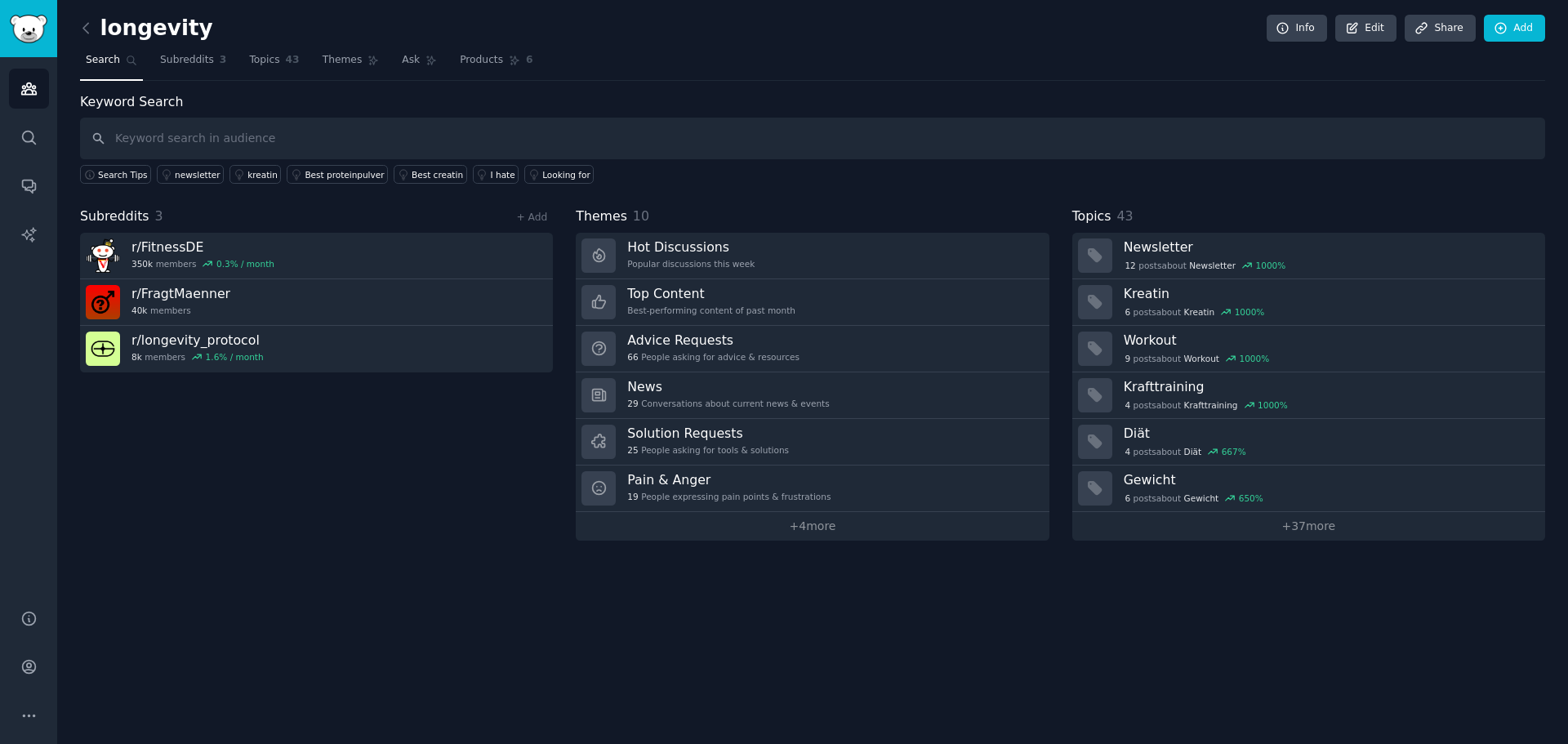
drag, startPoint x: 508, startPoint y: 347, endPoint x: 423, endPoint y: 417, distance: 110.1
click at [423, 417] on div "Subreddits 3 + Add r/ FitnessDE 350k members 0.3 % / month r/ FragtMaenner 40k …" at bounding box center [316, 373] width 473 height 334
click at [1369, 23] on link "Edit" at bounding box center [1365, 28] width 61 height 27
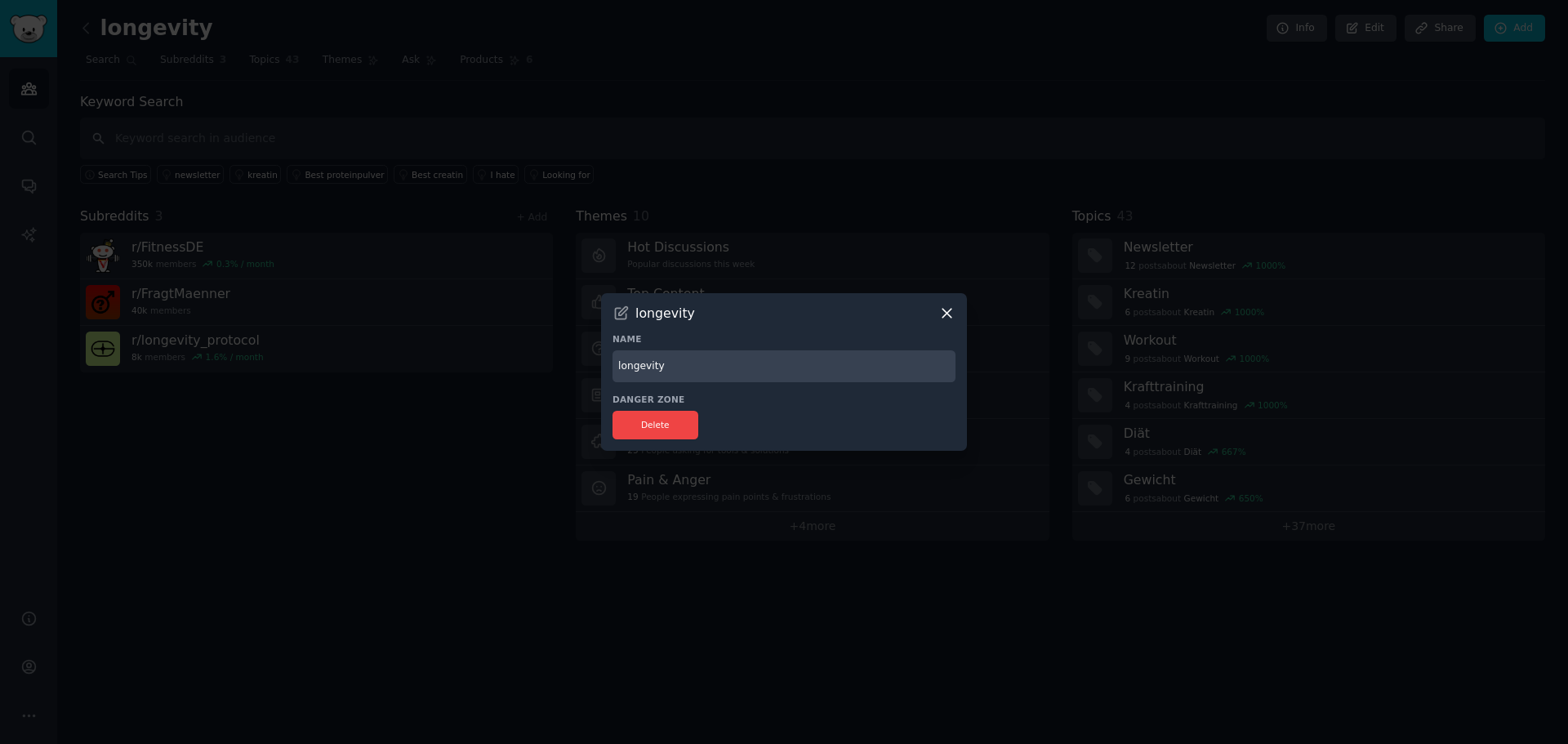
click at [945, 308] on icon at bounding box center [946, 312] width 17 height 17
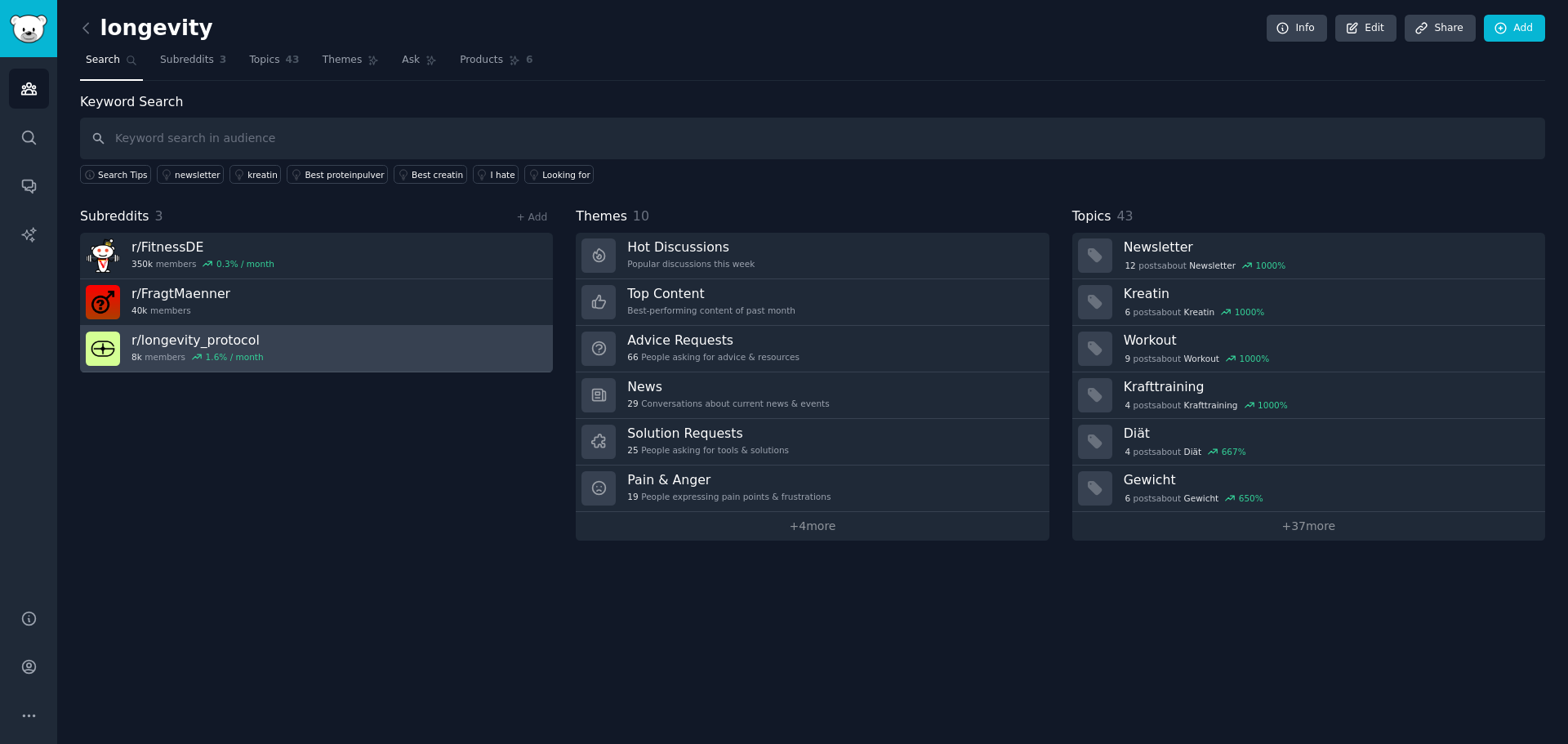
click at [401, 356] on link "r/ longevity_protocol 8k members 1.6 % / month" at bounding box center [316, 349] width 473 height 46
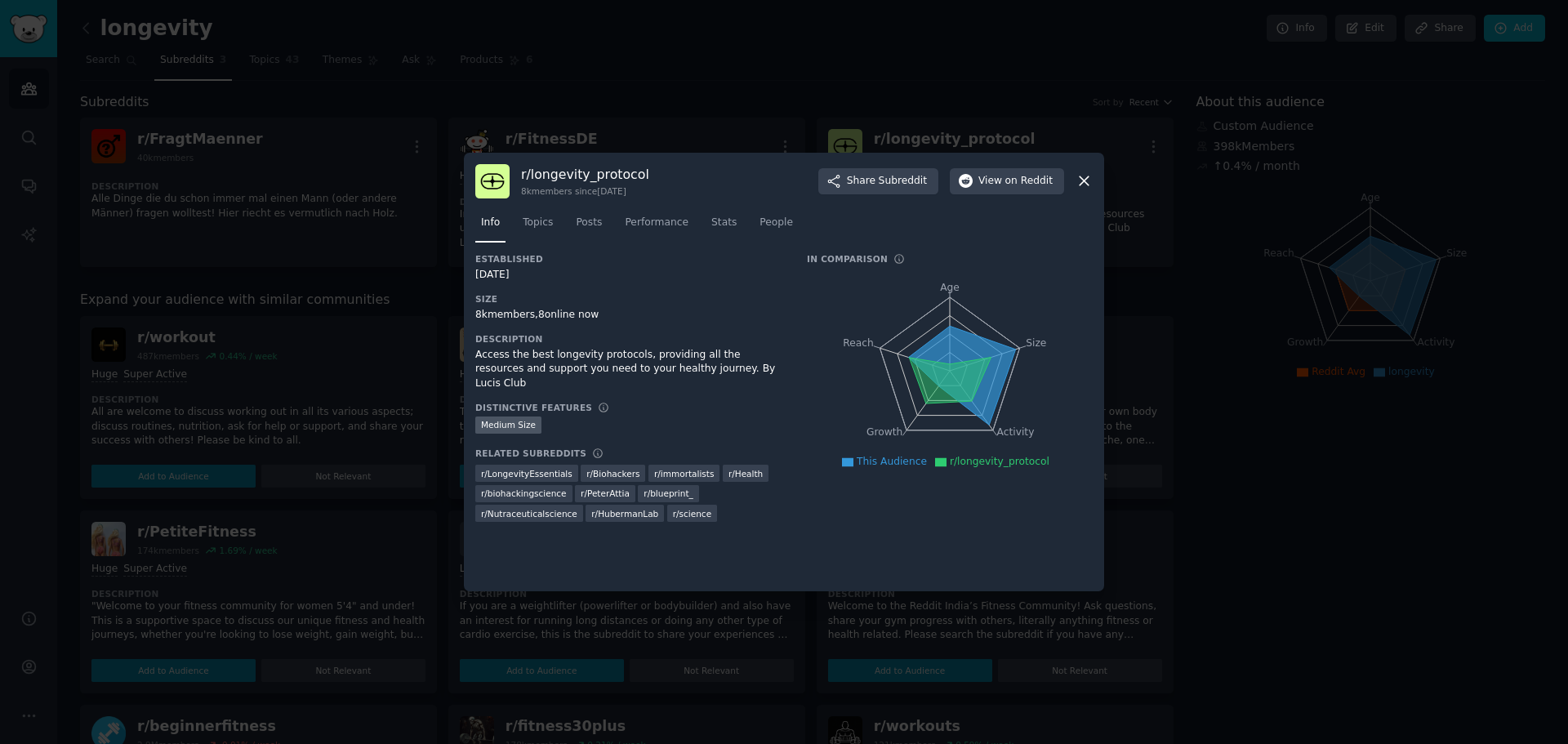
click at [1084, 184] on icon at bounding box center [1084, 180] width 17 height 17
click at [1087, 180] on icon at bounding box center [1084, 180] width 17 height 17
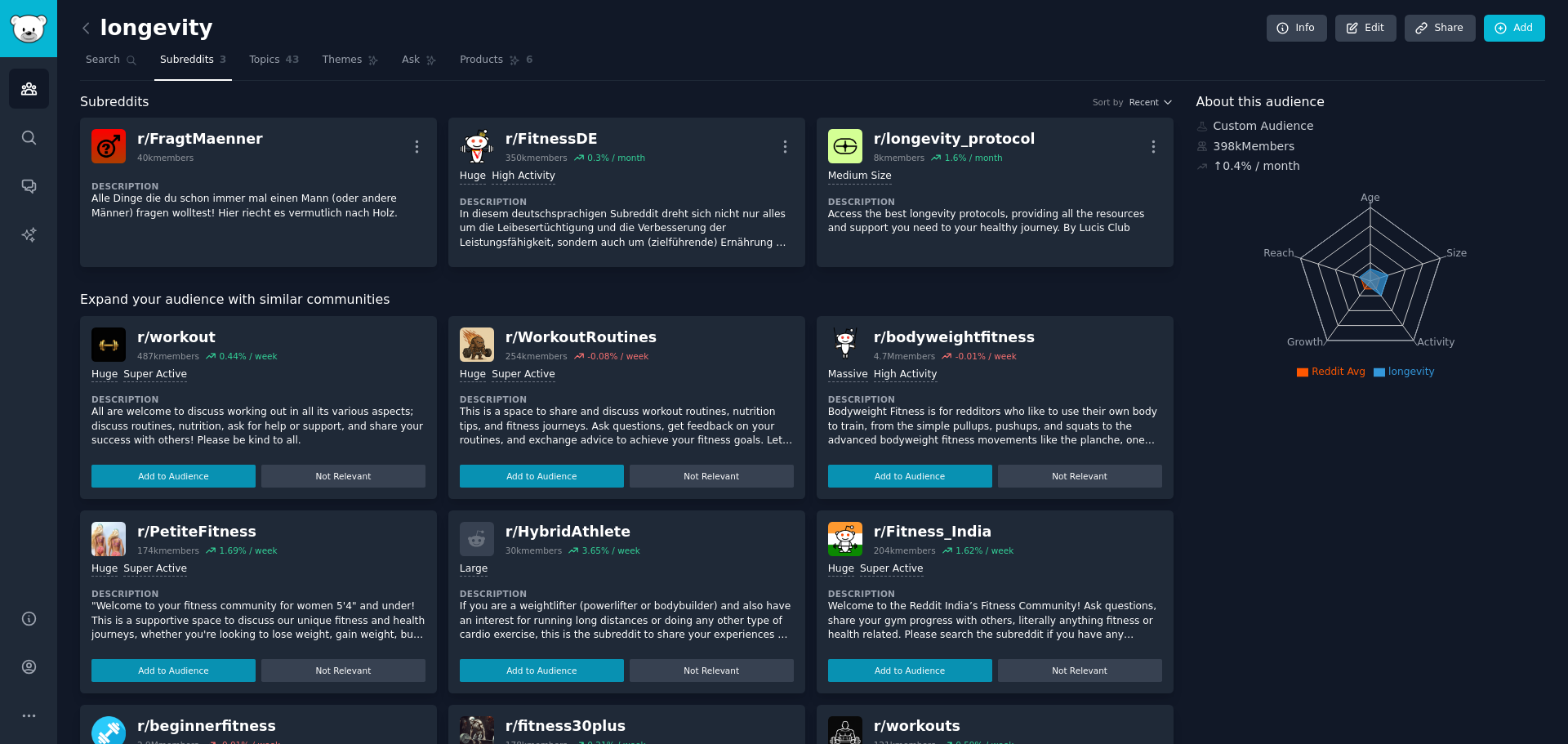
click at [21, 98] on link "Audiences" at bounding box center [28, 88] width 40 height 40
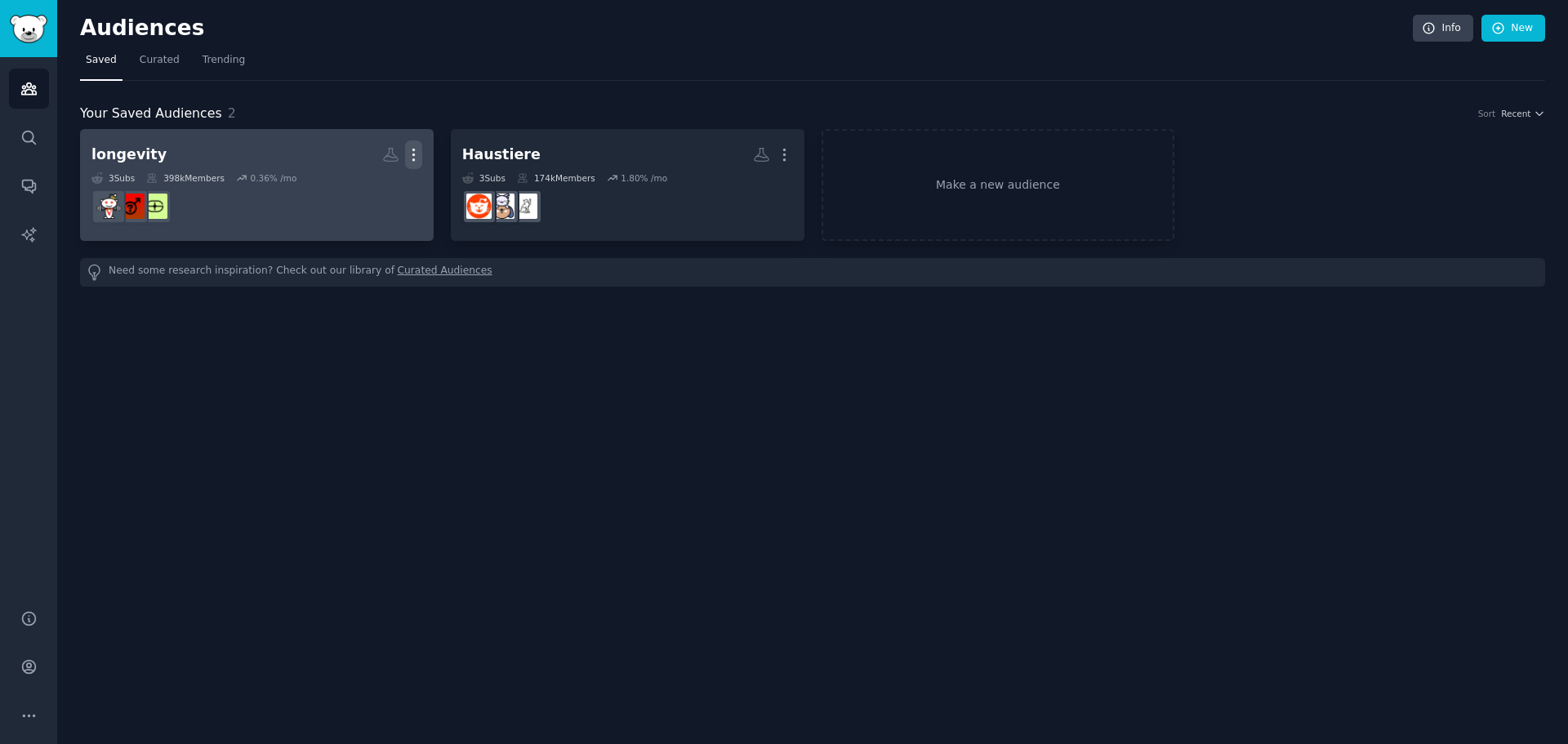
click at [416, 153] on icon "button" at bounding box center [413, 154] width 17 height 17
click at [380, 179] on div "Delete" at bounding box center [357, 189] width 77 height 35
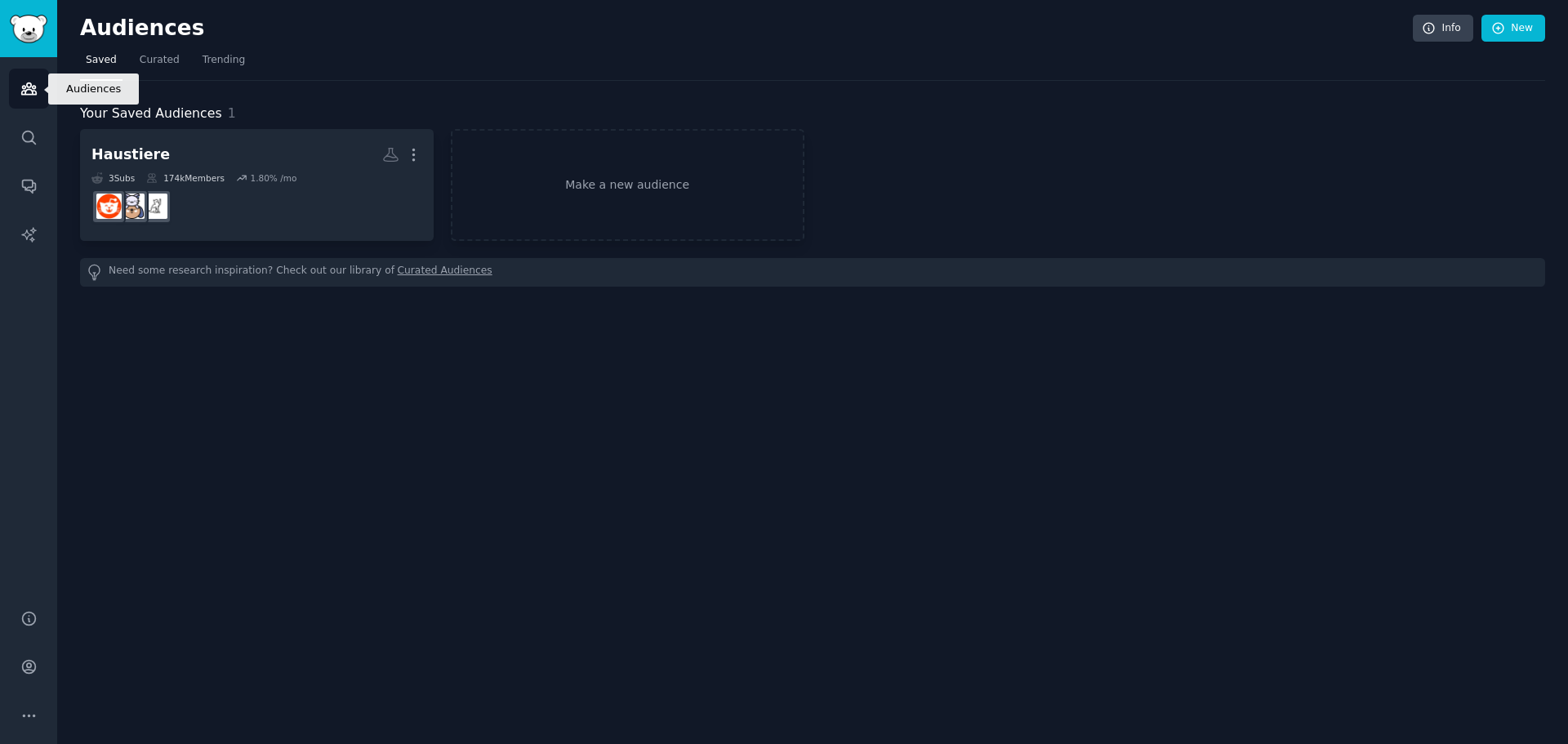
click at [12, 84] on link "Audiences" at bounding box center [28, 88] width 40 height 40
click at [662, 198] on link "Make a new audience" at bounding box center [627, 184] width 354 height 112
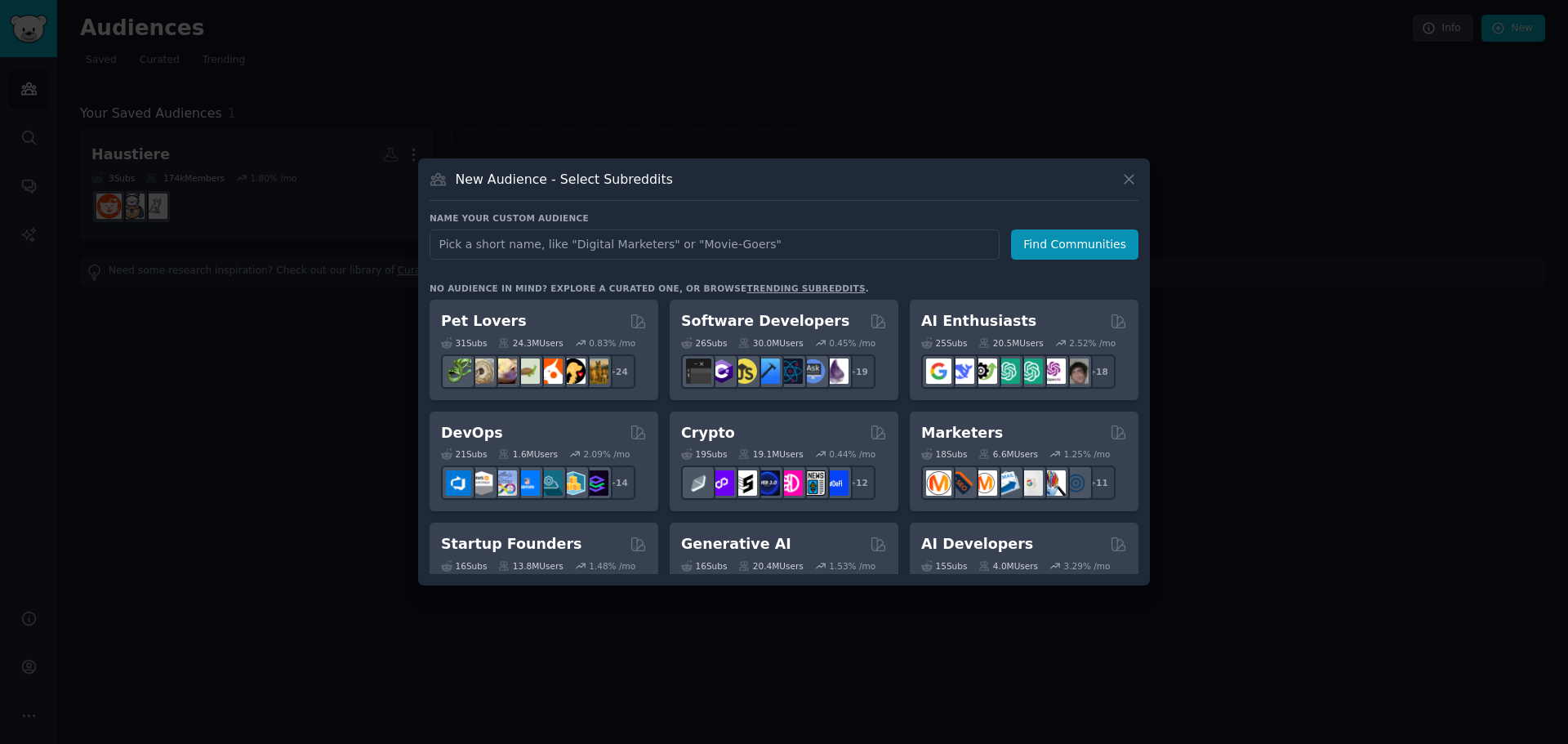
click at [602, 247] on input "text" at bounding box center [714, 245] width 570 height 30
type input "fitnessde"
click button "Find Communities" at bounding box center [1075, 245] width 128 height 30
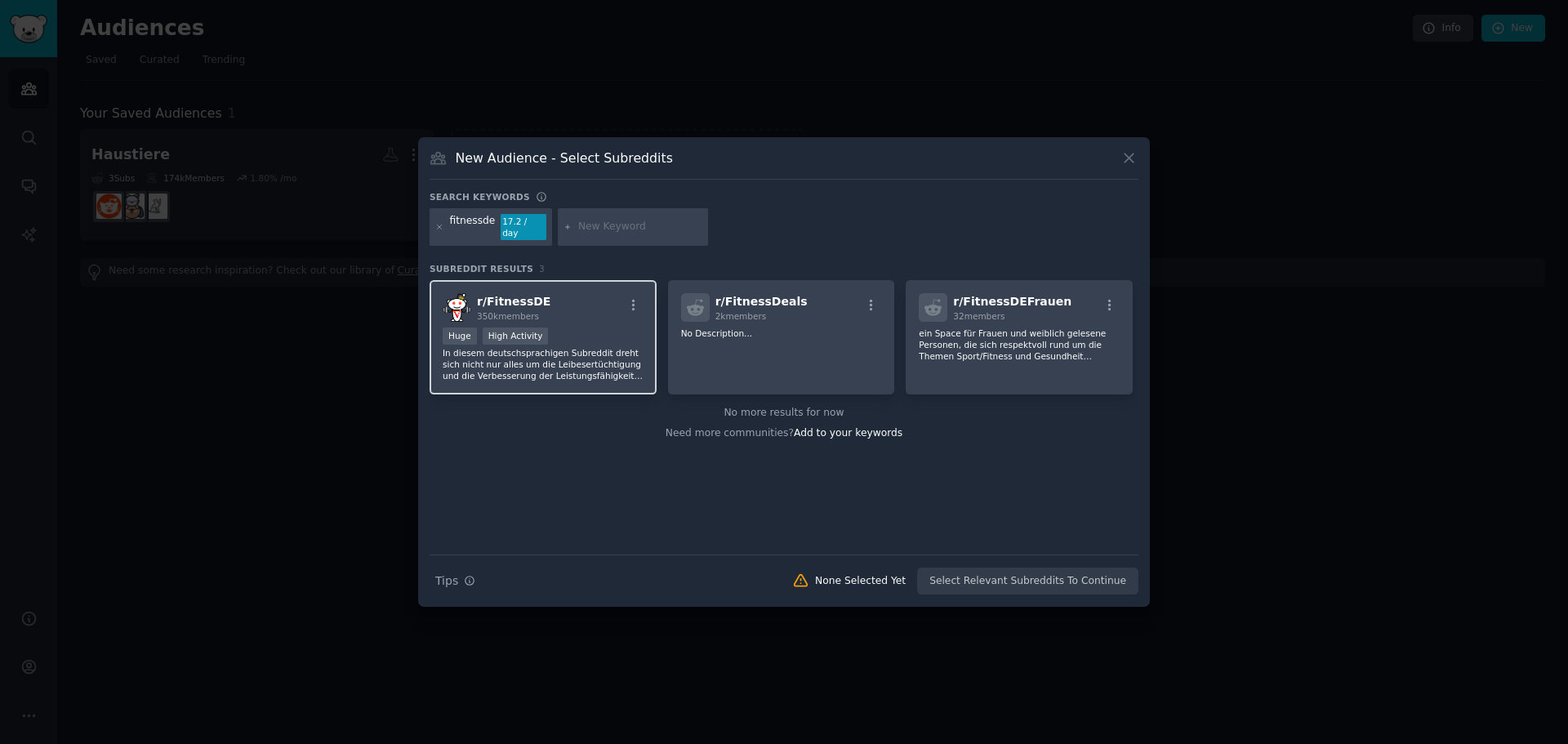
click at [602, 328] on div ">= 80th percentile for submissions / day Huge High Activity" at bounding box center [543, 337] width 200 height 20
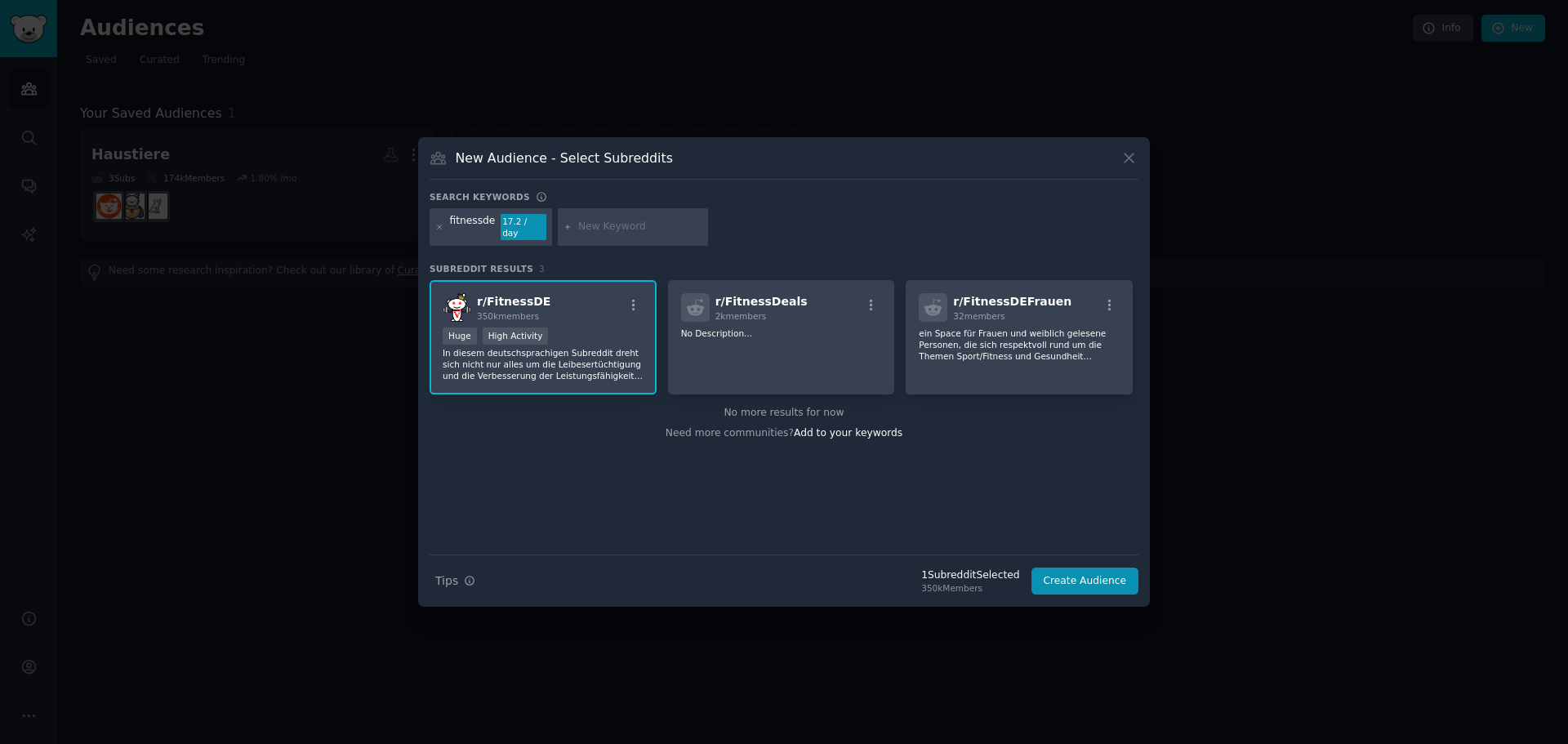
click at [623, 224] on input "text" at bounding box center [640, 227] width 124 height 15
type input "fragtm"
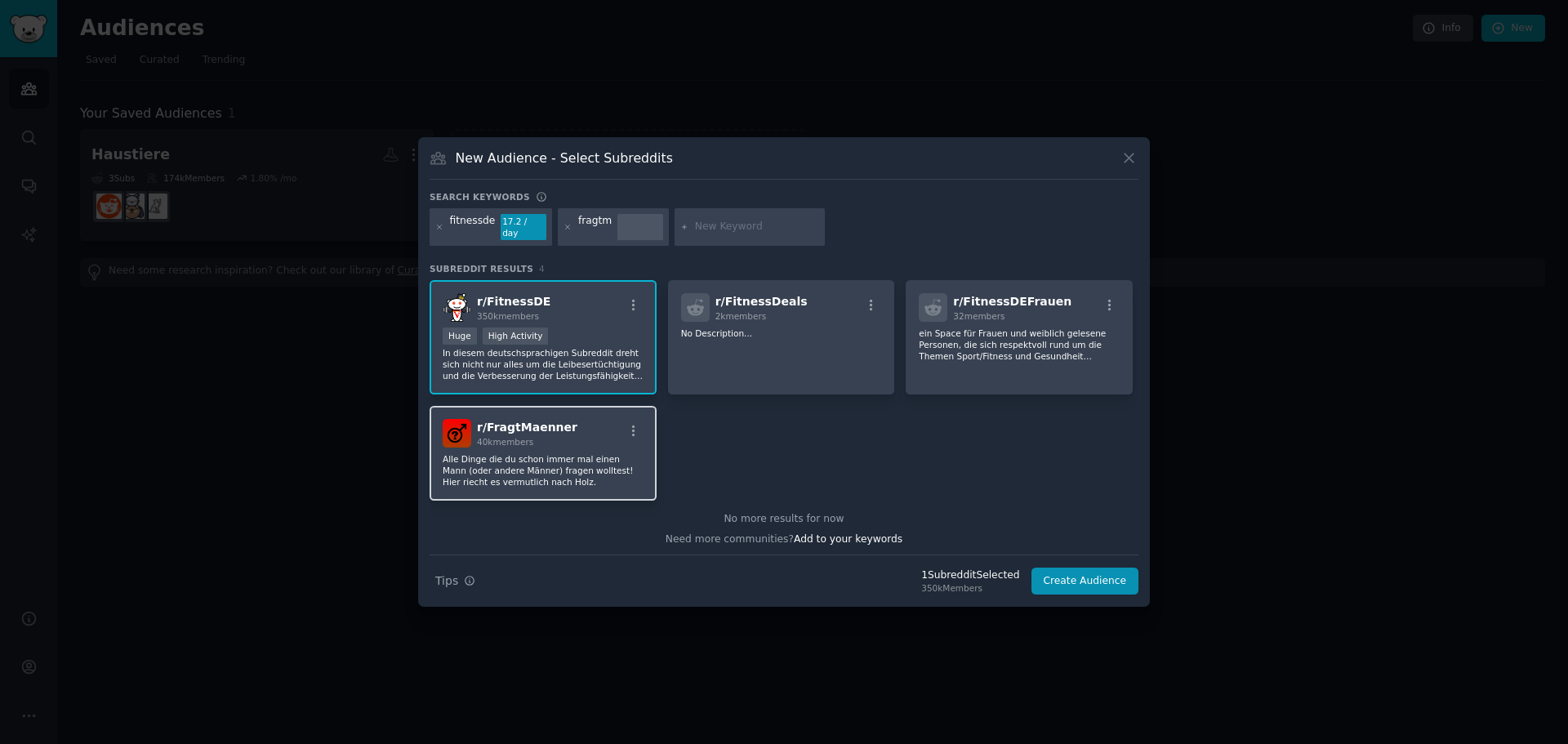
click at [622, 453] on p "Alle Dinge die du schon immer mal einen Mann (oder andere Männer) fragen wollte…" at bounding box center [543, 470] width 200 height 35
click at [1107, 572] on button "Create Audience" at bounding box center [1086, 581] width 108 height 27
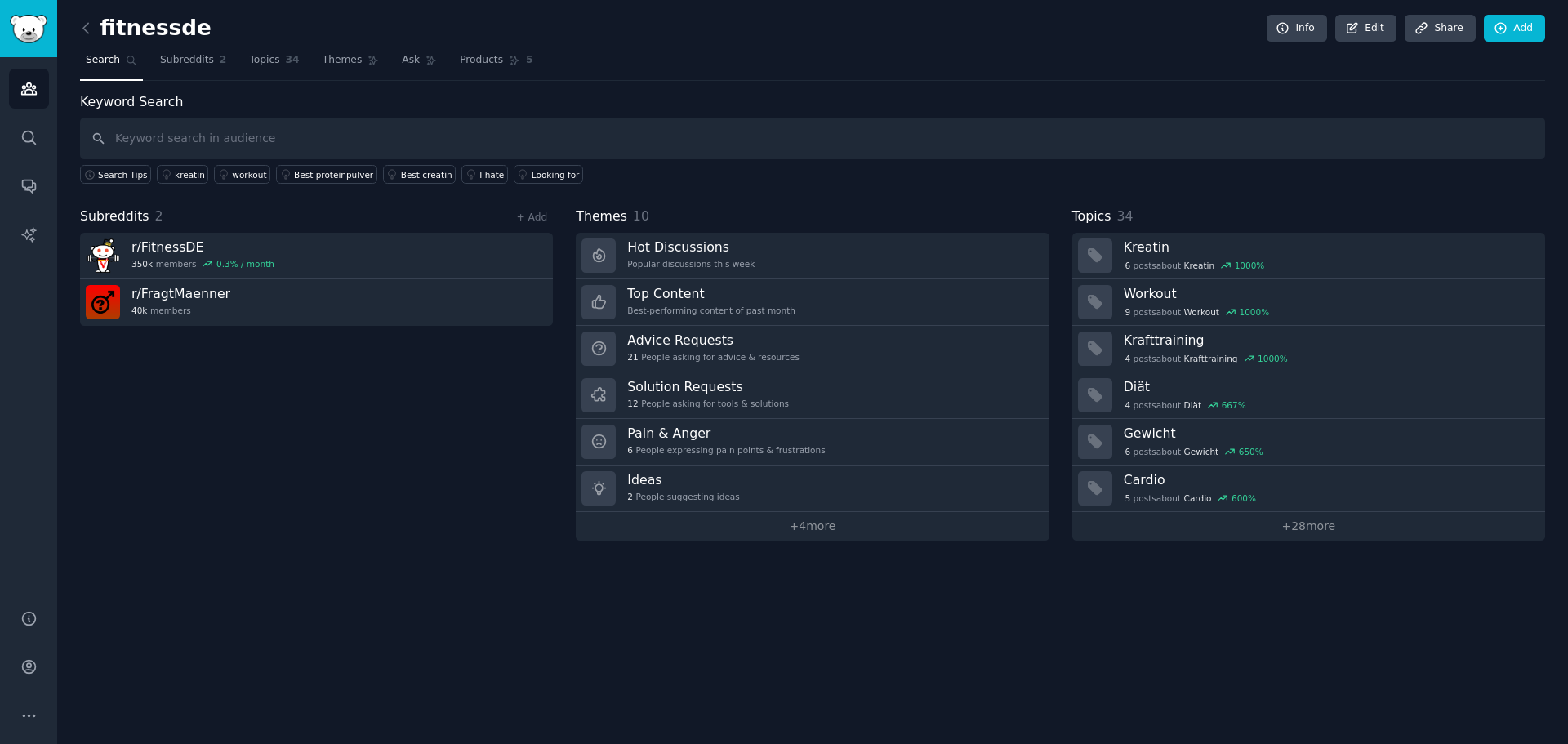
click at [174, 139] on input "text" at bounding box center [812, 138] width 1465 height 42
click at [169, 53] on span "Subreddits" at bounding box center [186, 60] width 54 height 15
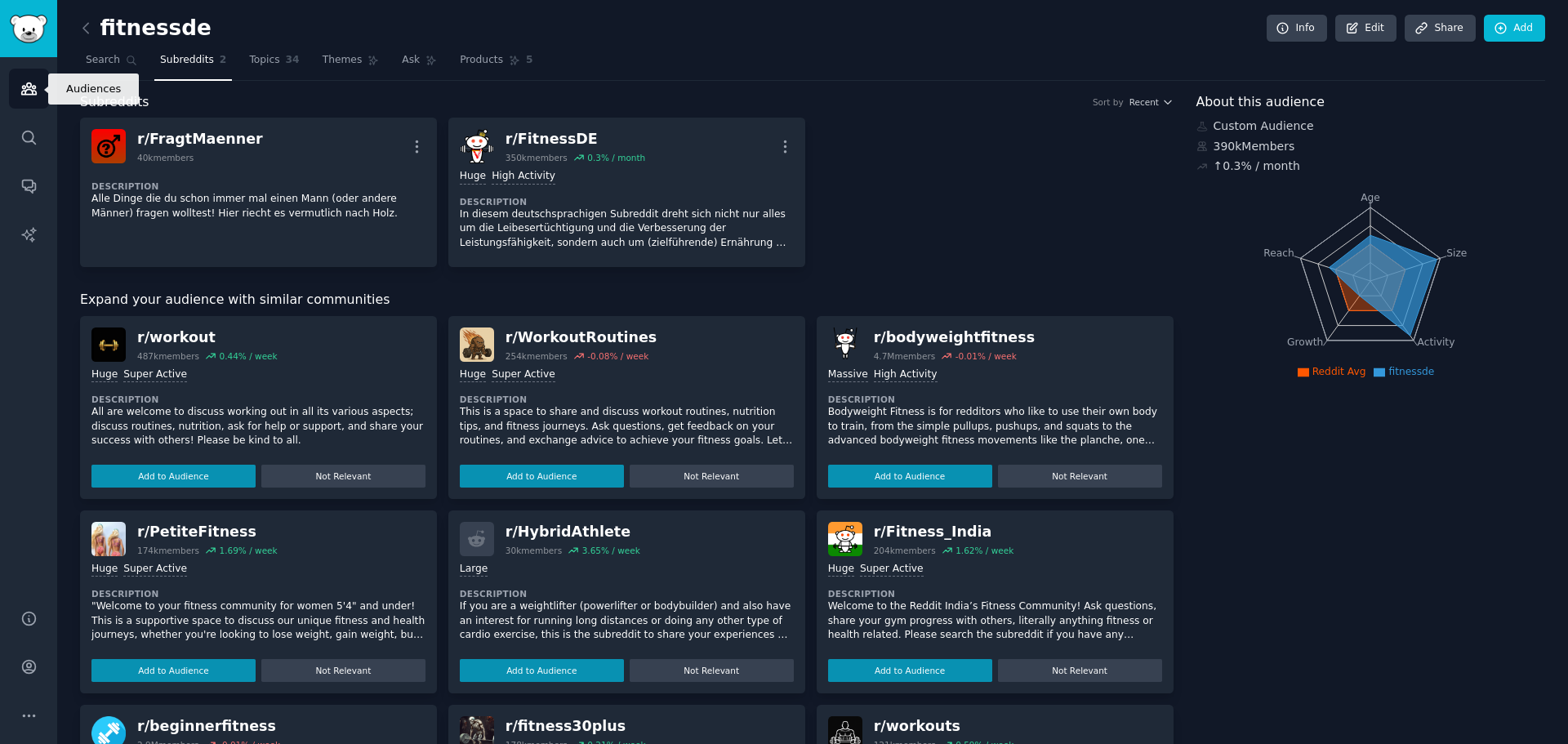
click at [13, 81] on link "Audiences" at bounding box center [28, 88] width 40 height 40
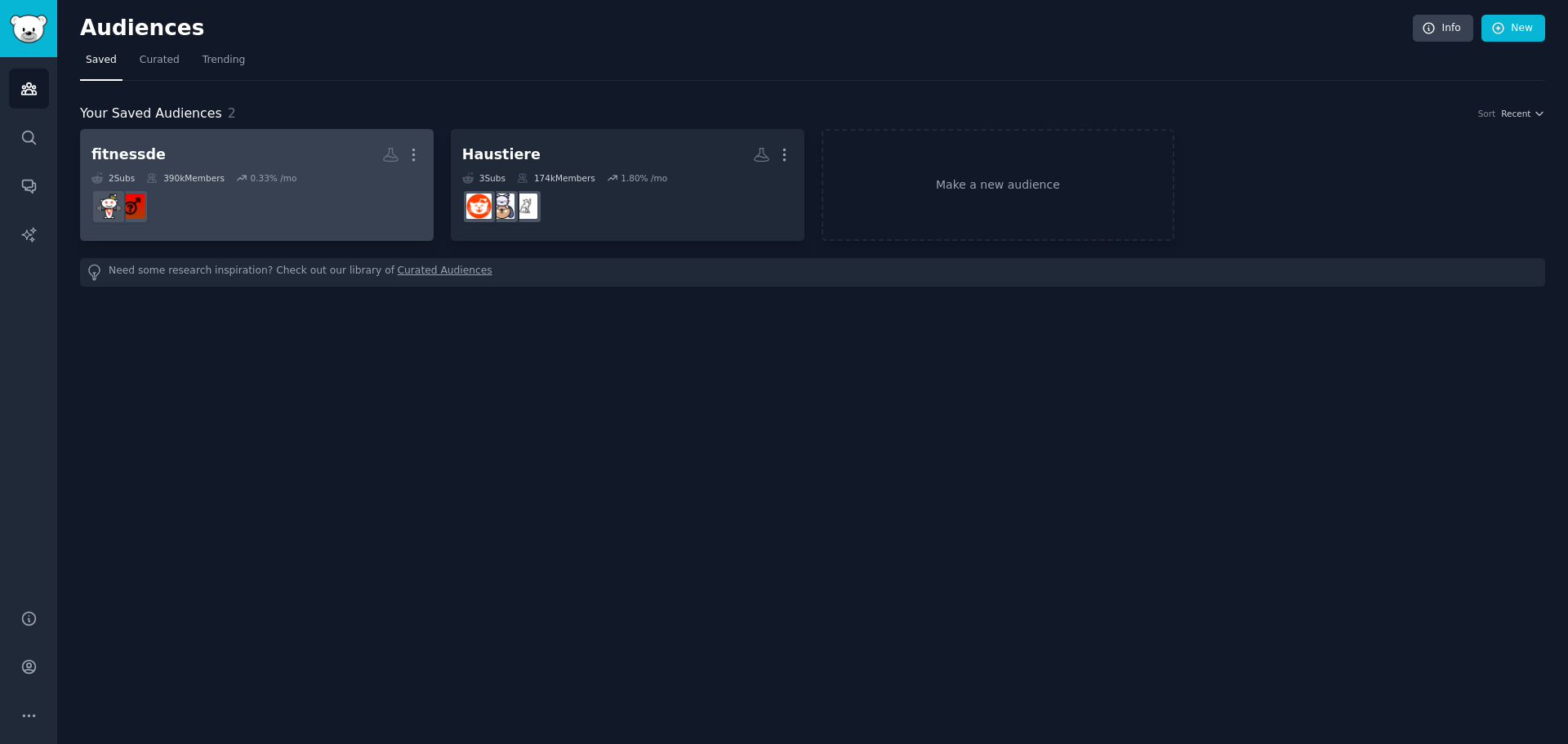
click at [284, 148] on h2 "fitnessde More" at bounding box center [256, 154] width 331 height 28
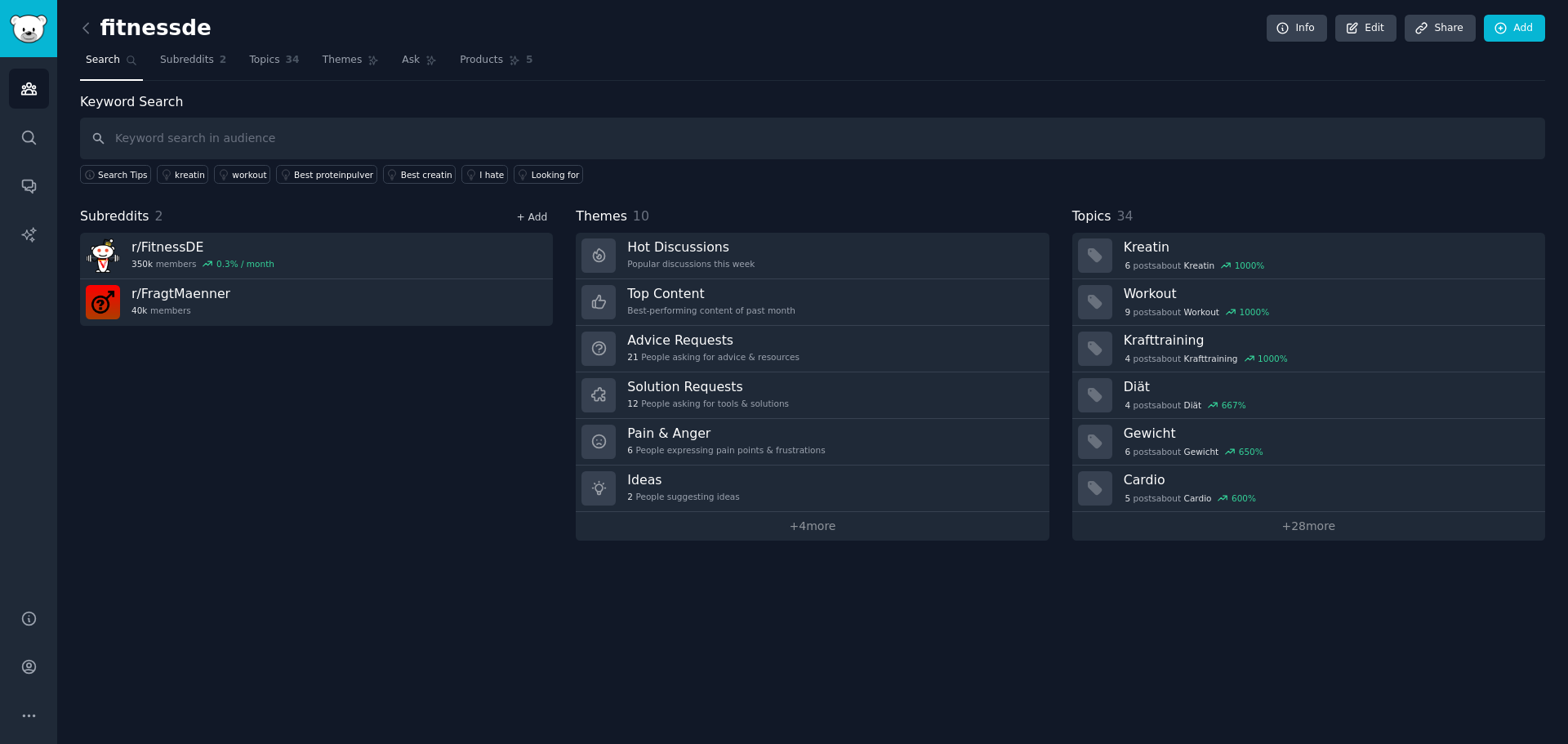
click at [528, 215] on link "+ Add" at bounding box center [531, 216] width 31 height 12
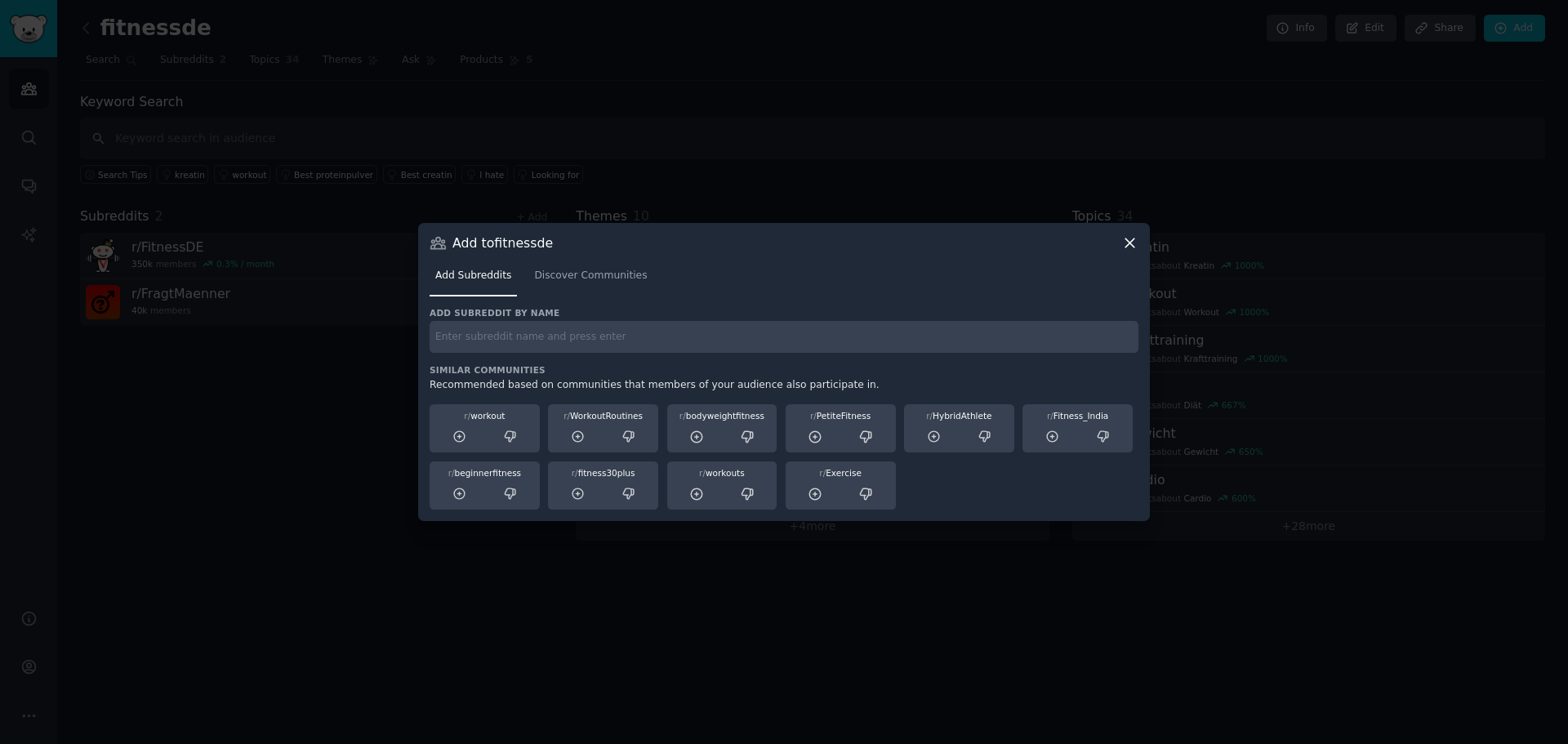
click at [486, 325] on input "text" at bounding box center [783, 337] width 709 height 32
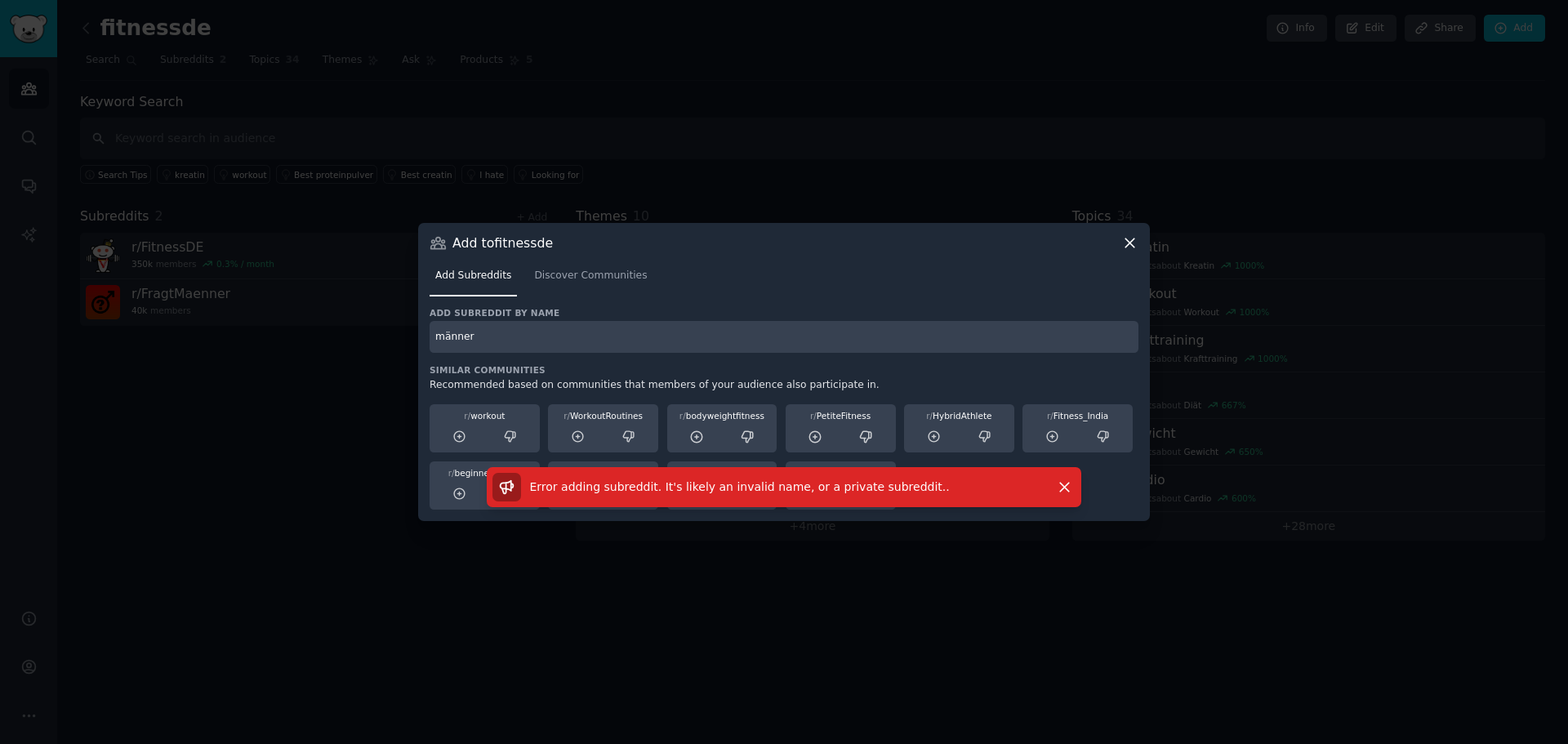
click at [474, 326] on input "männer" at bounding box center [783, 337] width 709 height 32
type input "männ"
click at [575, 285] on link "Discover Communities" at bounding box center [591, 279] width 124 height 34
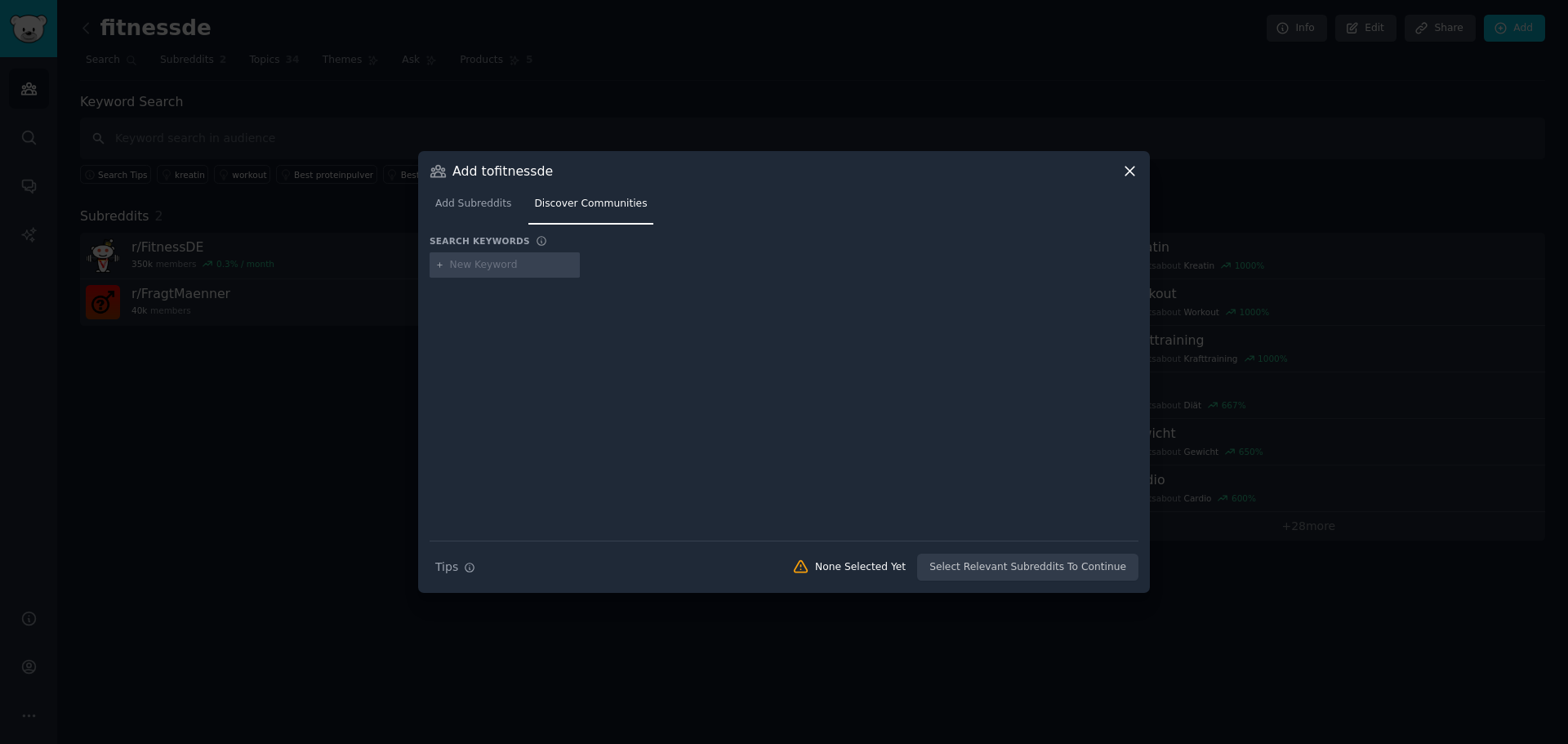
click at [518, 260] on input "text" at bounding box center [512, 265] width 124 height 15
type input "männer"
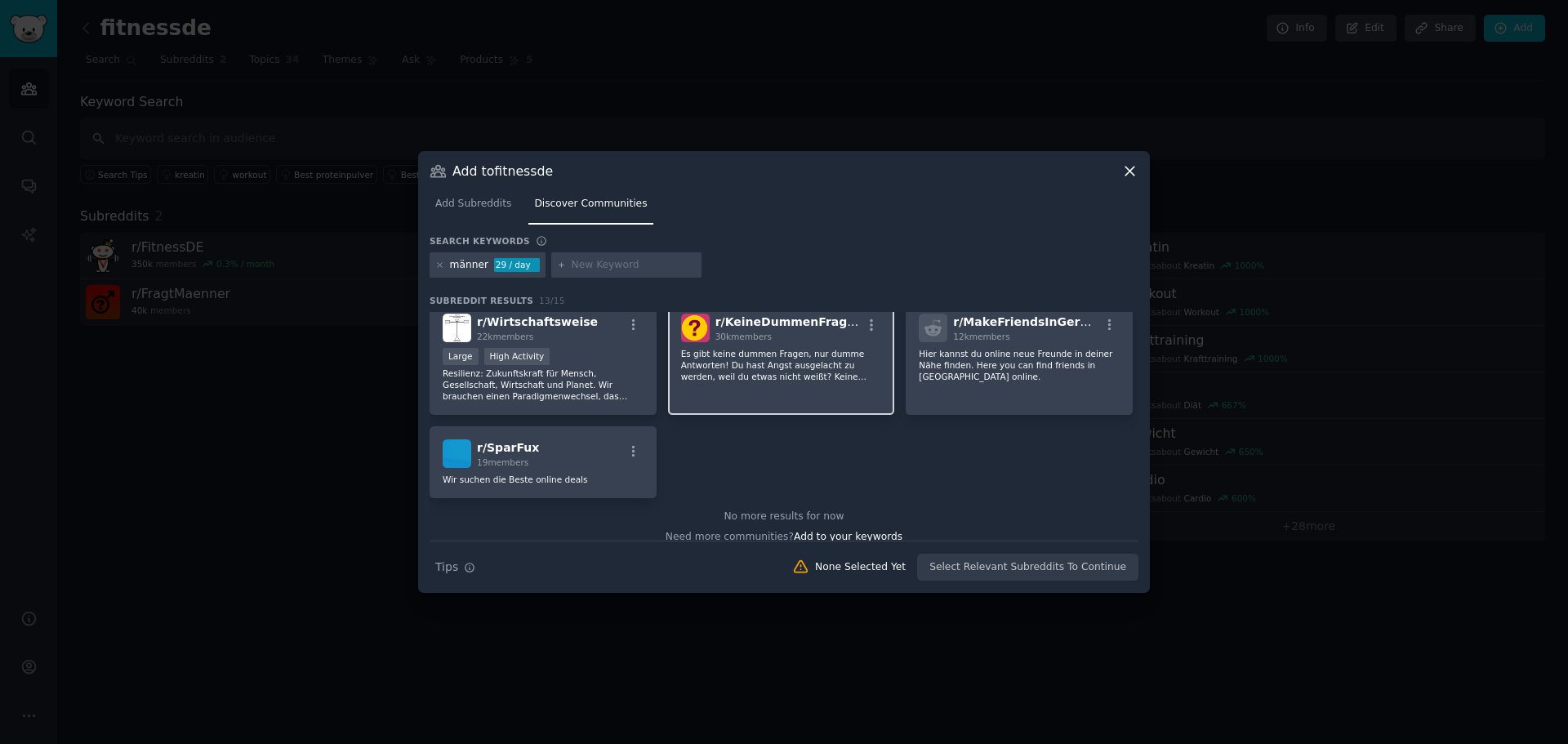
scroll to position [354, 0]
click at [440, 265] on icon at bounding box center [439, 264] width 4 height 4
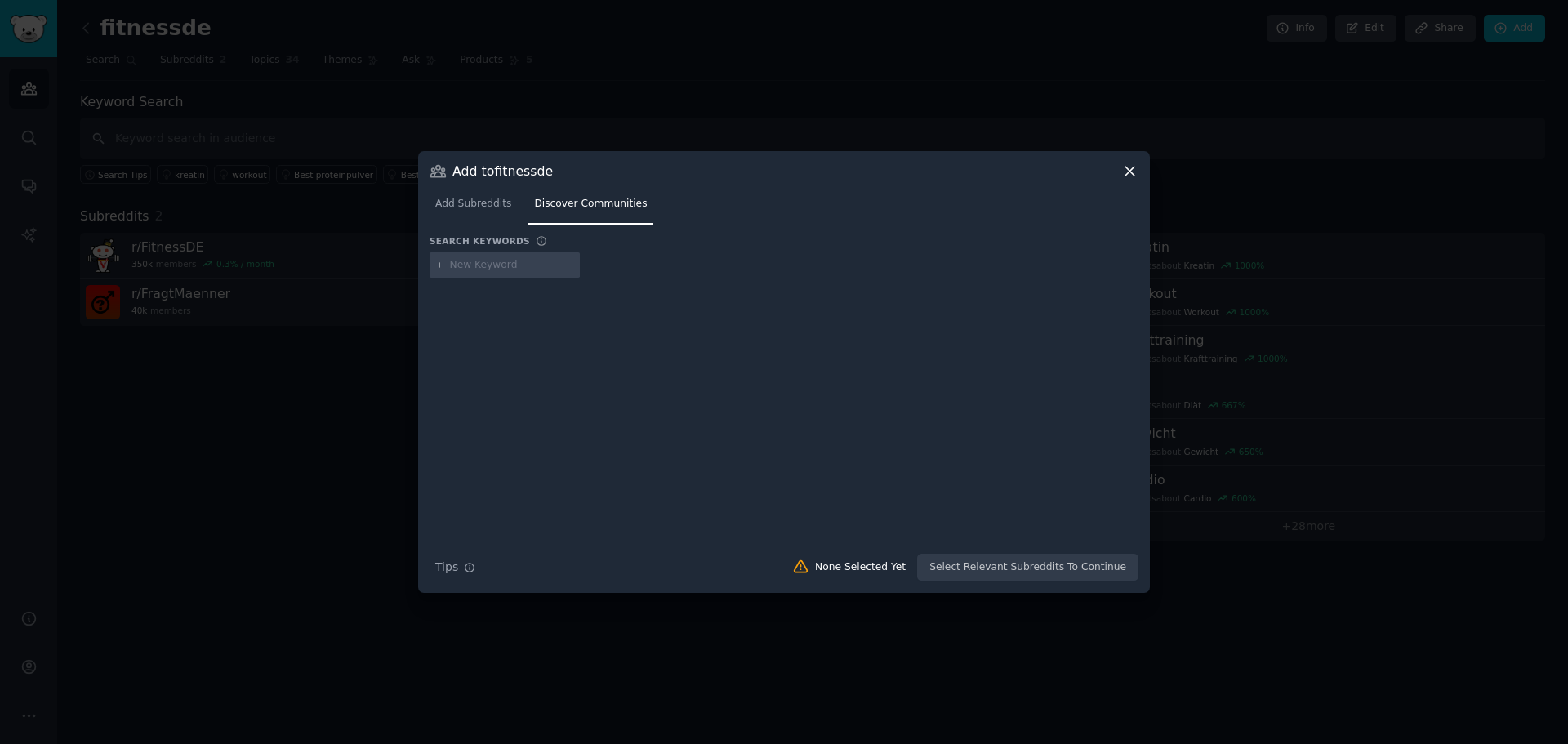
click at [479, 252] on div at bounding box center [504, 264] width 150 height 26
click at [482, 267] on input "text" at bounding box center [512, 265] width 124 height 15
type input "maenner"
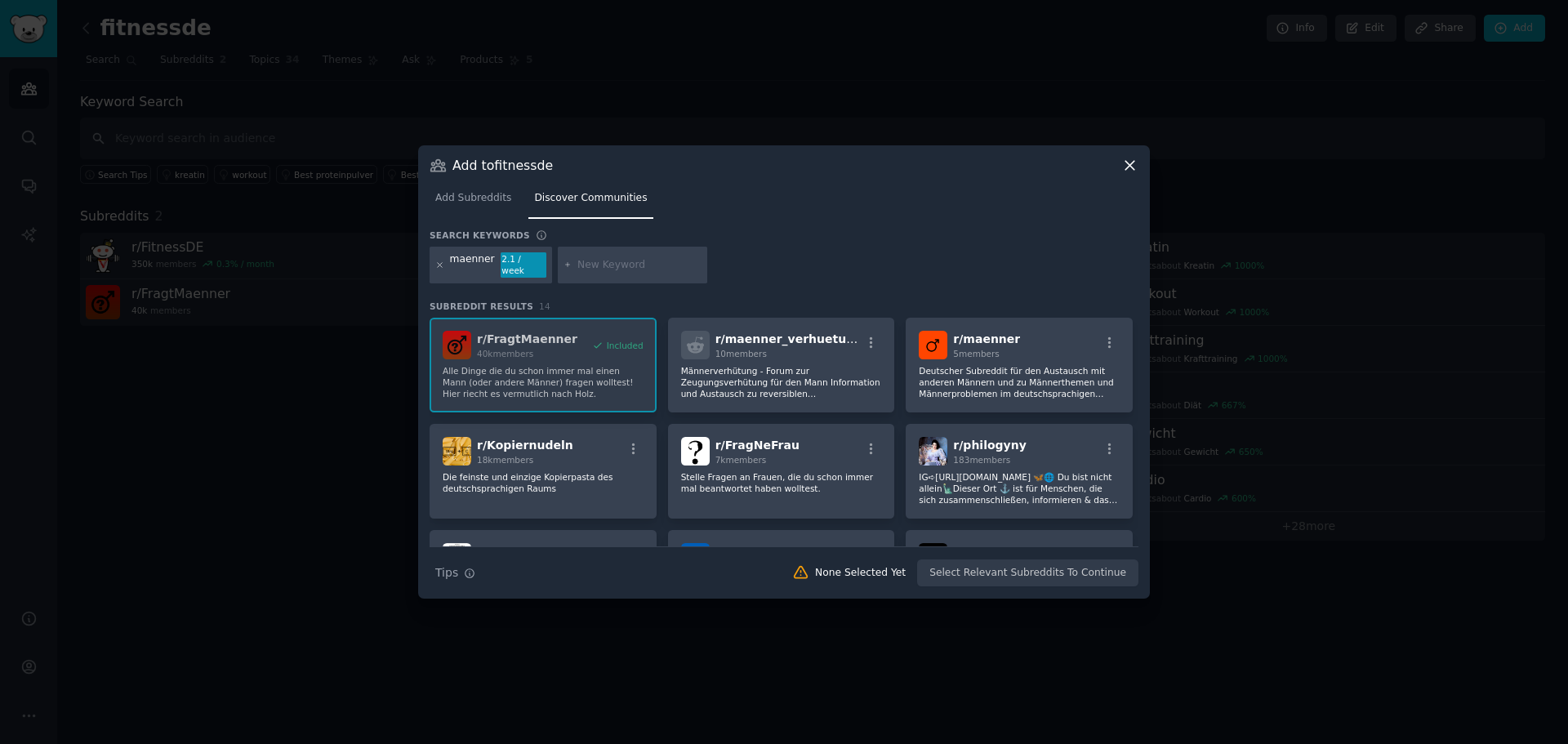
click at [439, 264] on icon at bounding box center [439, 264] width 4 height 4
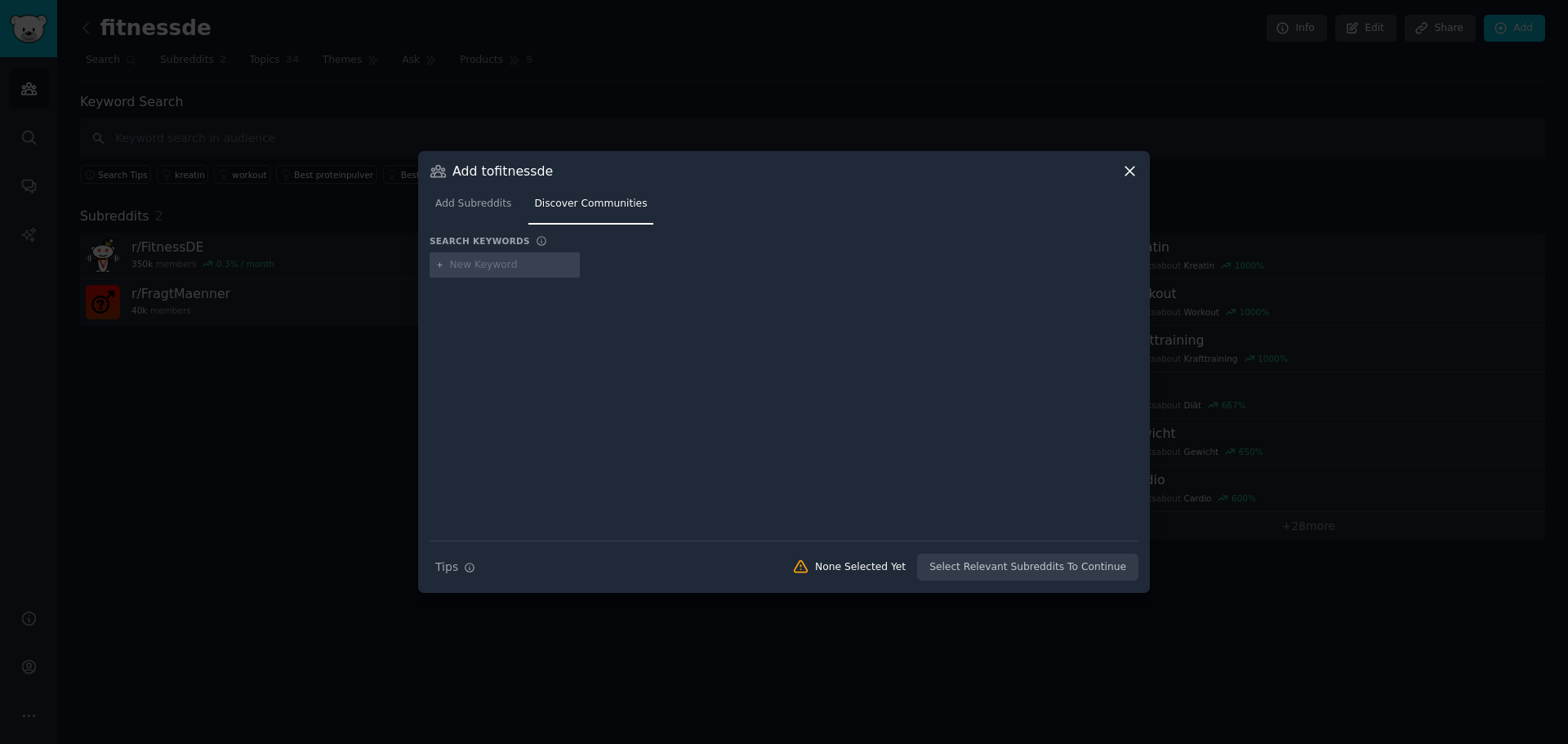
click at [455, 262] on input "text" at bounding box center [512, 265] width 124 height 15
type input "männergesundheit"
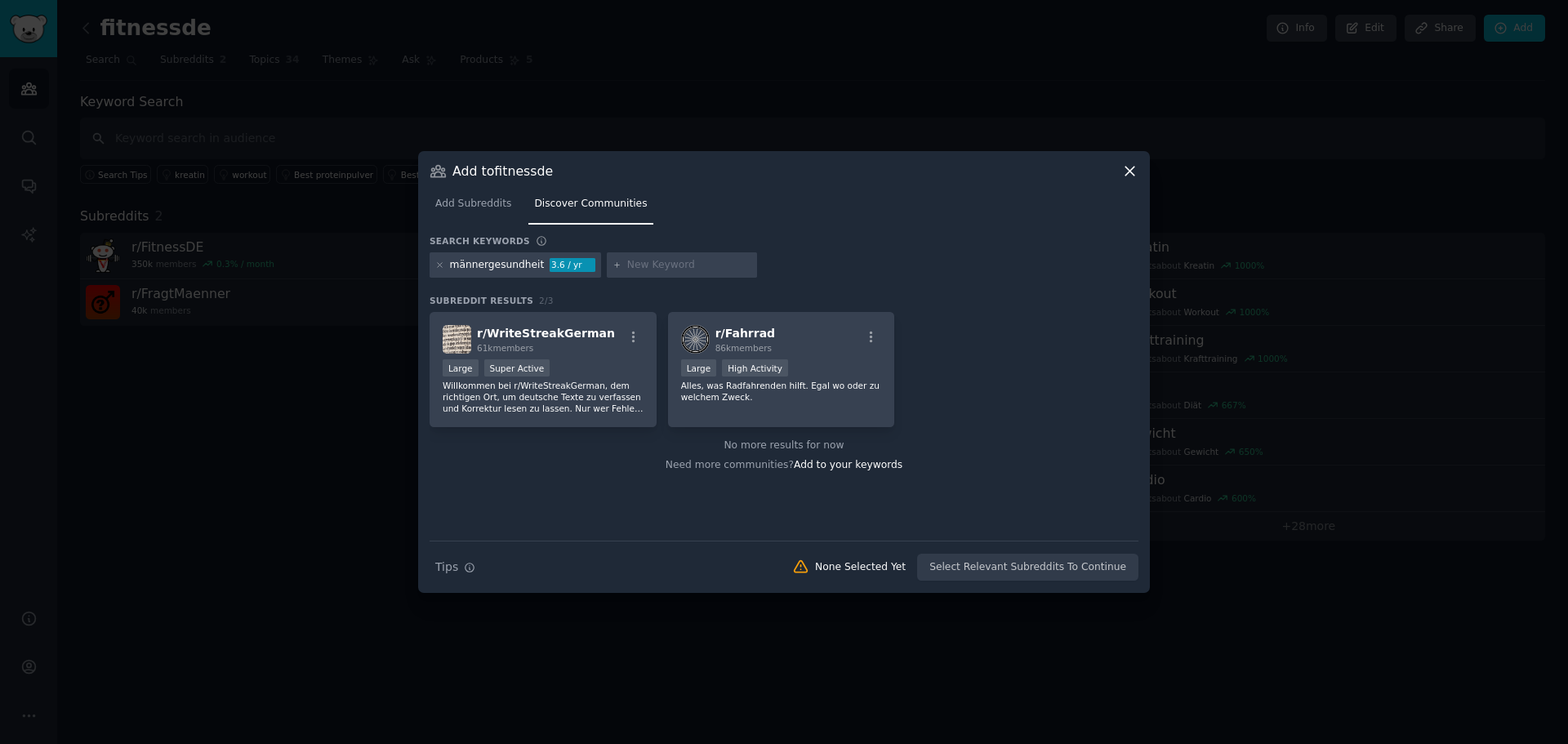
click at [639, 267] on input "text" at bounding box center [689, 265] width 124 height 15
click at [440, 265] on icon at bounding box center [439, 264] width 4 height 4
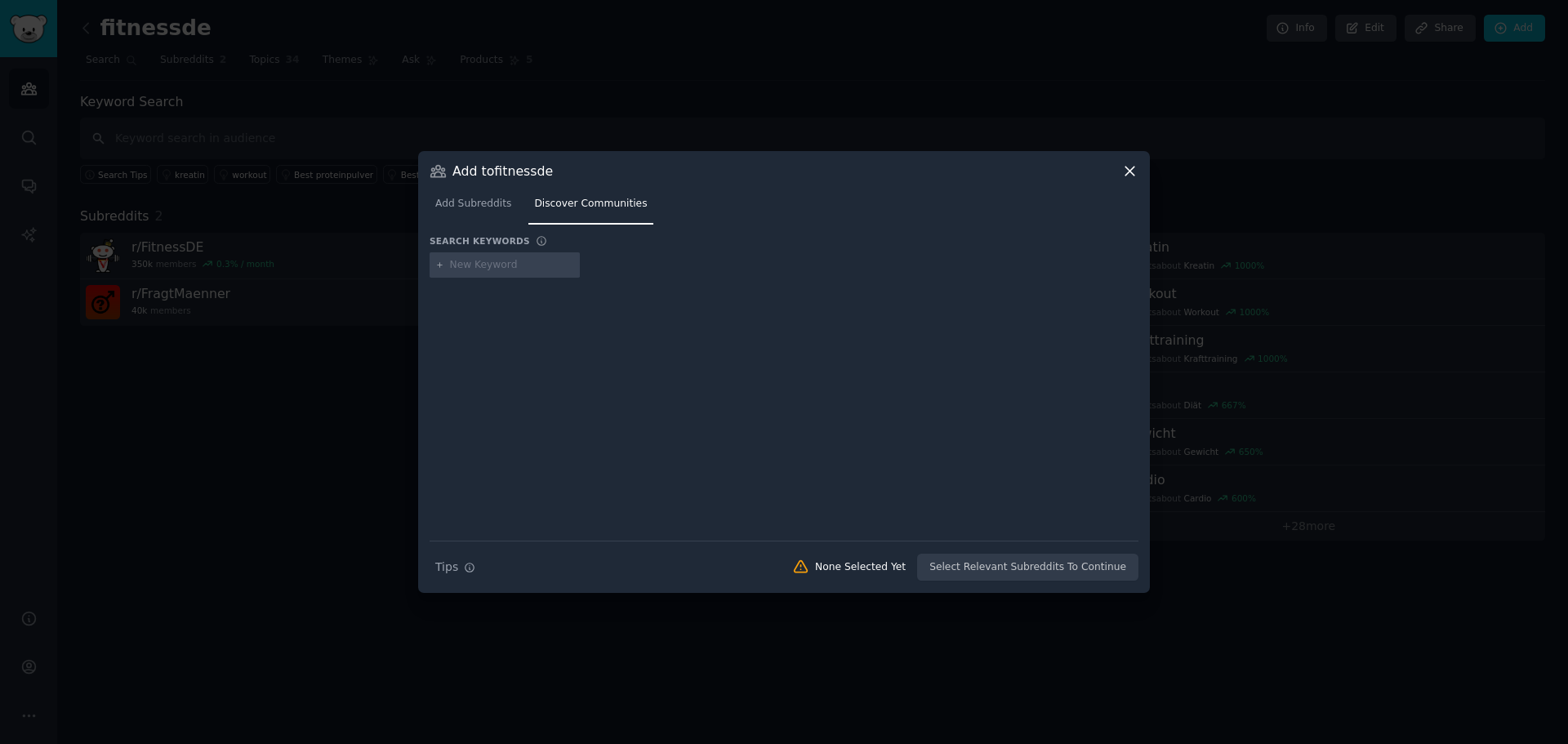
click at [521, 266] on input "text" at bounding box center [512, 265] width 124 height 15
type input "men health"
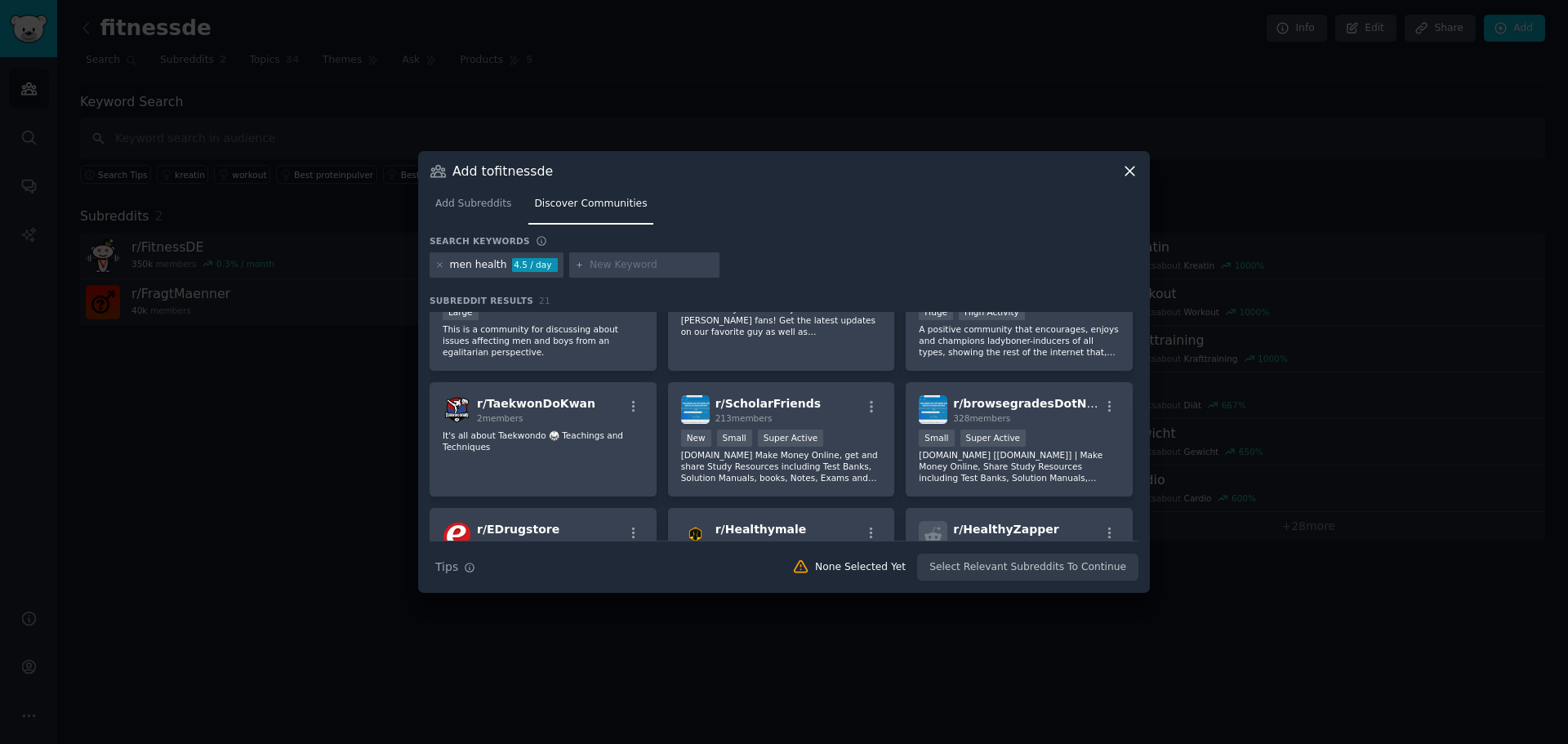
scroll to position [571, 0]
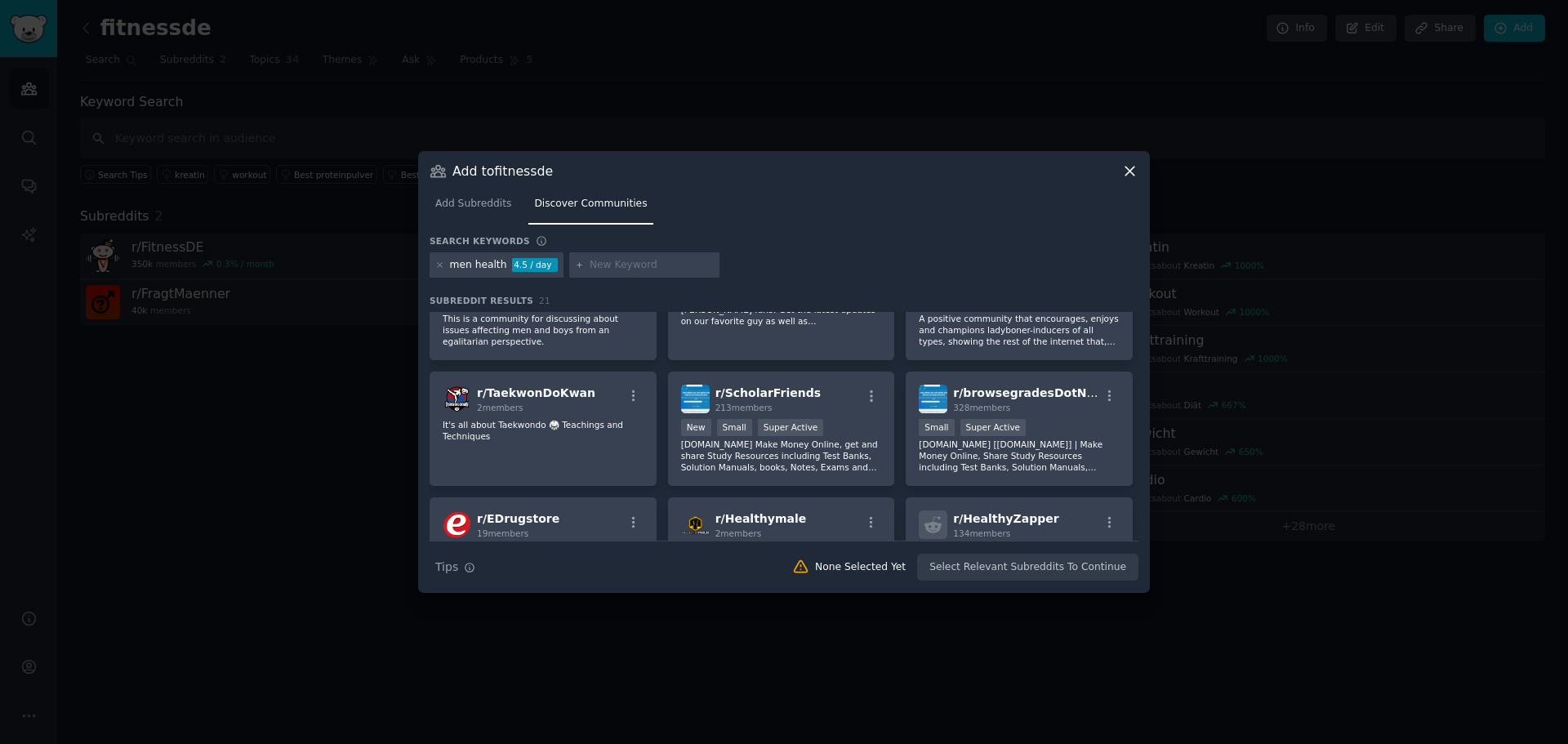
click at [1122, 167] on icon at bounding box center [1129, 170] width 17 height 17
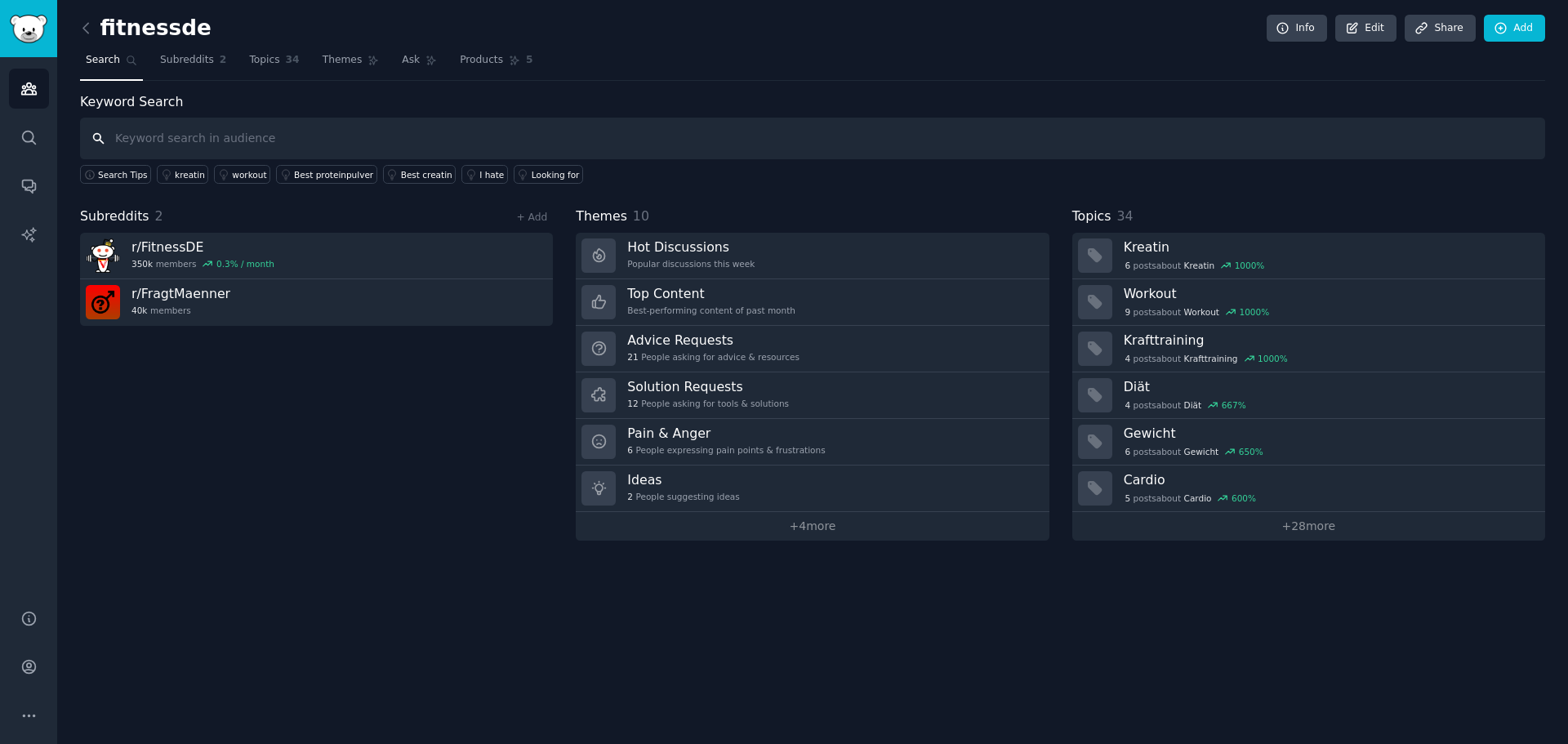
click at [190, 147] on input "text" at bounding box center [812, 138] width 1465 height 42
click at [472, 497] on div "Subreddits 2 + Add r/ FitnessDE 350k members 0.3 % / month r/ FragtMaenner 40k …" at bounding box center [316, 373] width 473 height 334
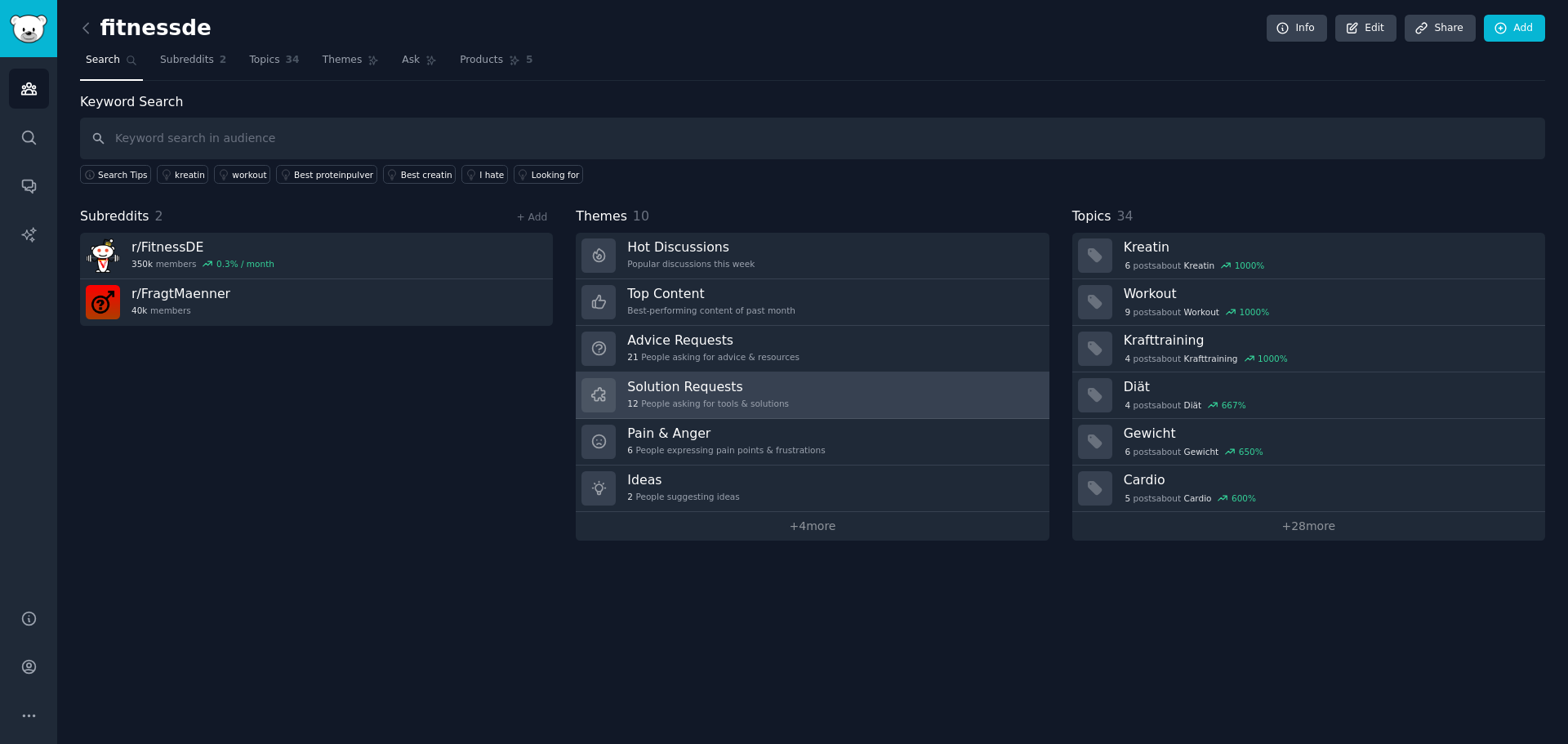
click at [707, 386] on h3 "Solution Requests" at bounding box center [708, 386] width 161 height 17
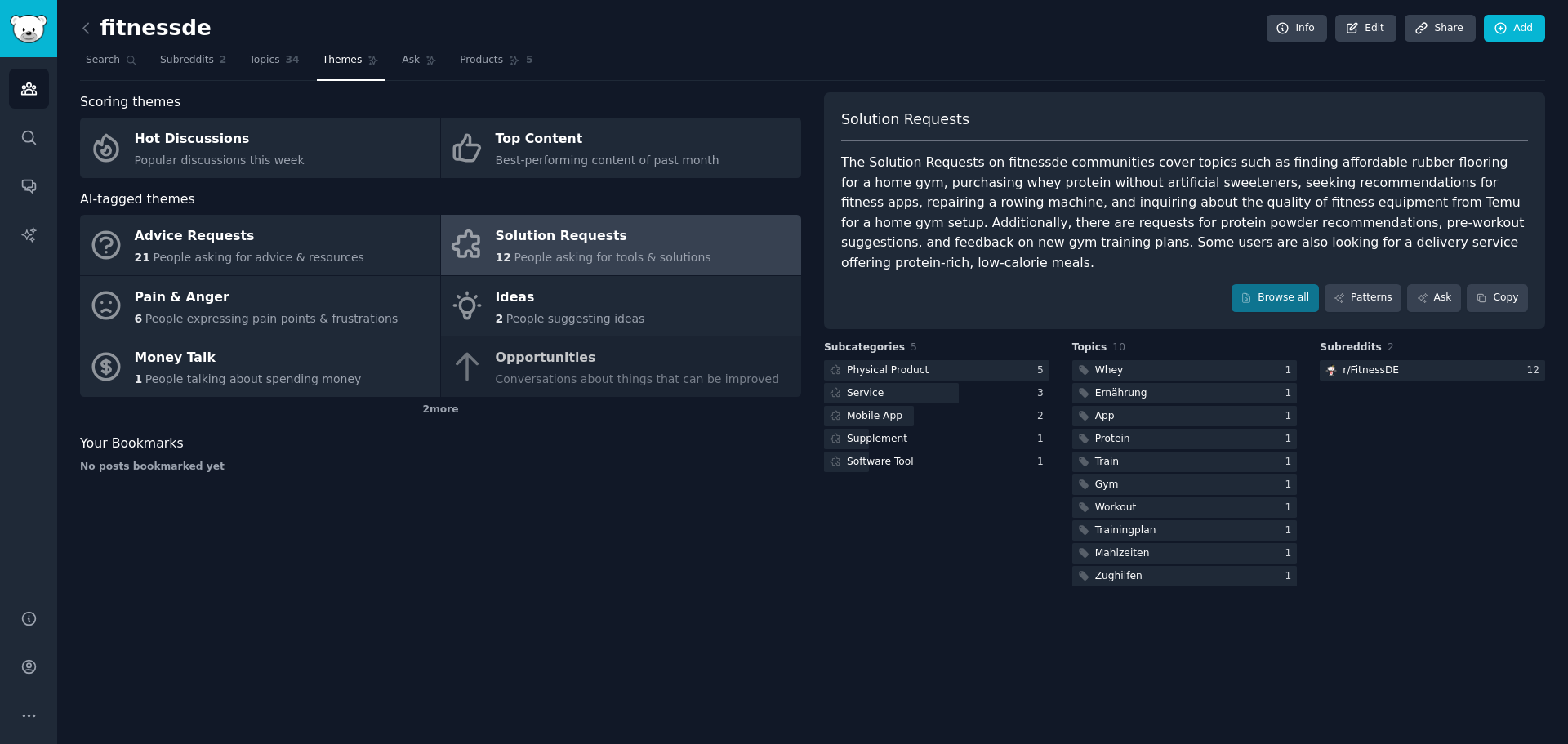
drag, startPoint x: 898, startPoint y: 400, endPoint x: 858, endPoint y: 508, distance: 115.2
click at [860, 507] on div "Subcategories 5 Physical Product 5 Service 3 Mobile App 2 Supplement 1 Software…" at bounding box center [937, 465] width 225 height 249
click at [871, 409] on div "Mobile App" at bounding box center [874, 416] width 56 height 15
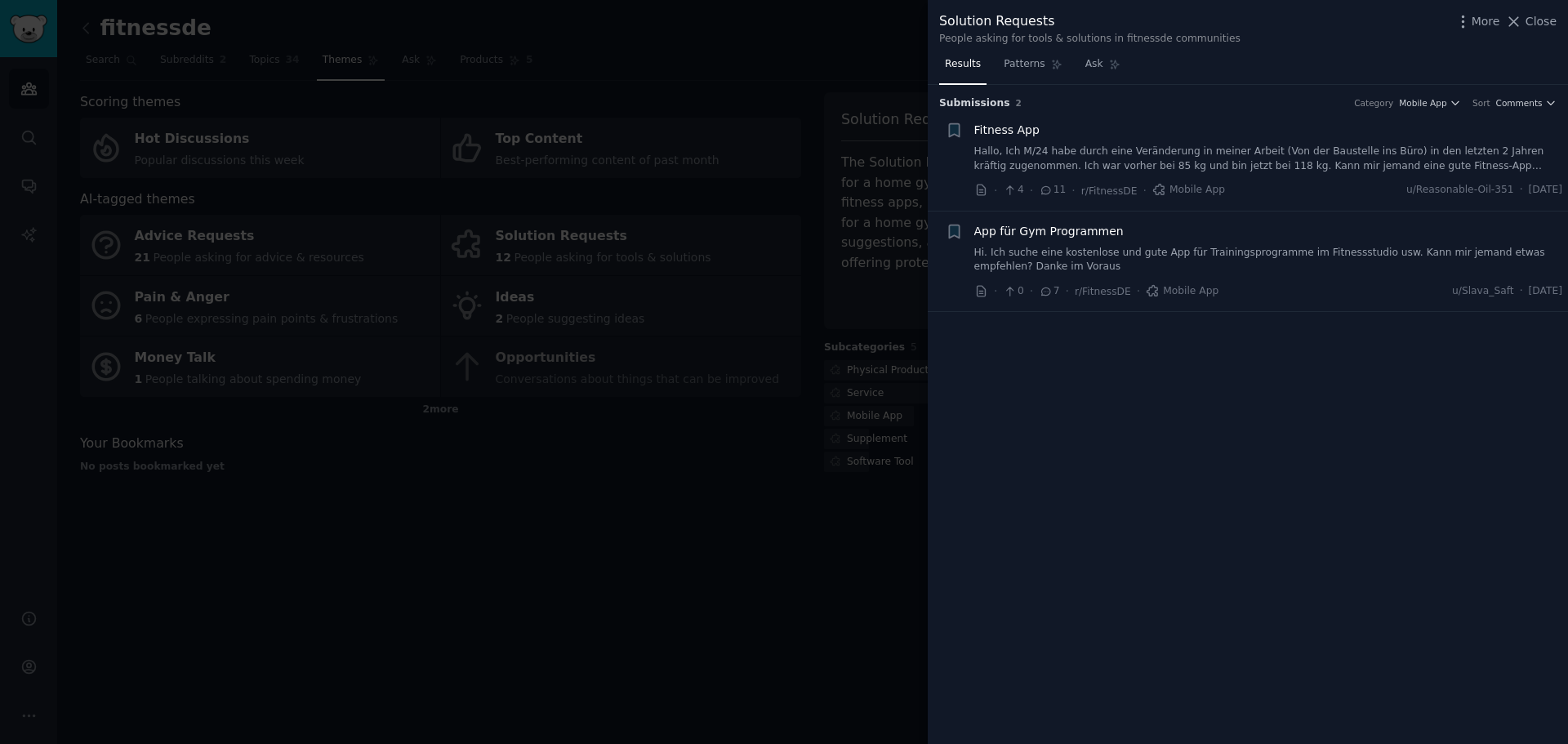
click at [1079, 231] on span "App für Gym Programmen" at bounding box center [1048, 231] width 149 height 17
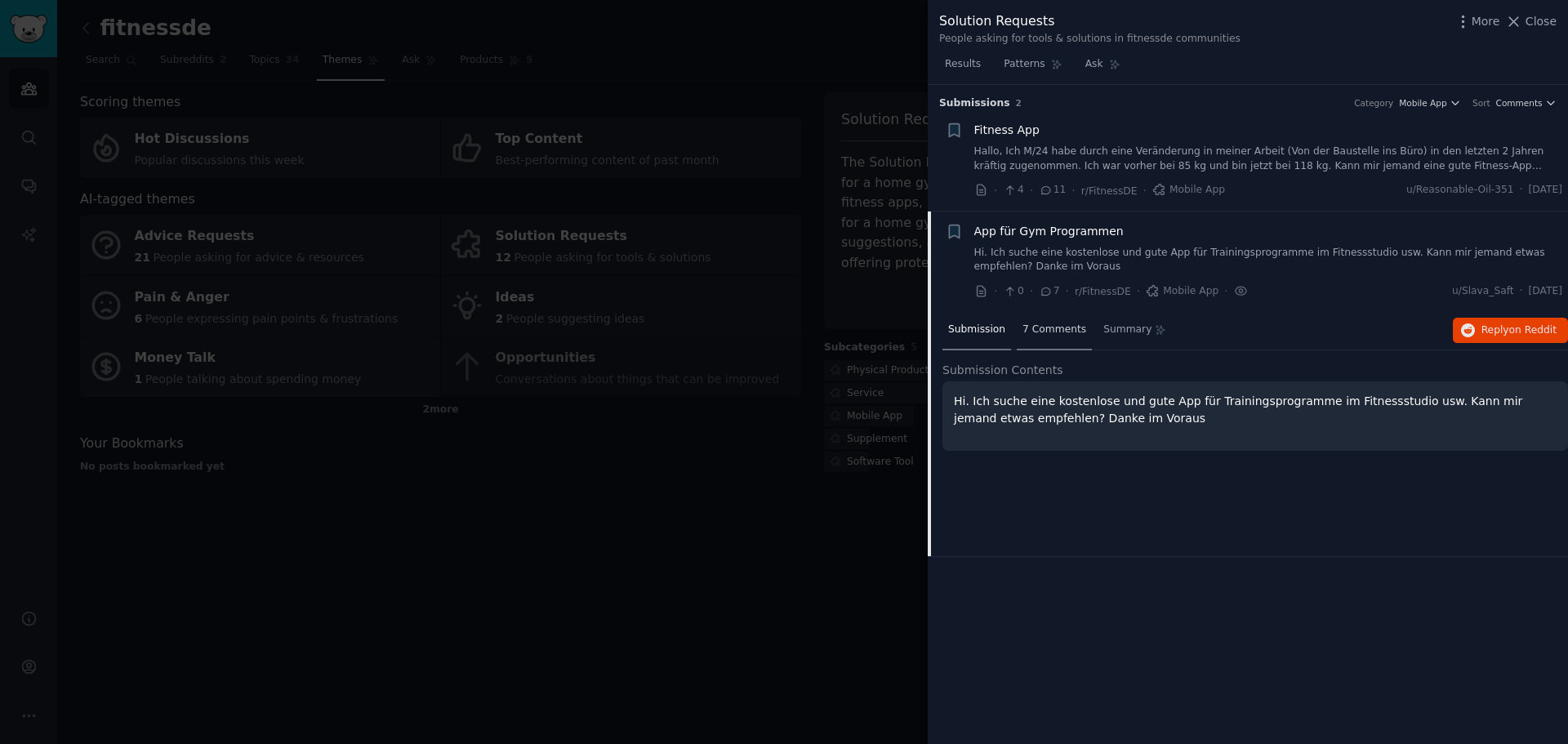
click at [1047, 339] on div "7 Comments" at bounding box center [1054, 331] width 75 height 39
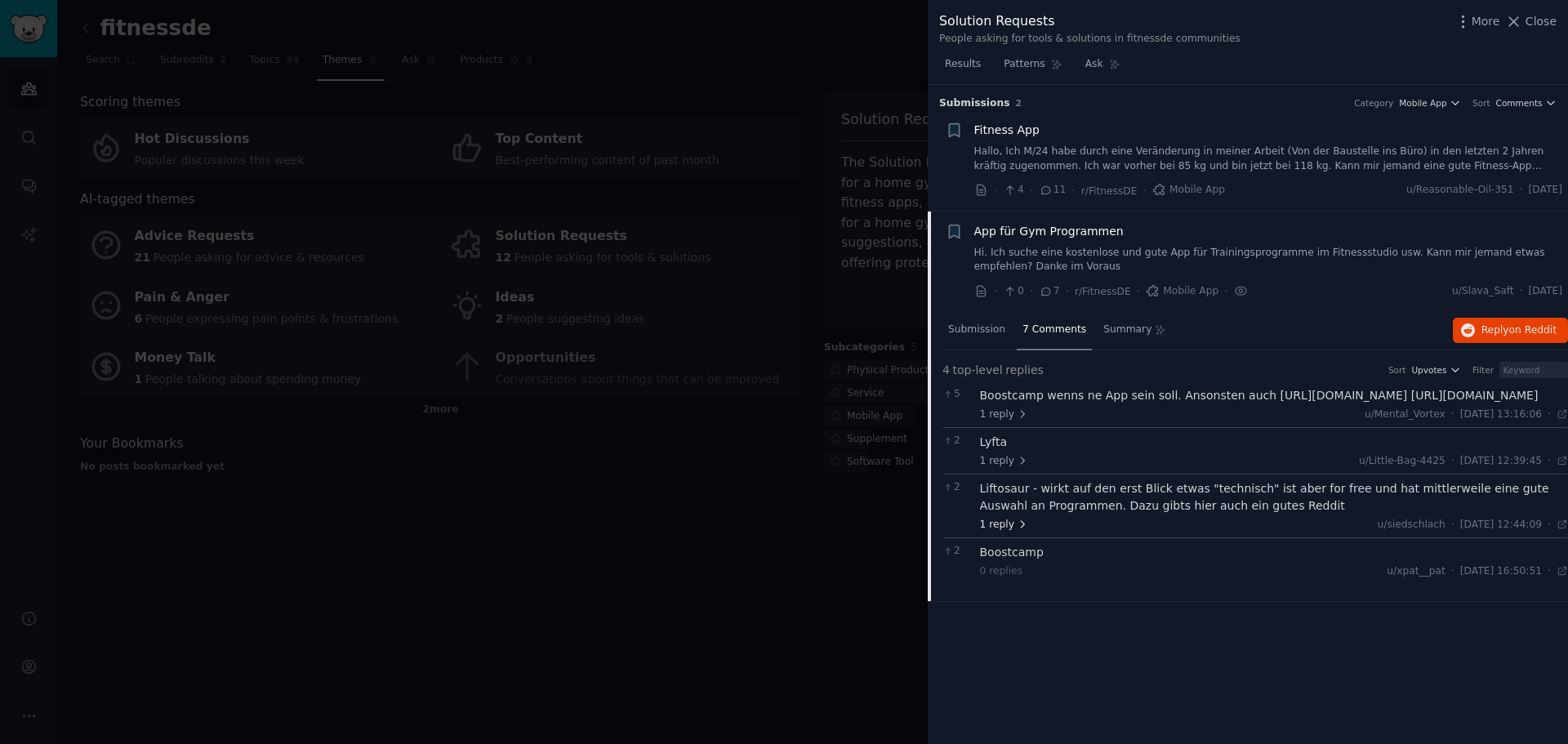
click at [992, 532] on span "1 reply" at bounding box center [1004, 525] width 49 height 15
click at [1541, 28] on span "Close" at bounding box center [1541, 21] width 31 height 17
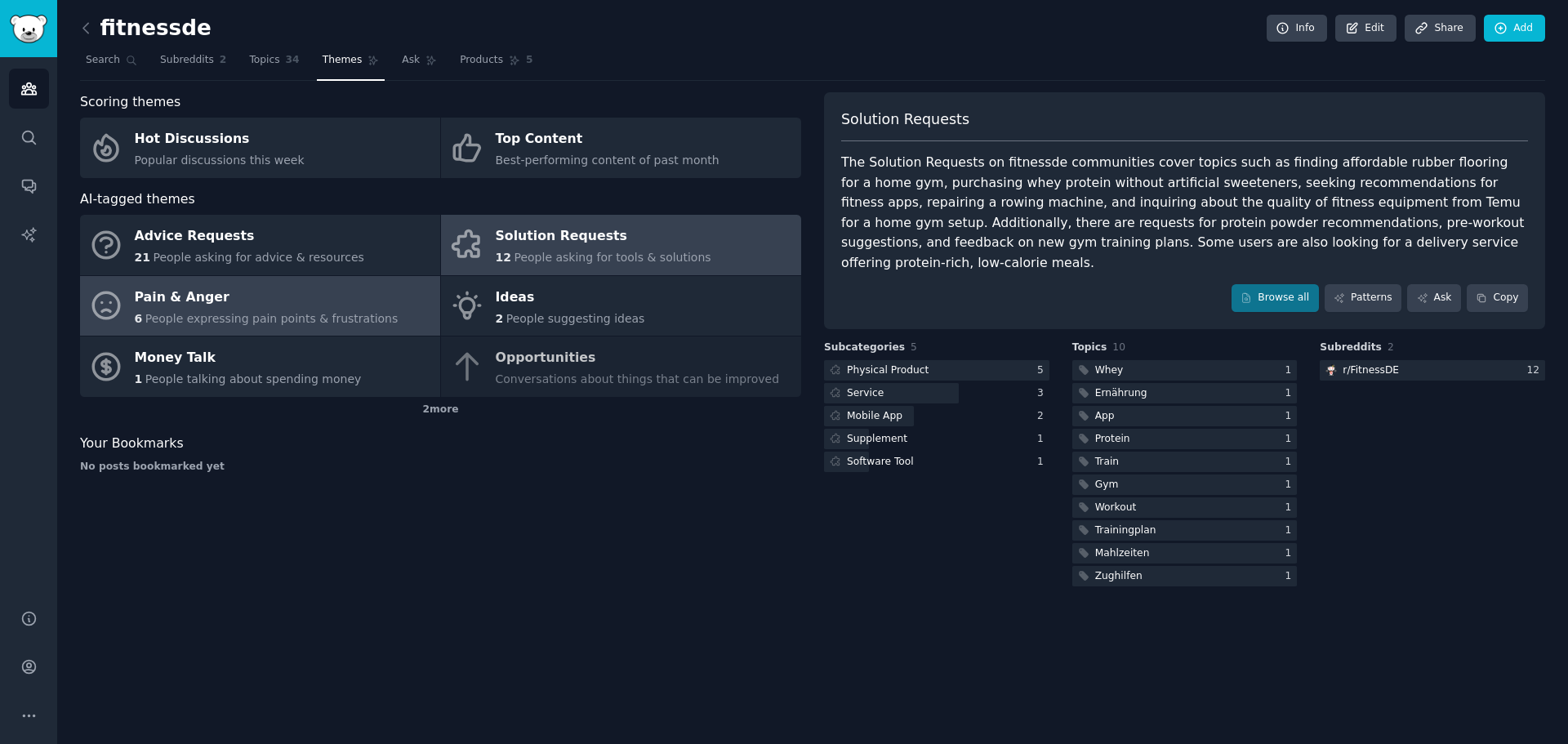
click at [356, 319] on span "People expressing pain points & frustrations" at bounding box center [271, 318] width 253 height 13
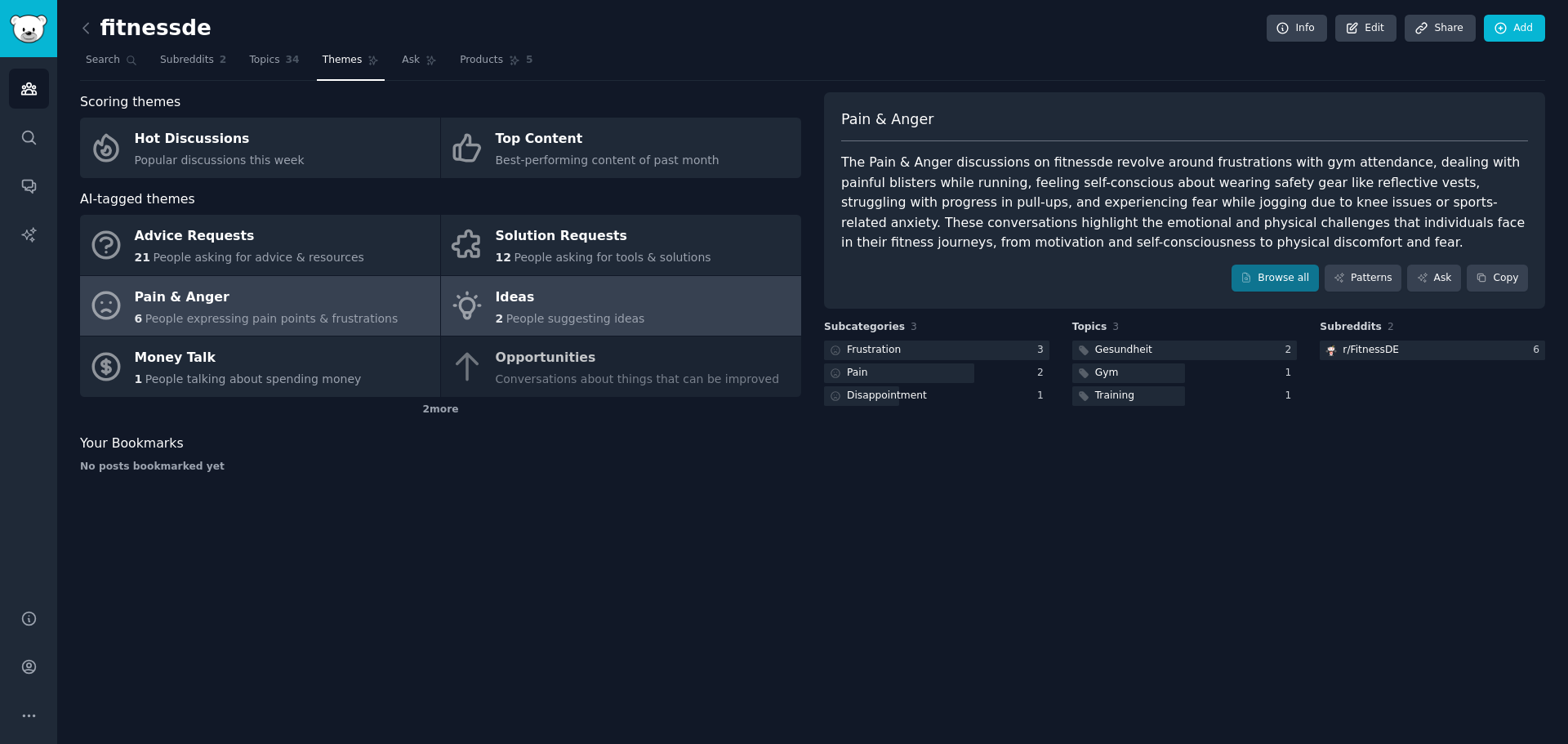
click at [600, 296] on div "Ideas" at bounding box center [570, 296] width 149 height 26
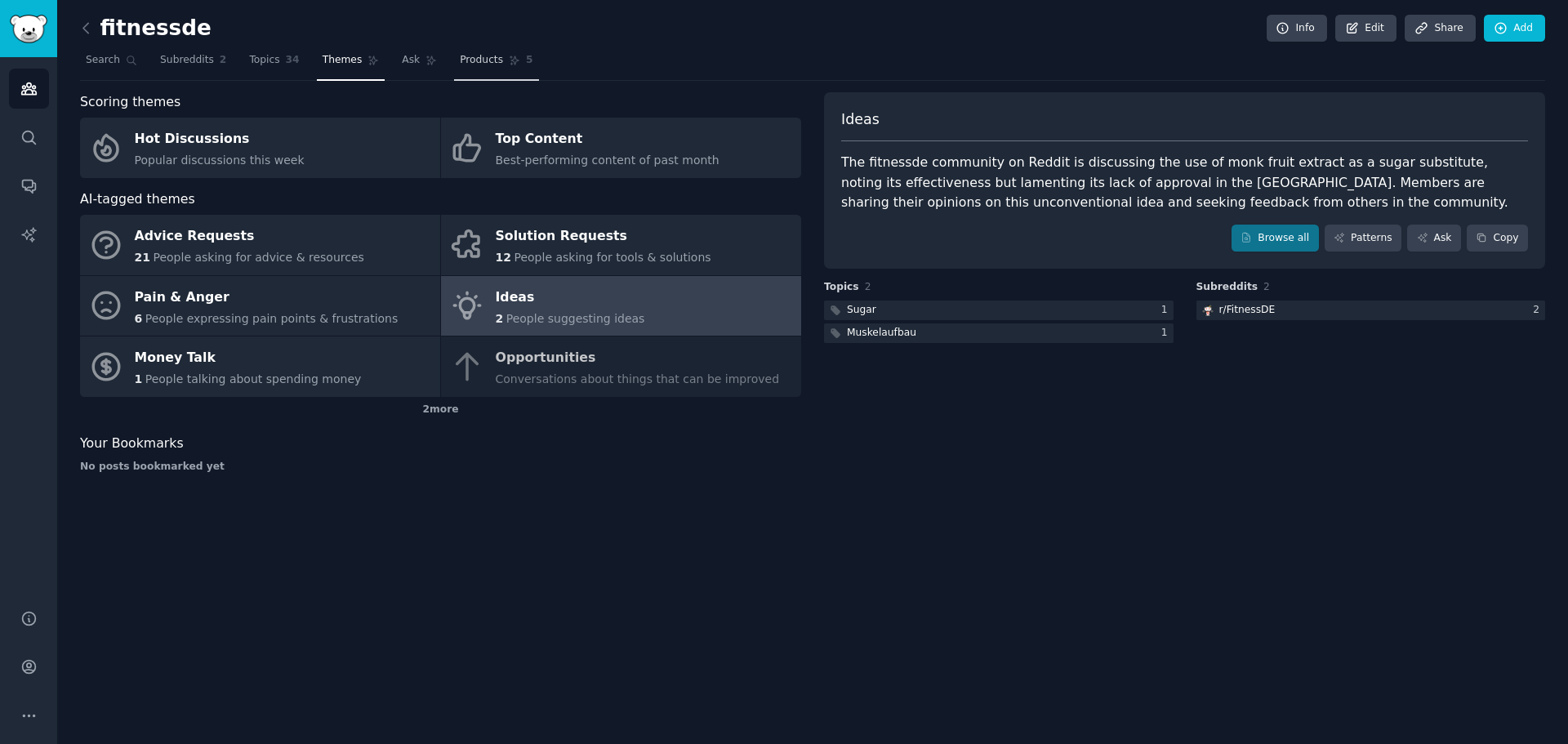
click at [473, 58] on span "Products" at bounding box center [481, 60] width 43 height 15
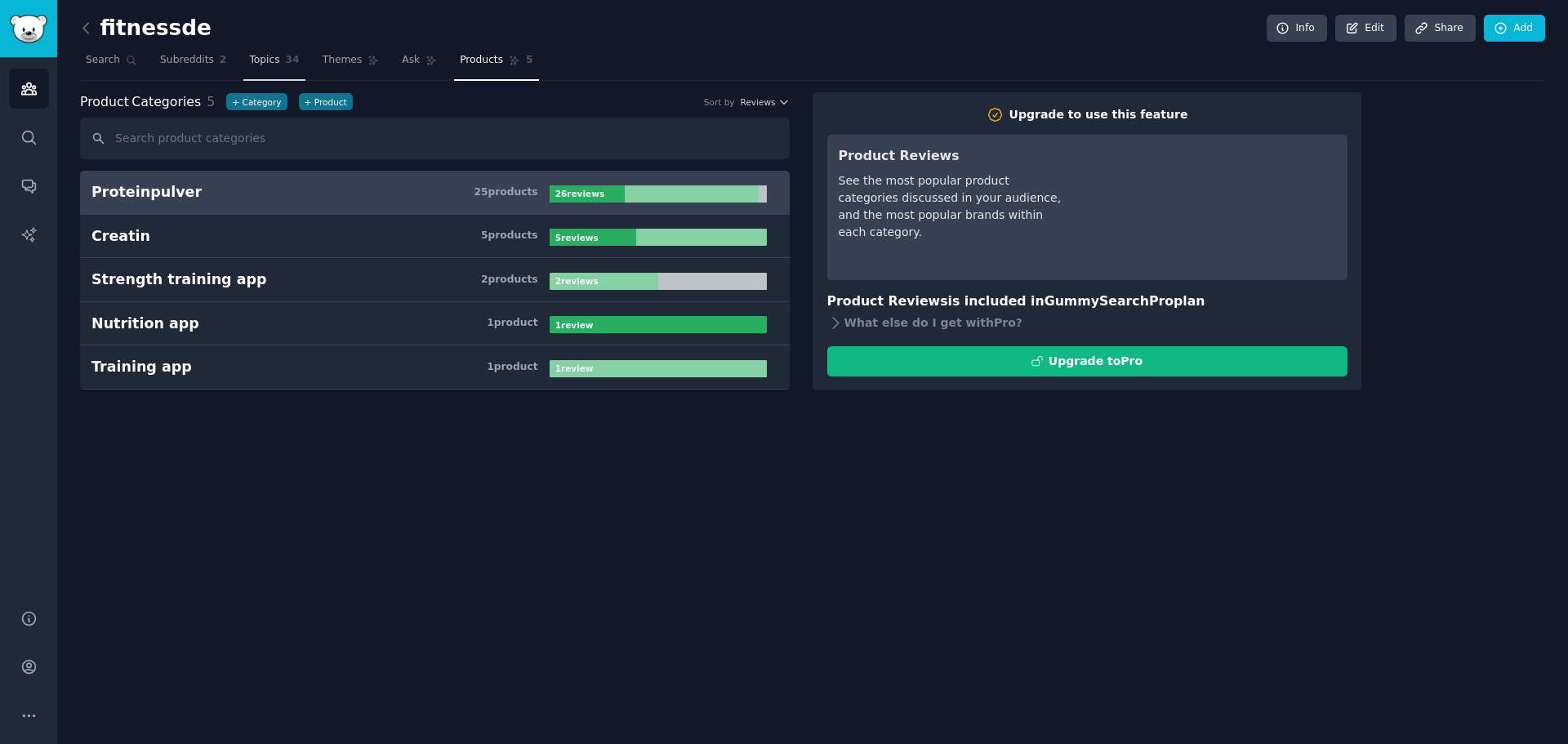
click at [248, 70] on link "Topics 34" at bounding box center [273, 64] width 61 height 34
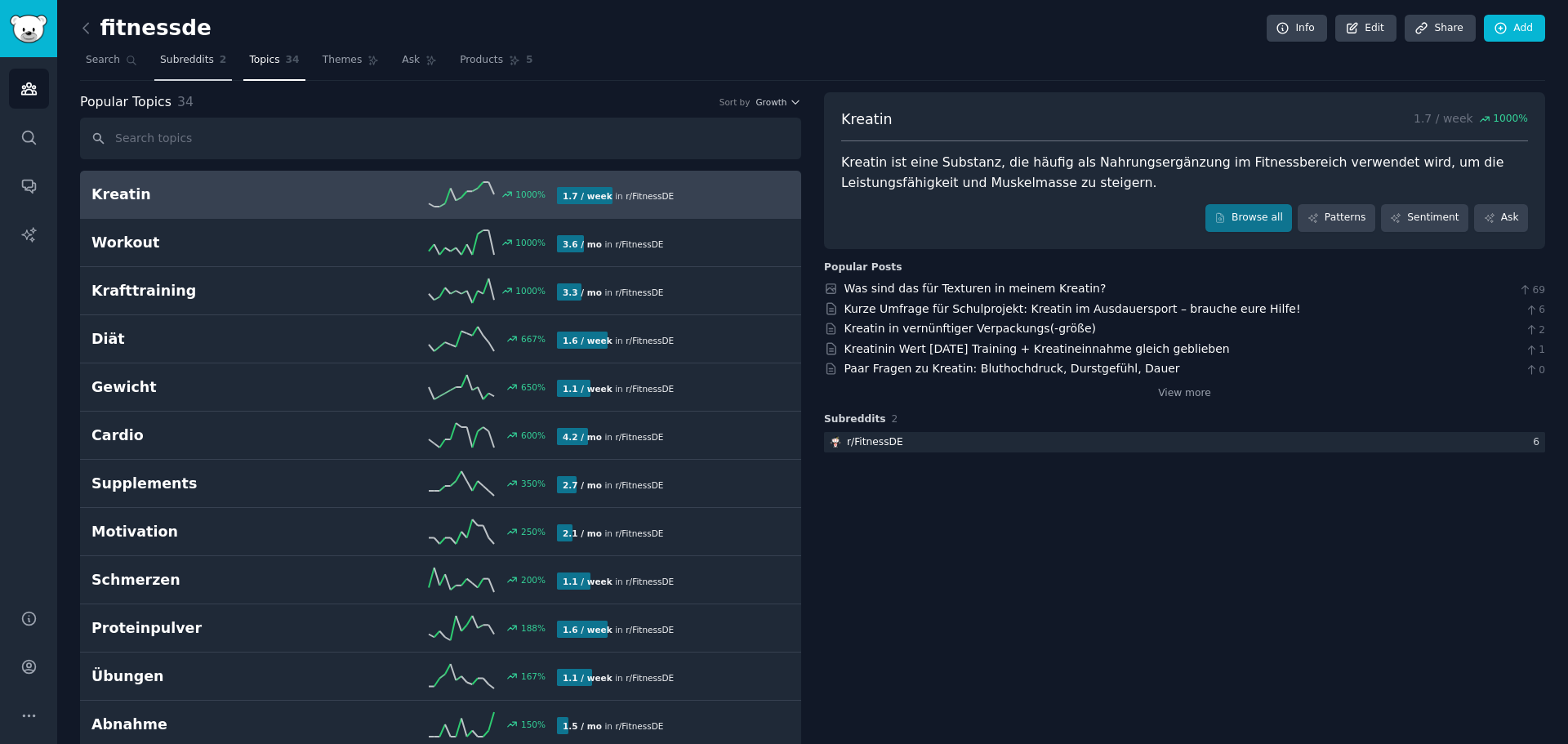
click at [169, 59] on span "Subreddits" at bounding box center [186, 60] width 54 height 15
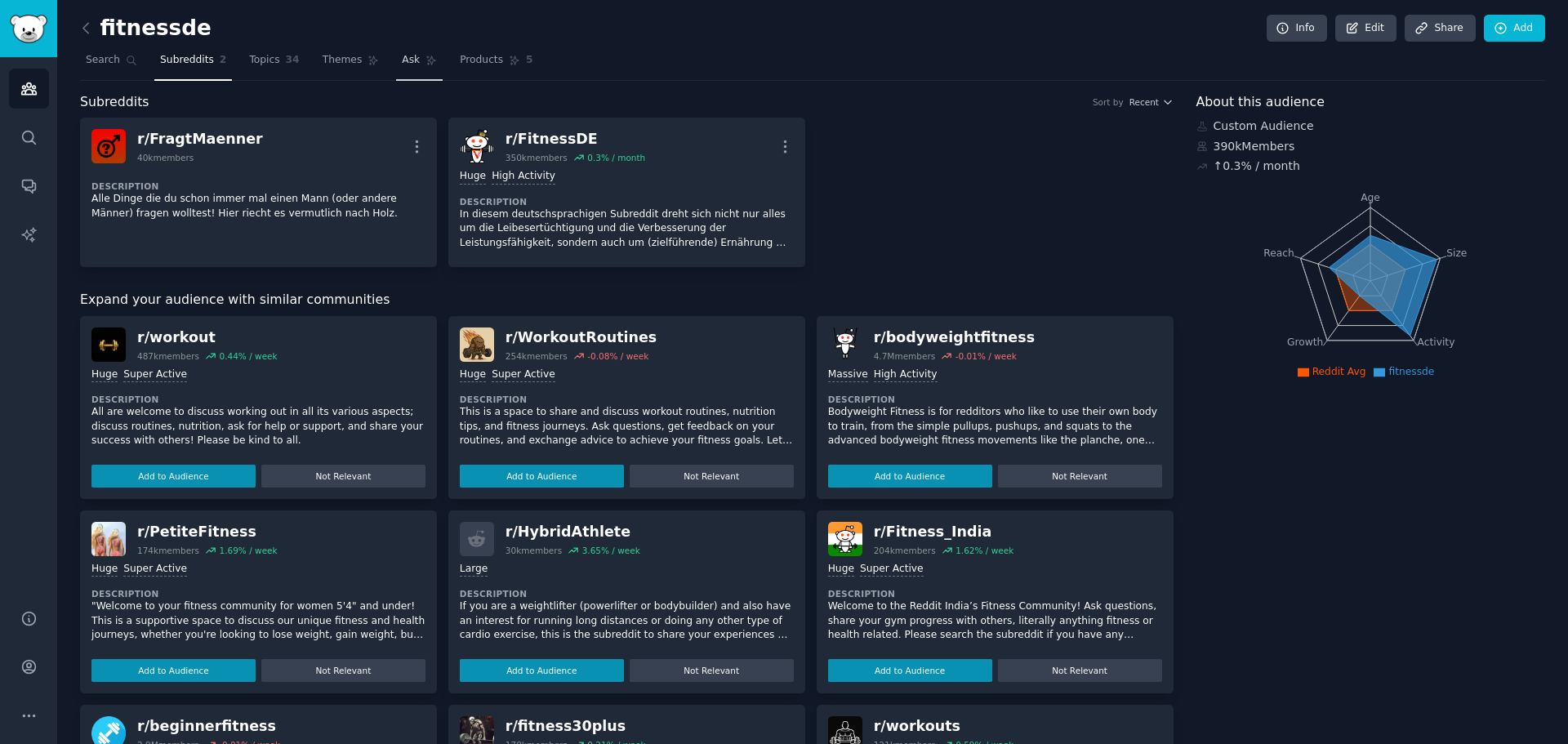
click at [426, 66] on icon at bounding box center [431, 60] width 12 height 12
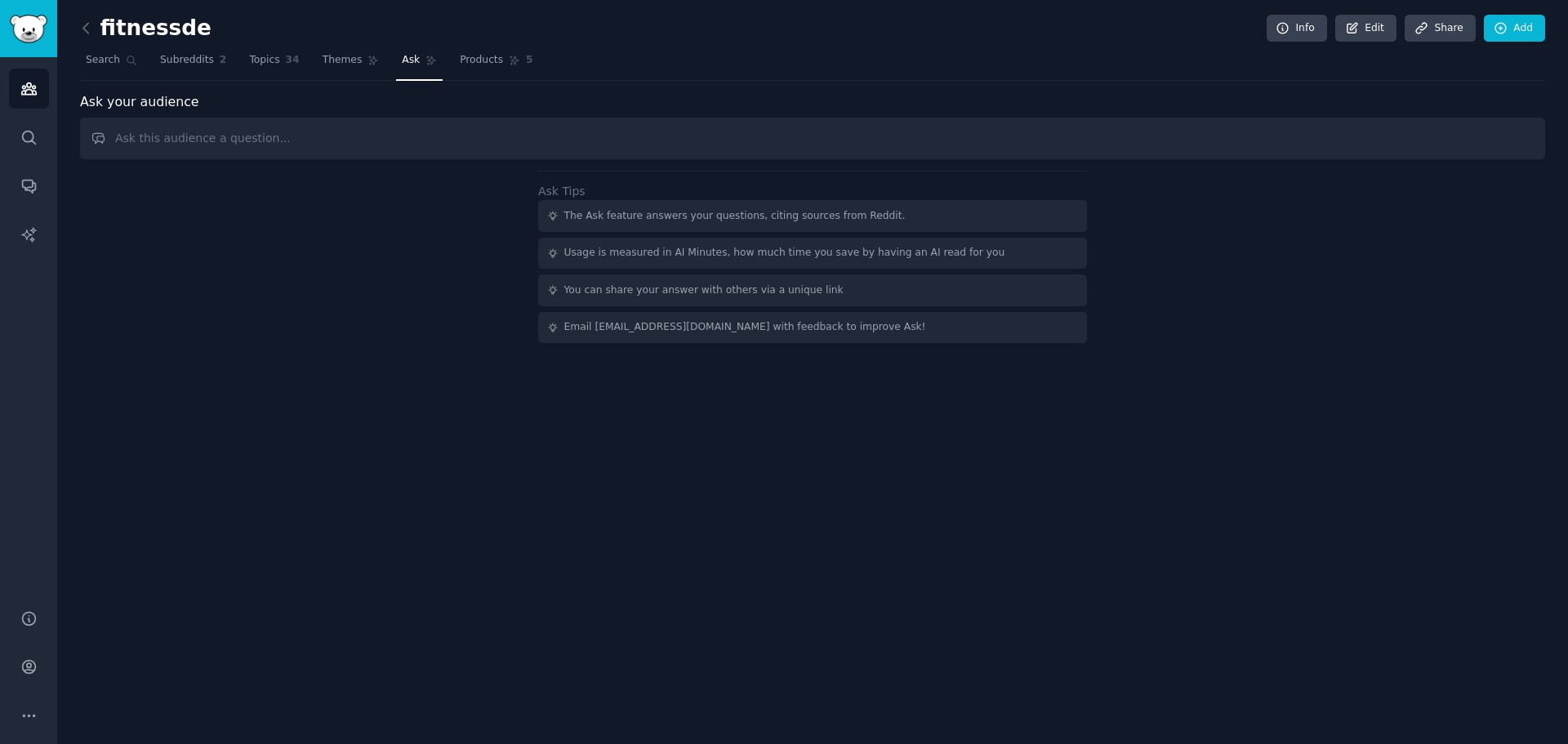
click at [365, 139] on input "text" at bounding box center [812, 138] width 1465 height 42
type input "mit welchen akuten probleme konfrontieren sich die männer in diesen communities…"
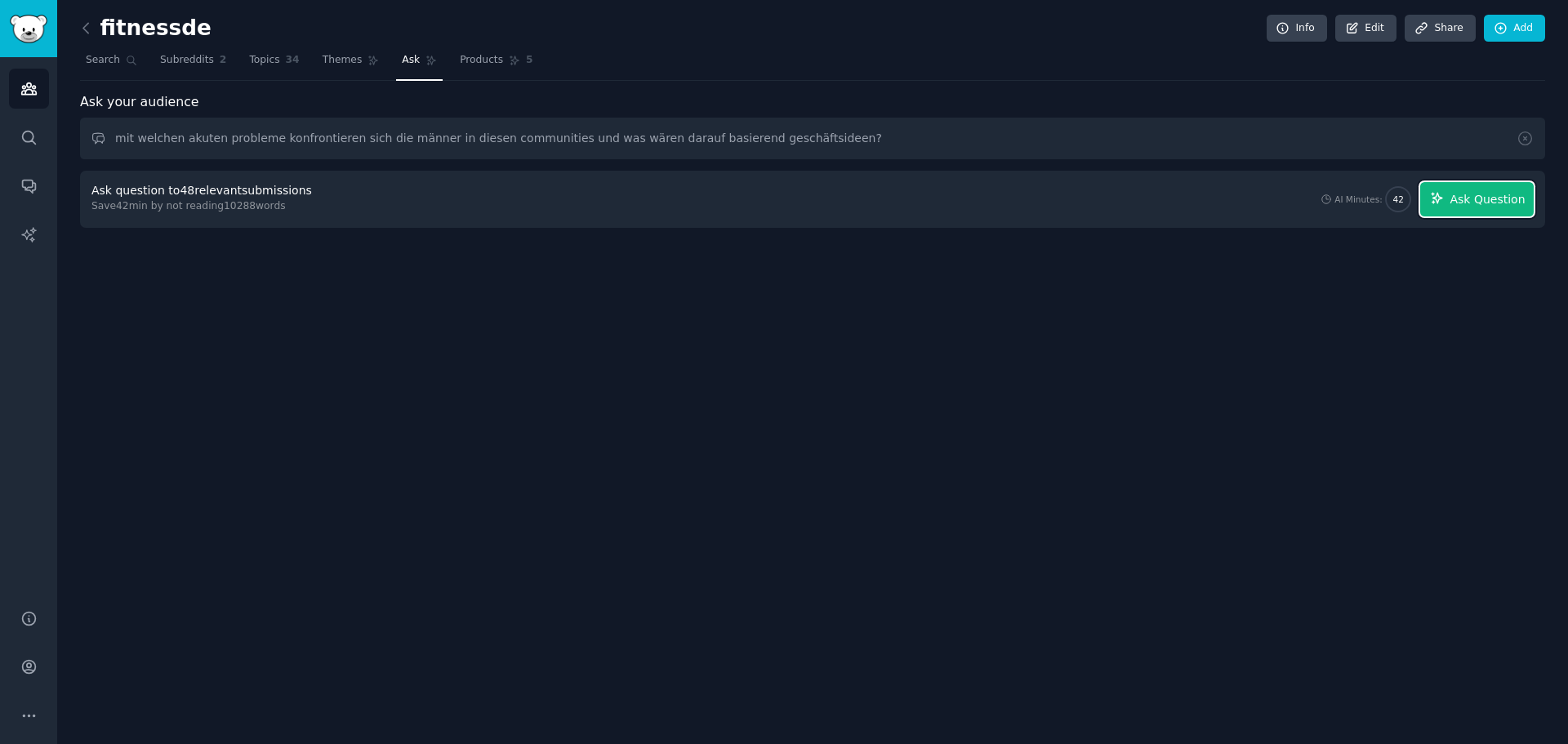
click at [1448, 188] on button "Ask Question" at bounding box center [1477, 199] width 114 height 35
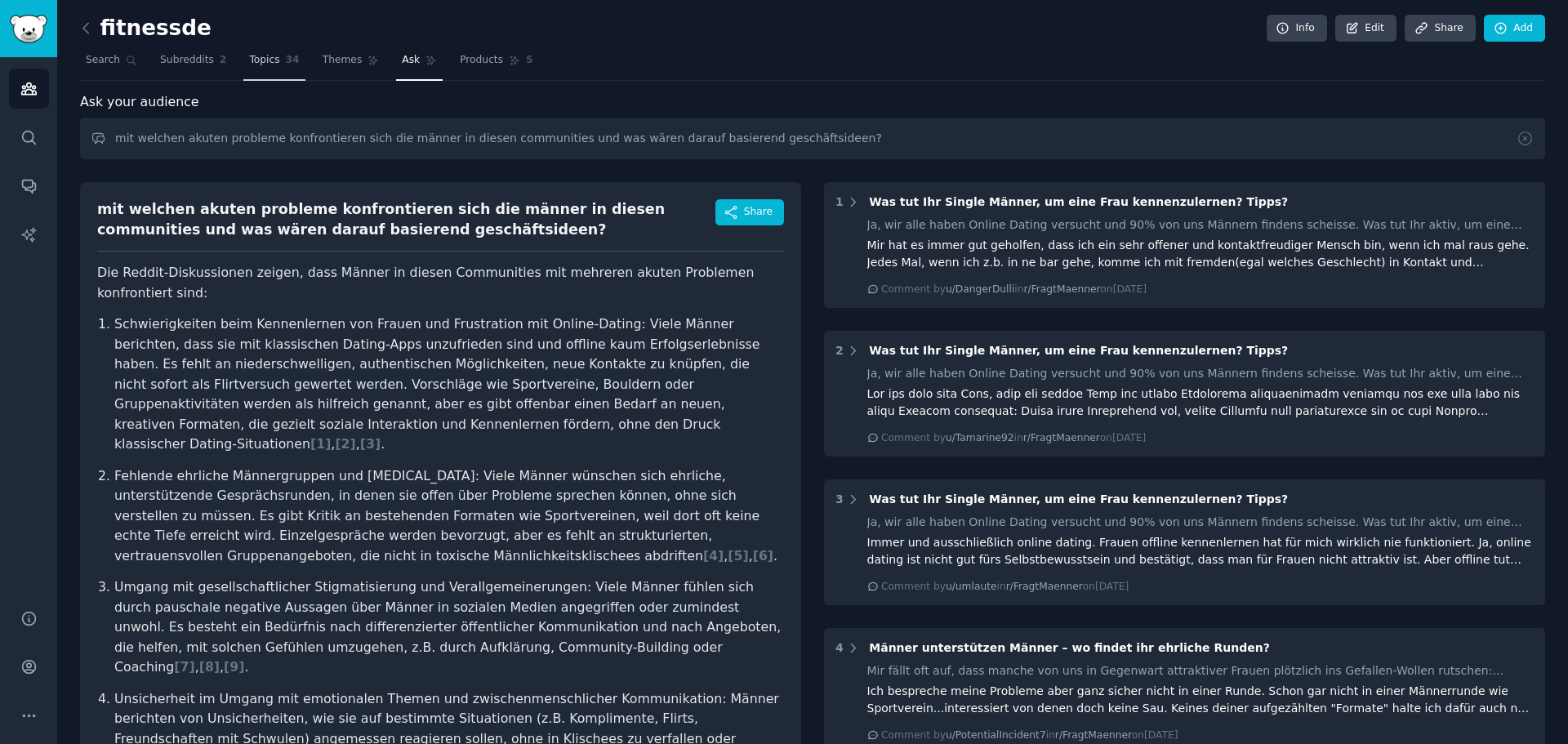
click at [271, 57] on link "Topics 34" at bounding box center [273, 64] width 61 height 34
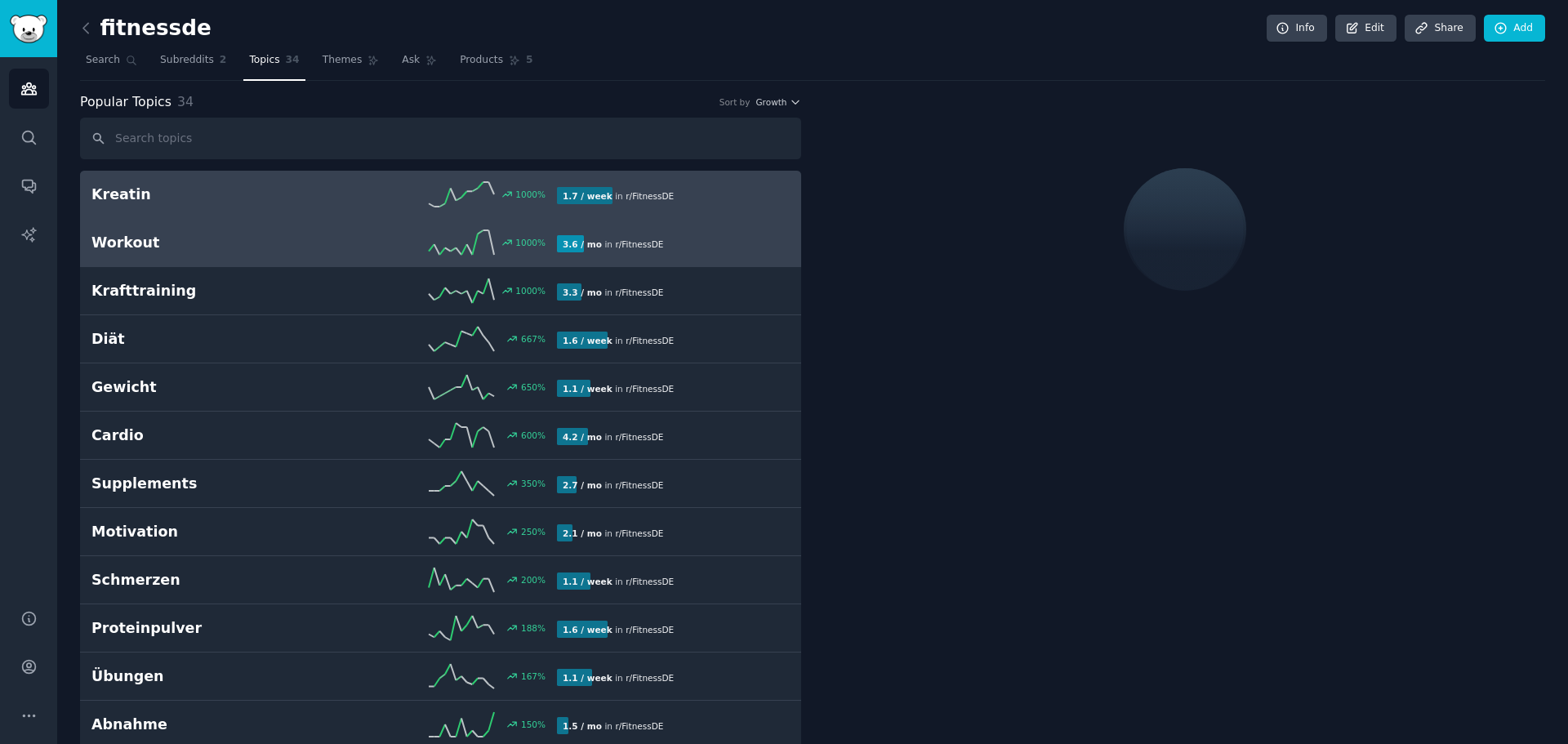
click at [376, 242] on div "1000 %" at bounding box center [441, 243] width 232 height 25
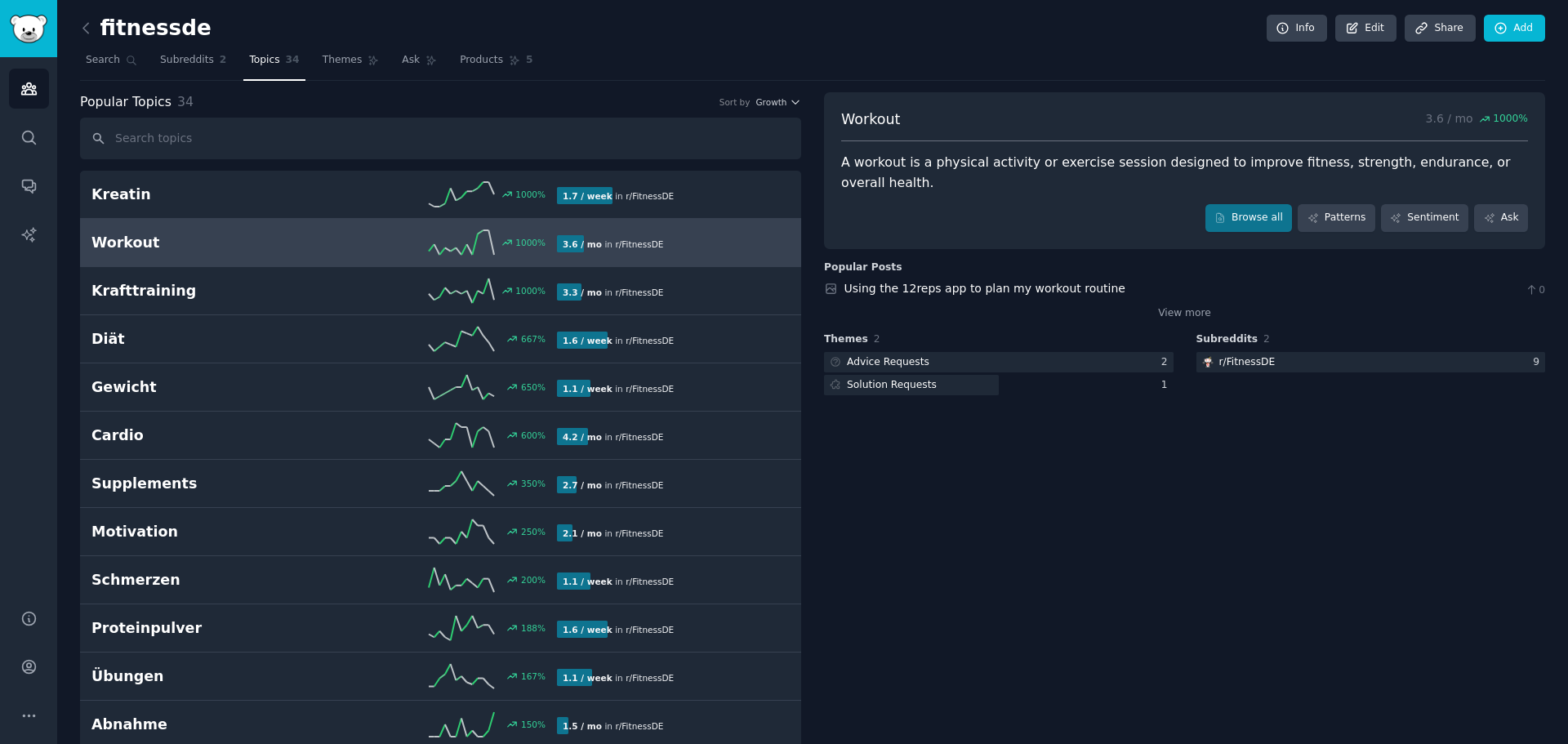
click at [1353, 223] on div "Workout 3.6 / mo 1000 % A workout is a physical activity or exercise session de…" at bounding box center [1184, 170] width 721 height 157
click at [1351, 204] on link "Patterns" at bounding box center [1336, 217] width 77 height 27
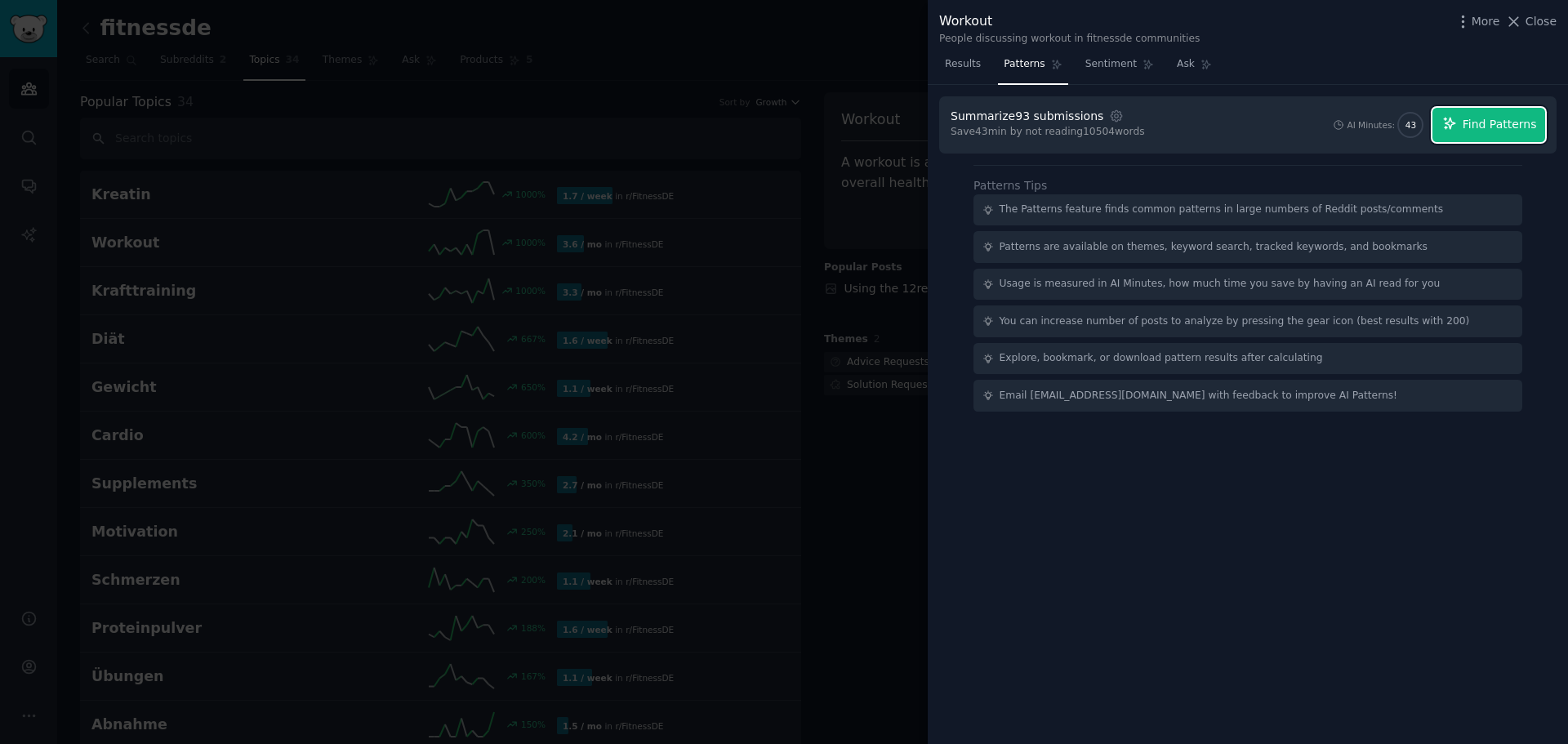
click at [1448, 122] on icon "button" at bounding box center [1449, 123] width 15 height 15
